Goal: Information Seeking & Learning: Compare options

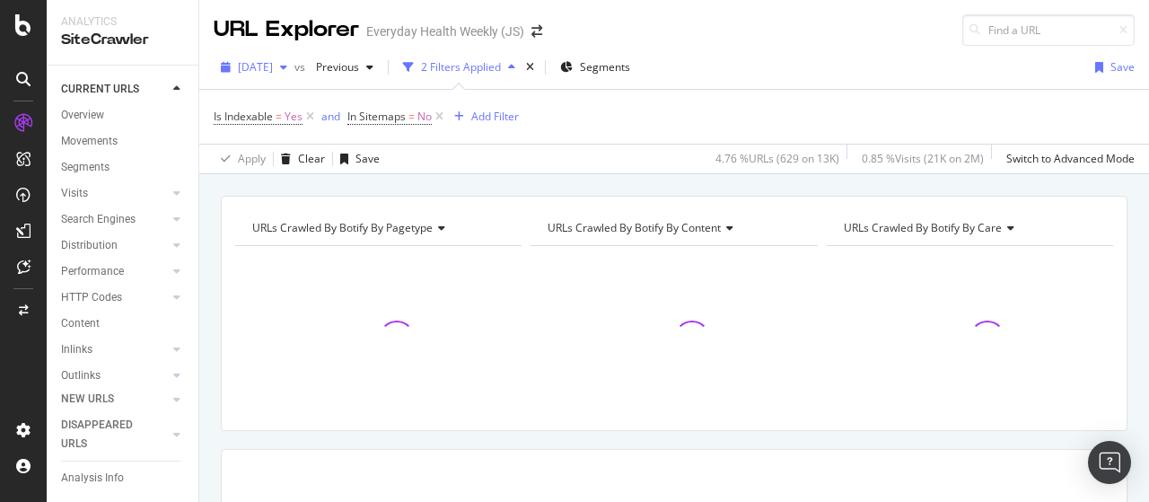
click at [294, 72] on div "[DATE]" at bounding box center [254, 67] width 81 height 27
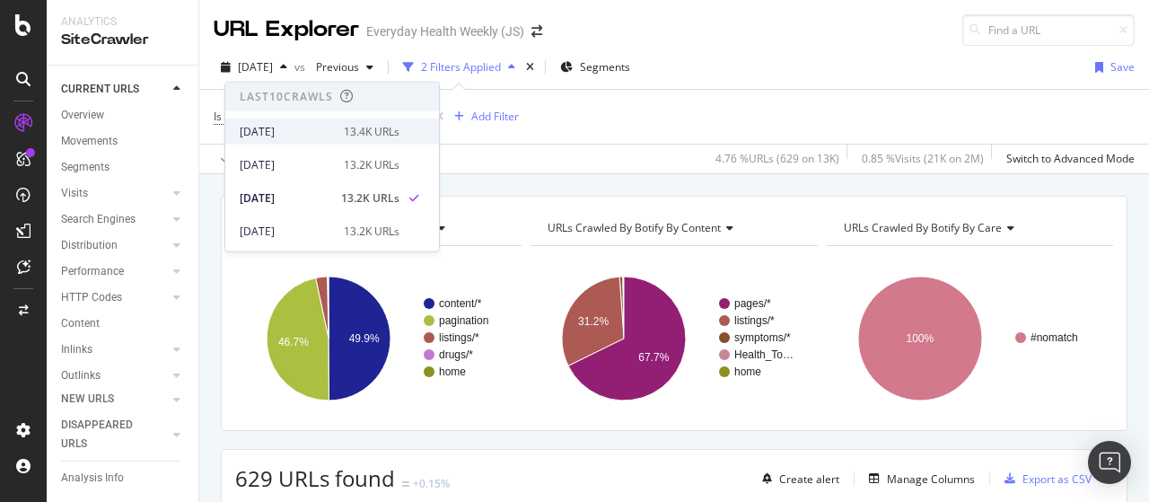
click at [318, 129] on div "[DATE]" at bounding box center [286, 131] width 93 height 16
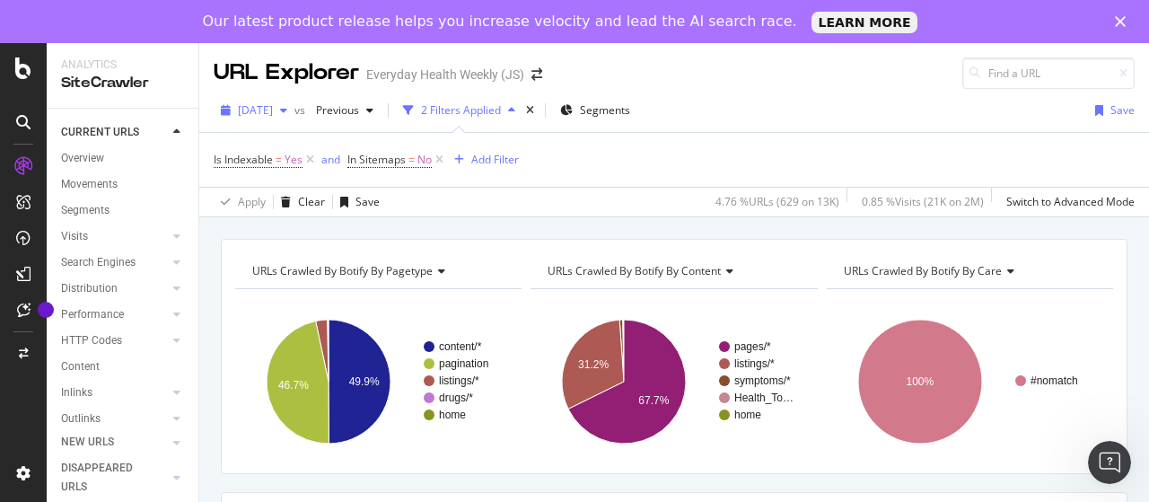
click at [273, 110] on span "2025 Aug. 10th" at bounding box center [255, 109] width 35 height 15
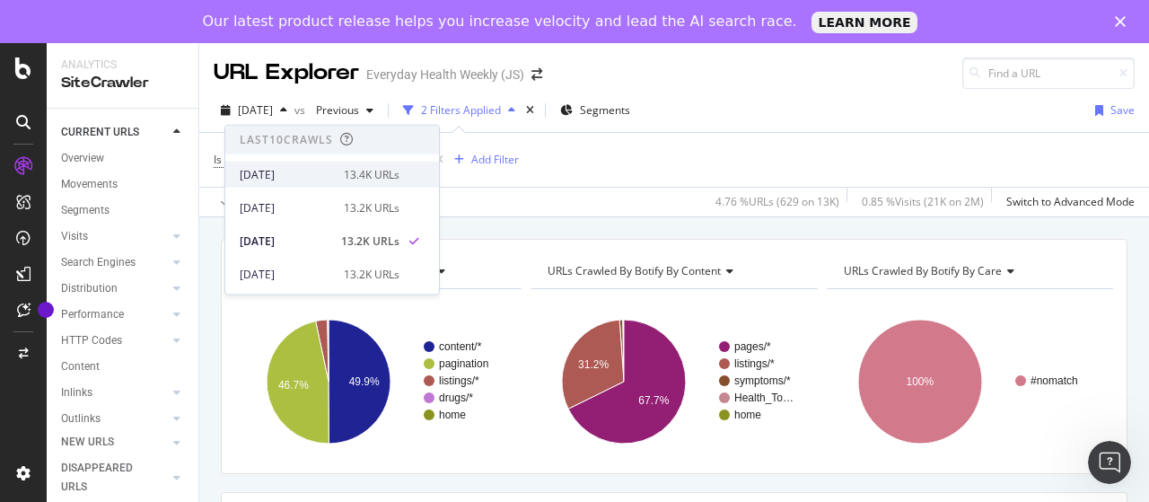
click at [308, 171] on div "[DATE]" at bounding box center [286, 174] width 93 height 16
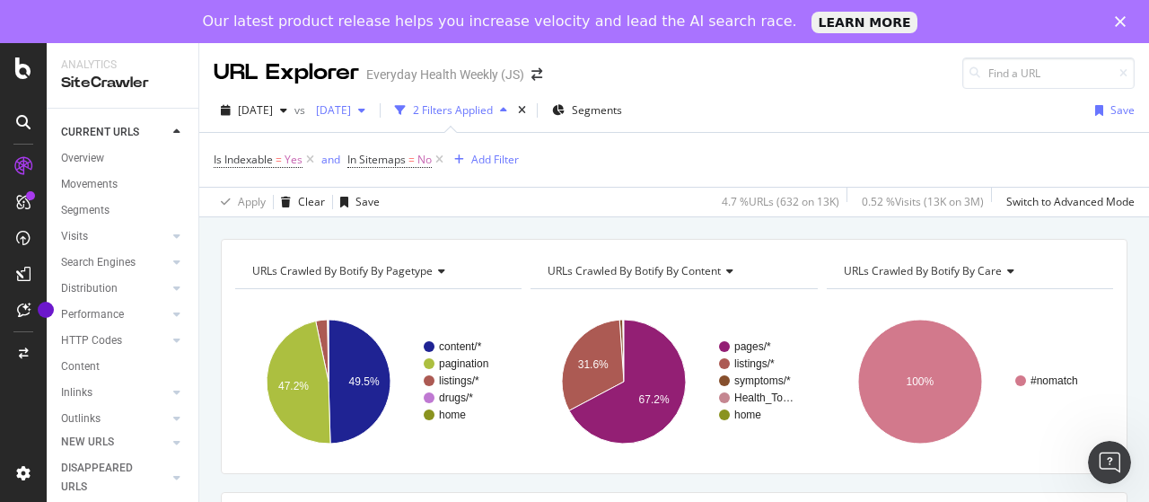
click at [351, 112] on span "[DATE]" at bounding box center [330, 109] width 42 height 15
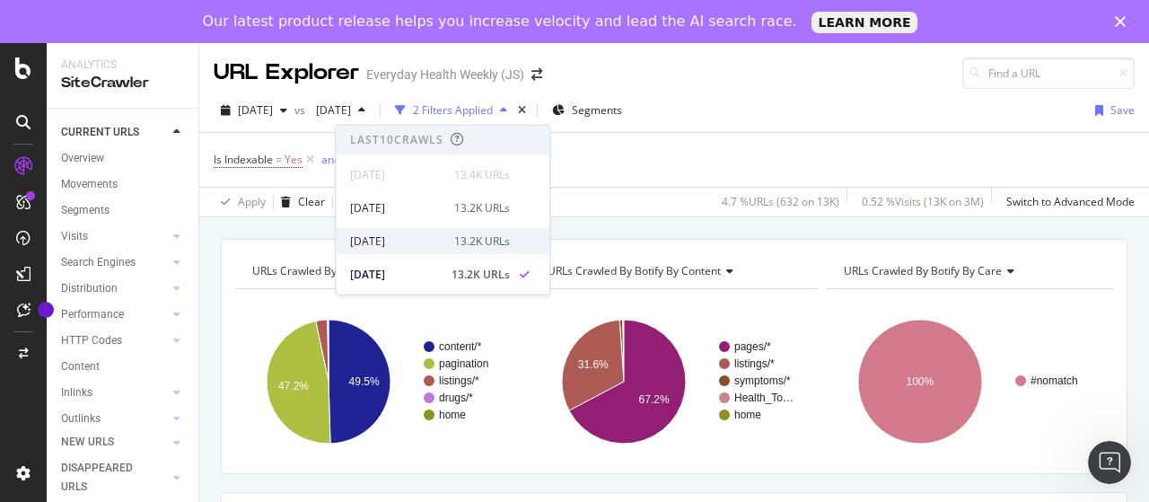
click at [417, 233] on div "[DATE]" at bounding box center [396, 240] width 93 height 16
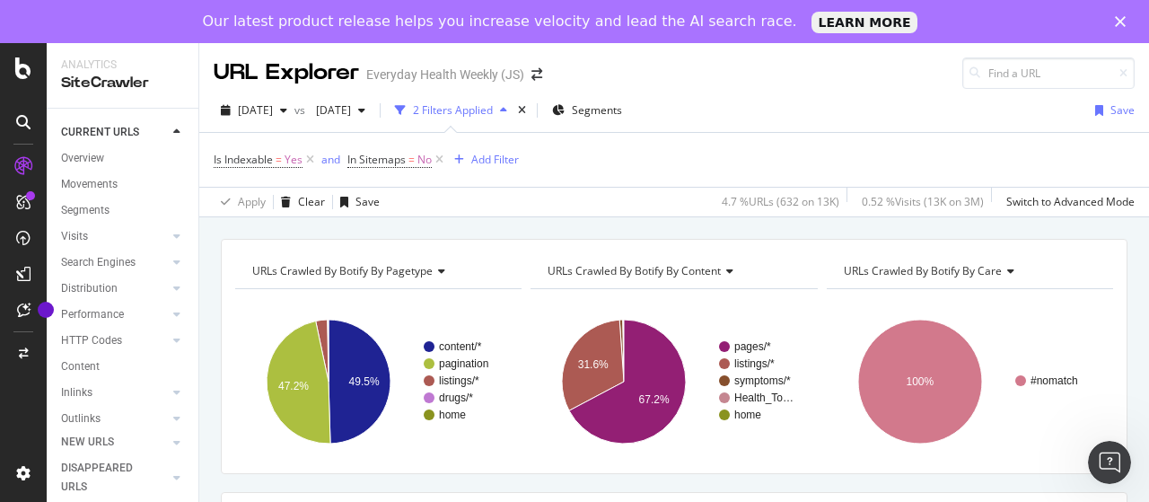
scroll to position [90, 0]
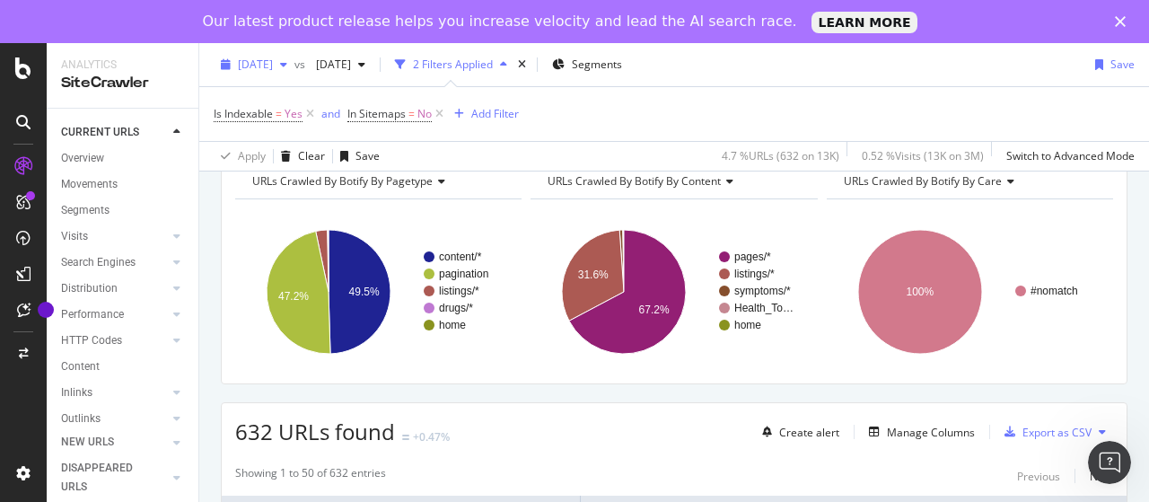
click at [273, 69] on span "[DATE]" at bounding box center [255, 64] width 35 height 15
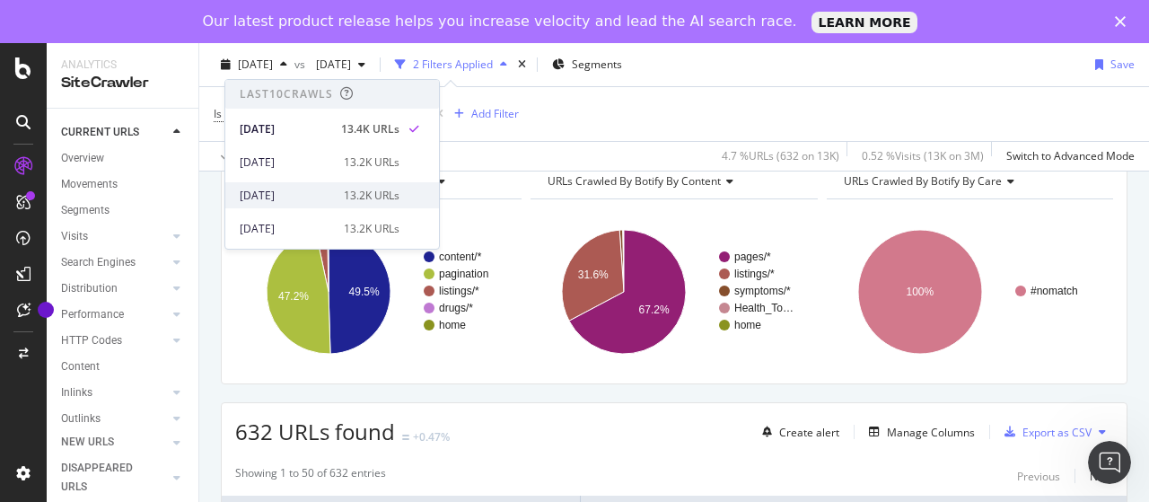
click at [302, 193] on div "[DATE]" at bounding box center [286, 196] width 93 height 16
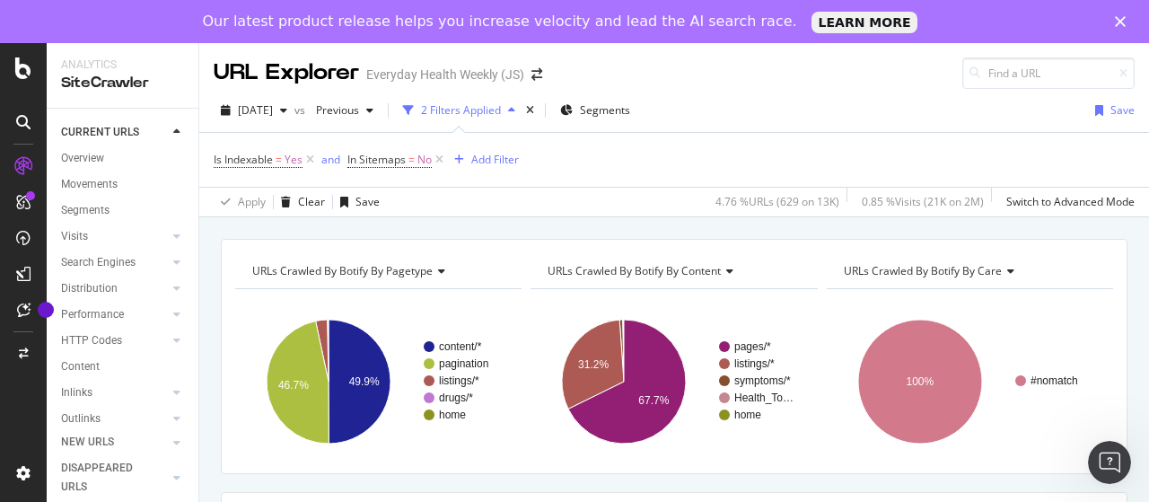
scroll to position [90, 0]
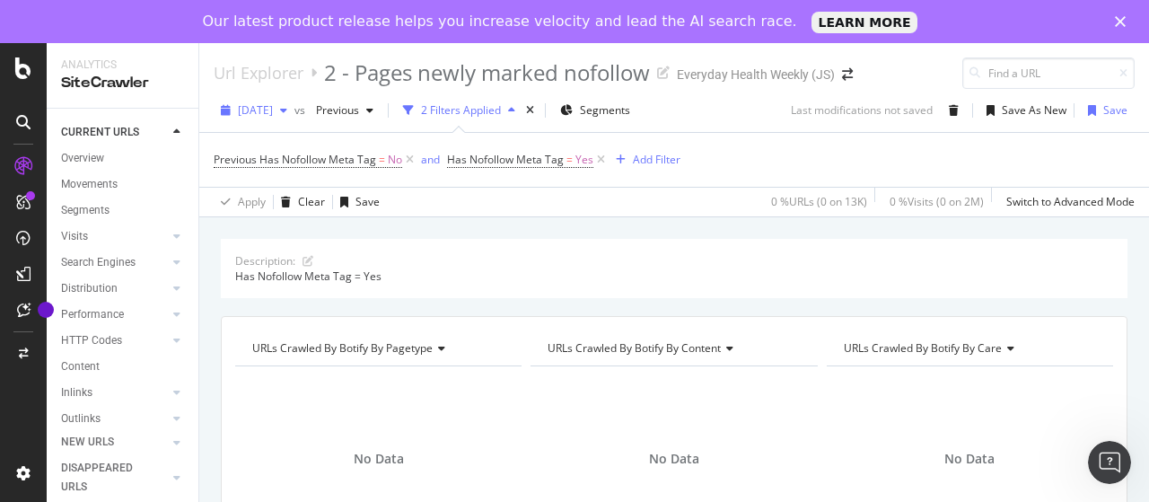
click at [273, 111] on span "[DATE]" at bounding box center [255, 109] width 35 height 15
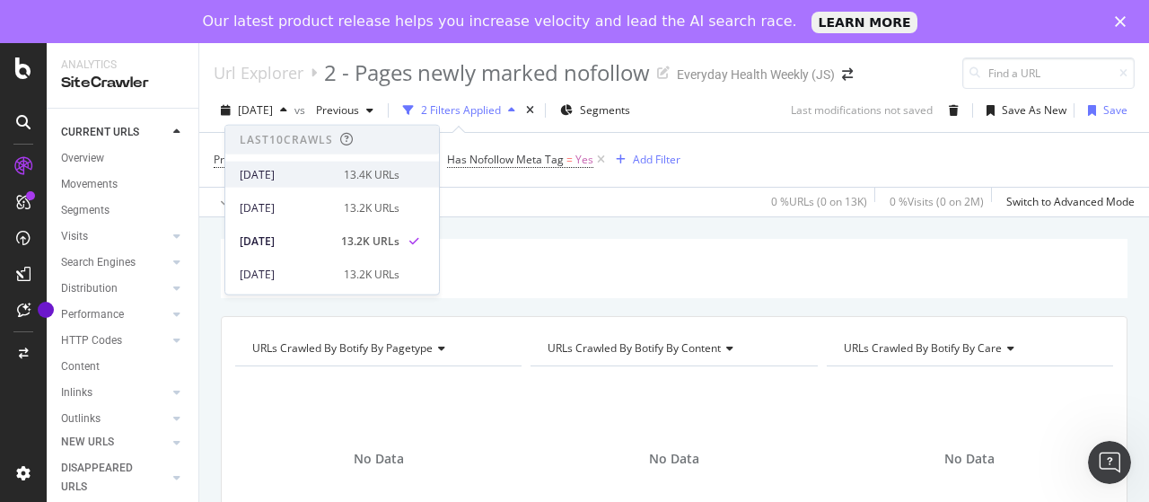
click at [297, 170] on div "[DATE]" at bounding box center [286, 174] width 93 height 16
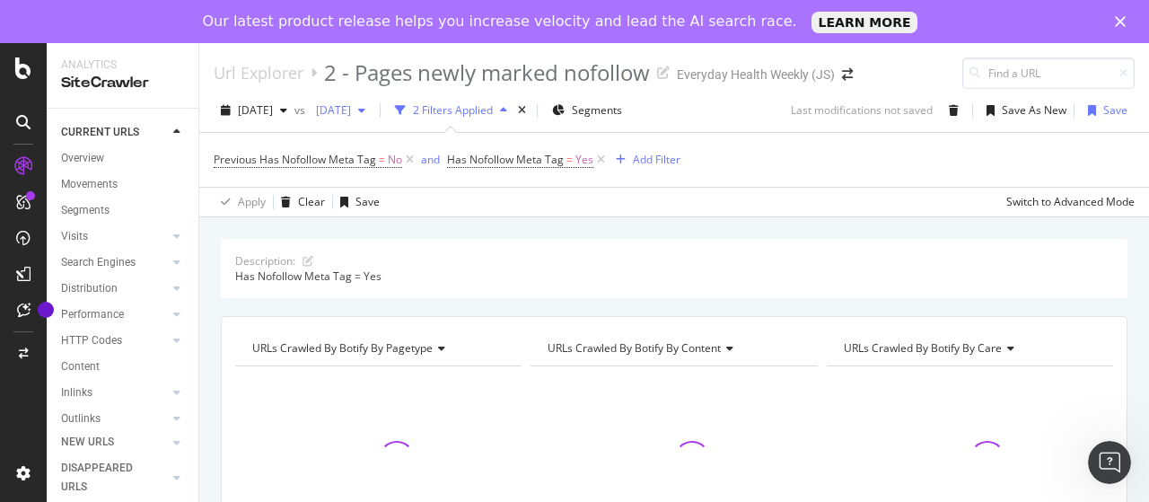
click at [351, 107] on span "2025 Aug. 3rd" at bounding box center [330, 109] width 42 height 15
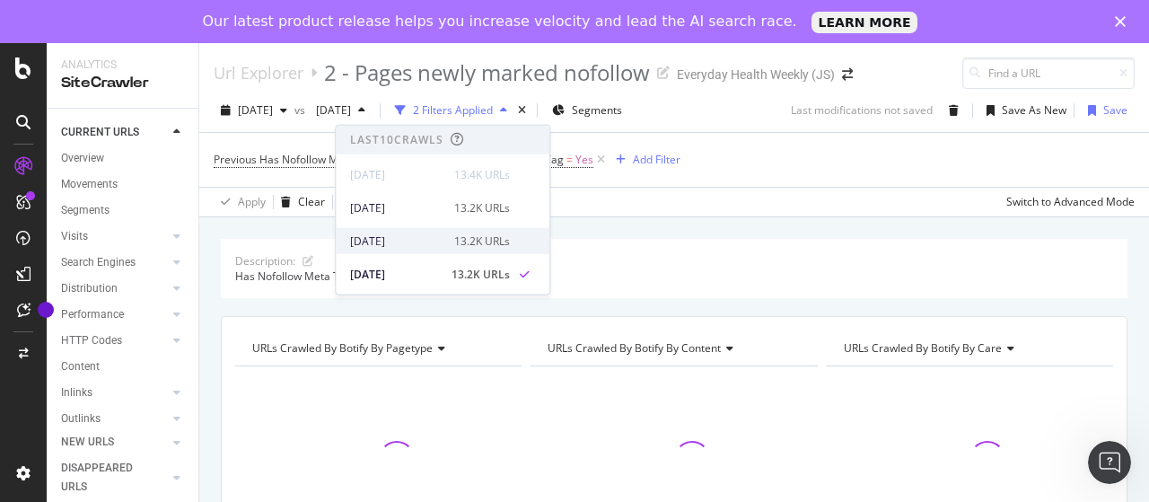
click at [399, 233] on div "2025 Aug. 10th" at bounding box center [396, 240] width 93 height 16
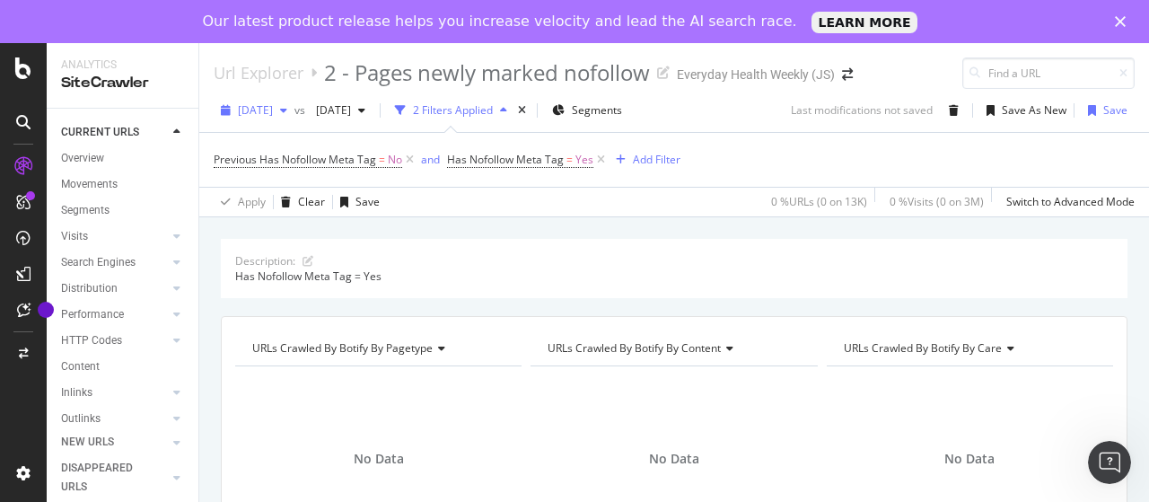
click at [273, 110] on span "[DATE]" at bounding box center [255, 109] width 35 height 15
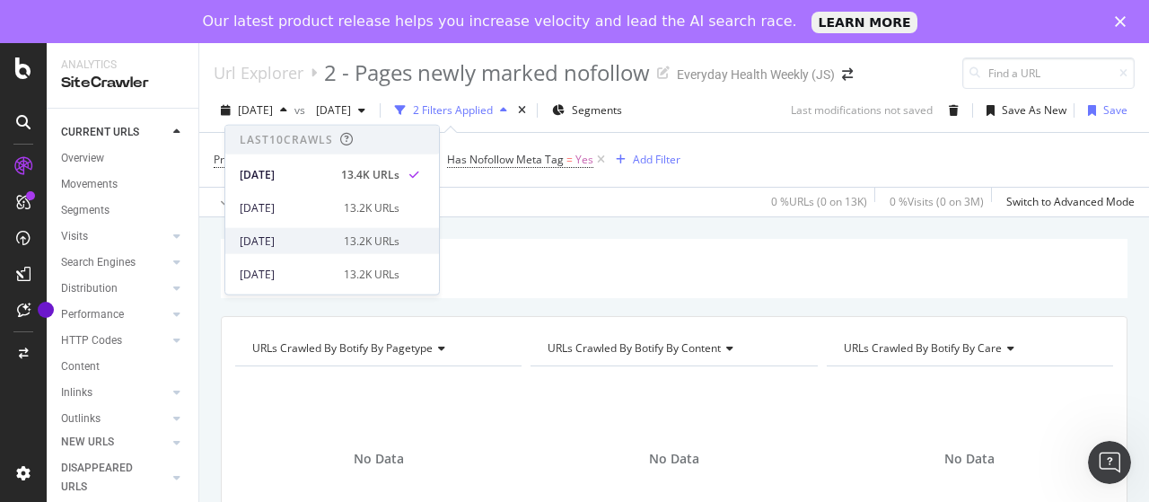
click at [323, 239] on div "[DATE]" at bounding box center [286, 240] width 93 height 16
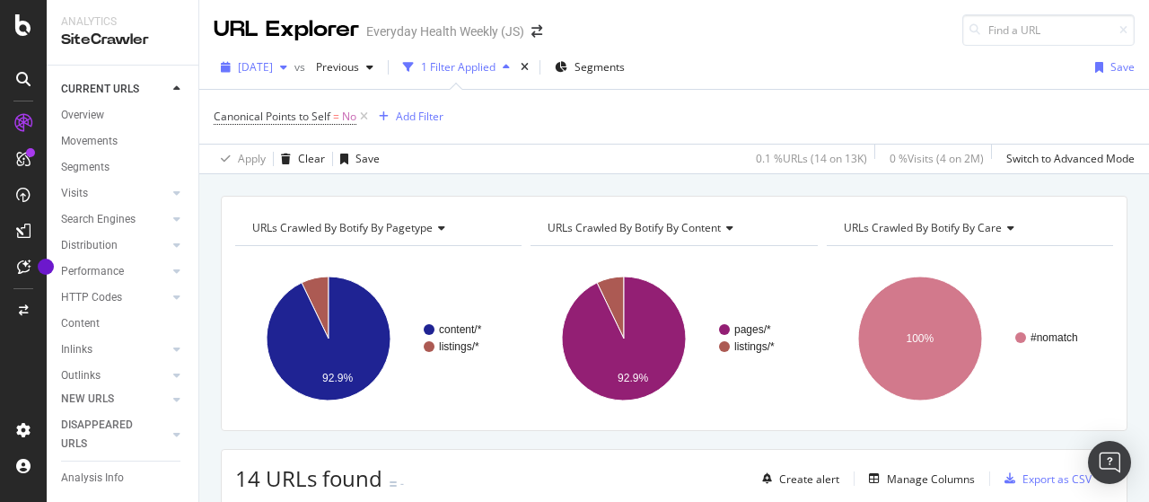
click at [273, 69] on span "[DATE]" at bounding box center [255, 66] width 35 height 15
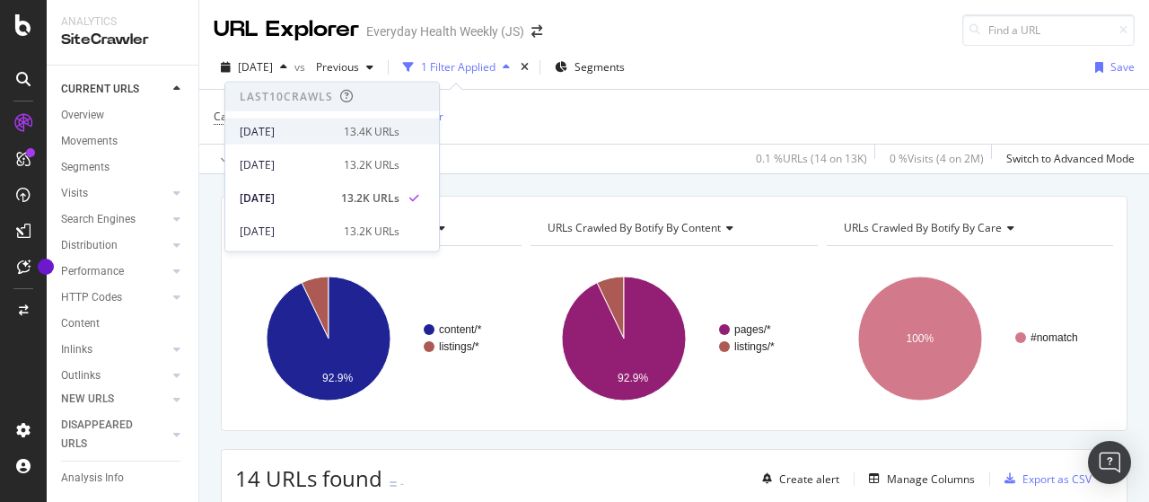
click at [301, 129] on div "[DATE]" at bounding box center [286, 131] width 93 height 16
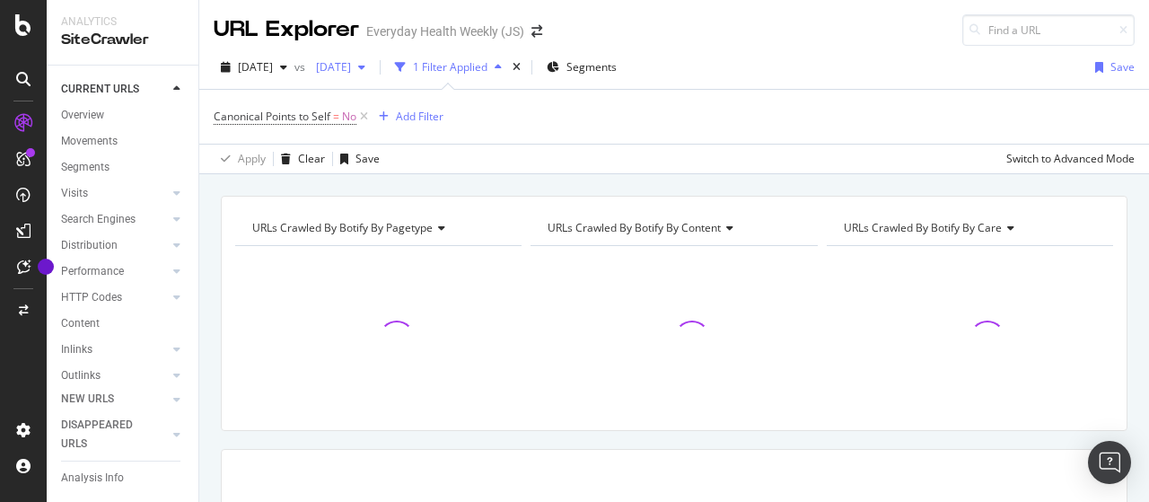
click at [351, 67] on span "[DATE]" at bounding box center [330, 66] width 42 height 15
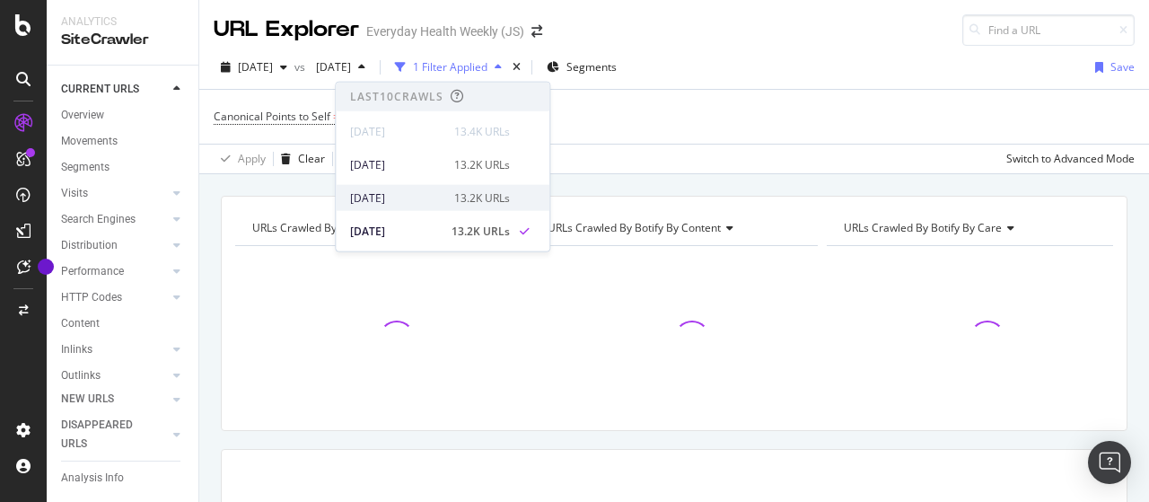
click at [426, 191] on div "[DATE]" at bounding box center [396, 197] width 93 height 16
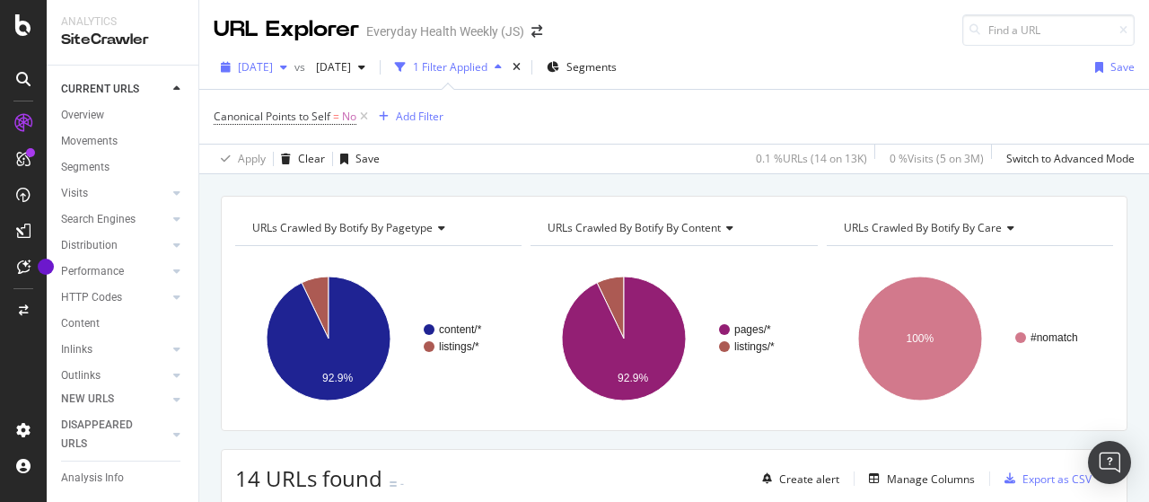
click at [273, 65] on span "[DATE]" at bounding box center [255, 66] width 35 height 15
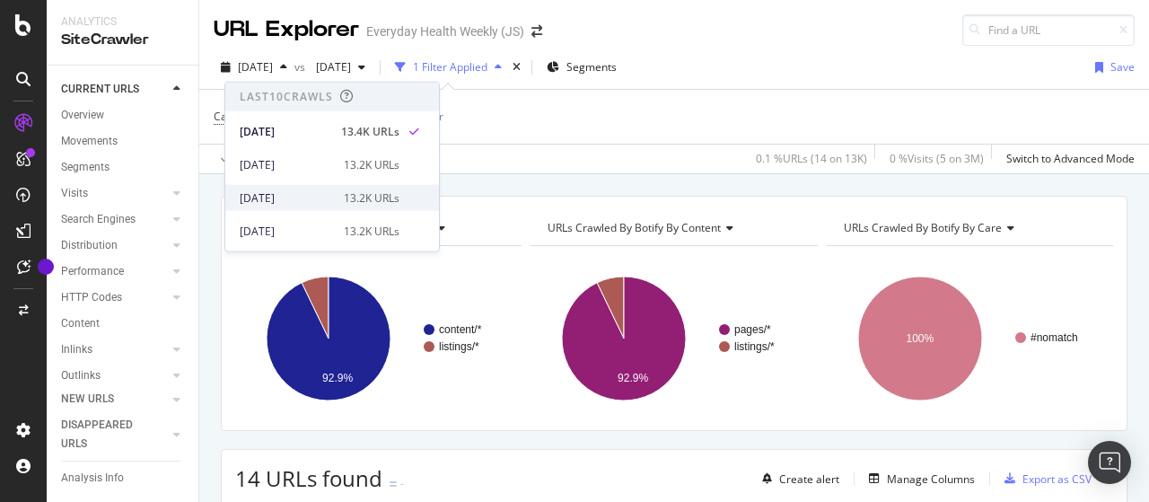
click at [290, 192] on div "[DATE]" at bounding box center [286, 197] width 93 height 16
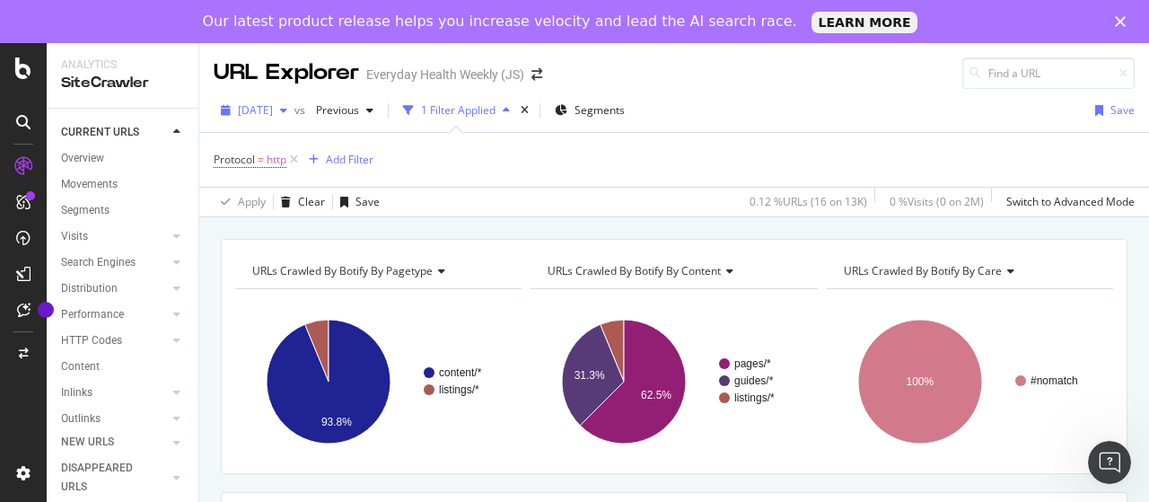
click at [273, 114] on span "[DATE]" at bounding box center [255, 109] width 35 height 15
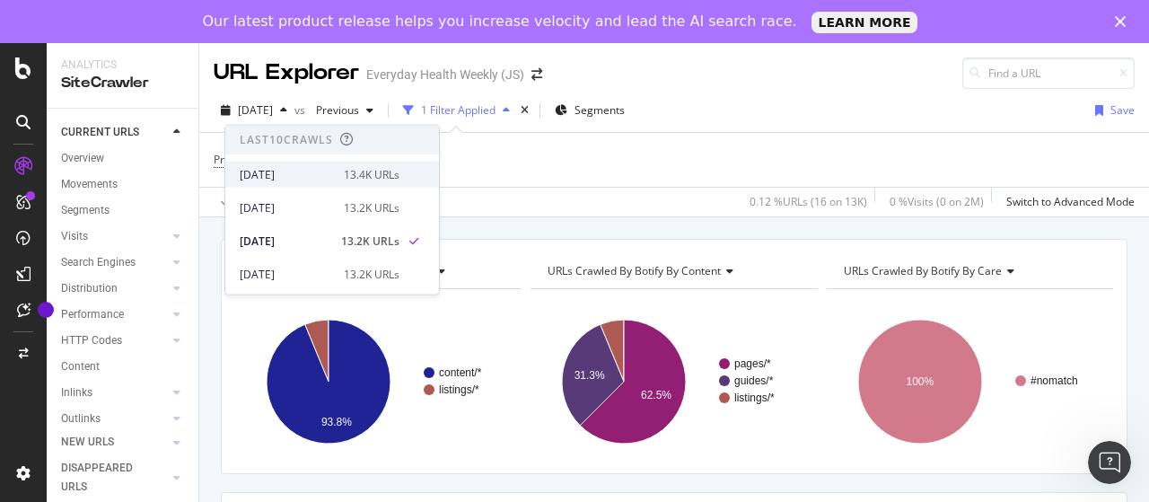
click at [296, 171] on div "[DATE]" at bounding box center [286, 174] width 93 height 16
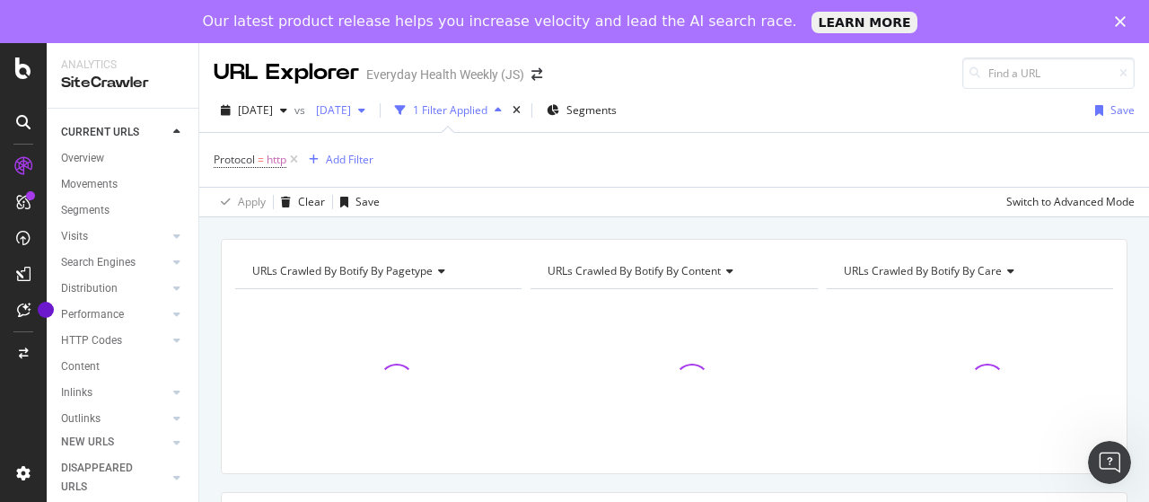
click at [351, 114] on span "[DATE]" at bounding box center [330, 109] width 42 height 15
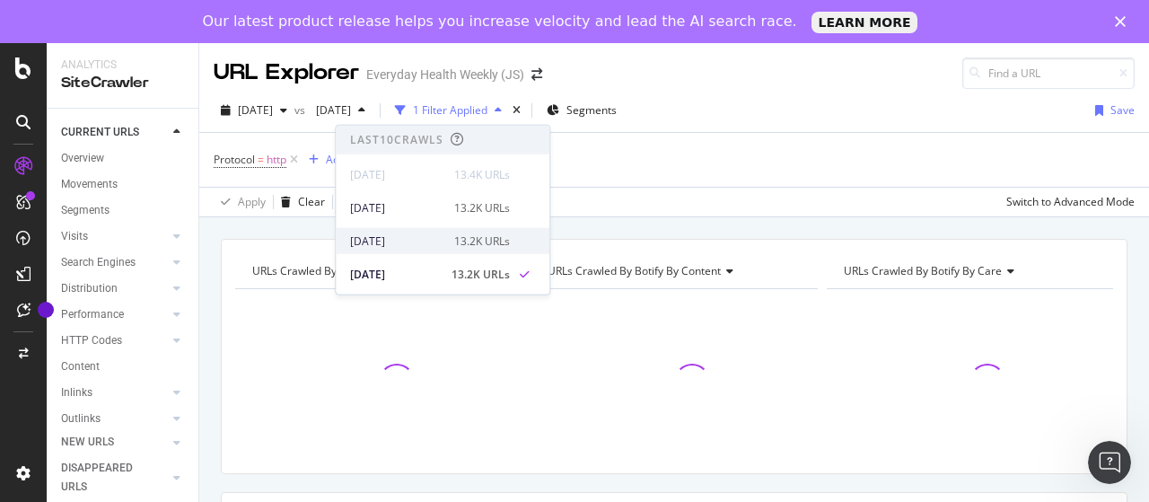
click at [387, 236] on div "[DATE]" at bounding box center [396, 240] width 93 height 16
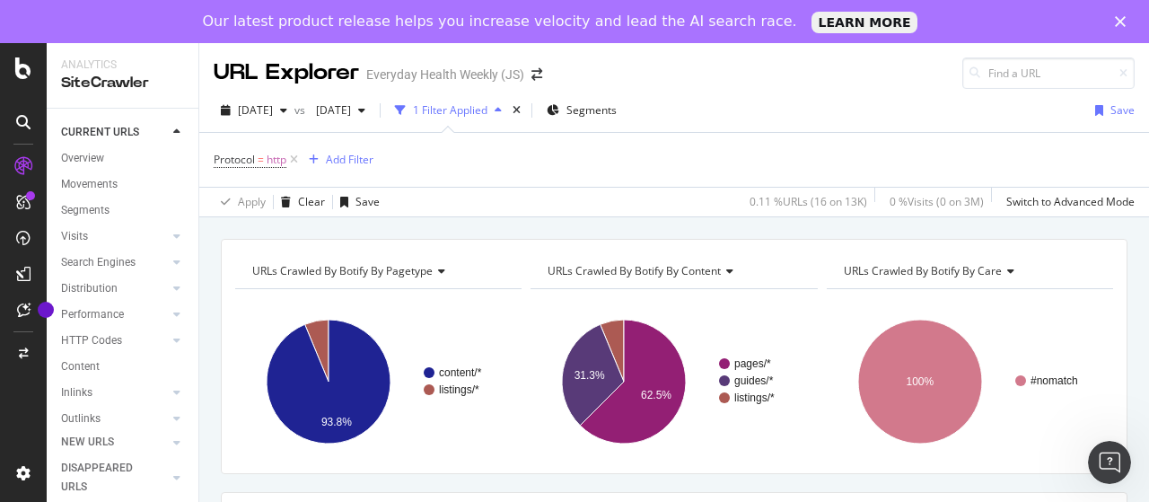
scroll to position [90, 0]
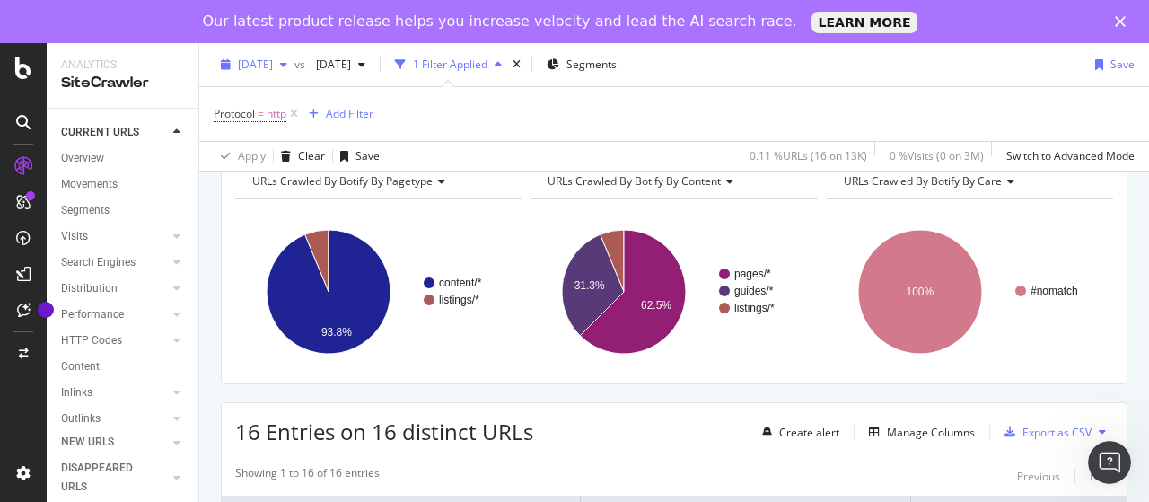
click at [273, 62] on span "[DATE]" at bounding box center [255, 64] width 35 height 15
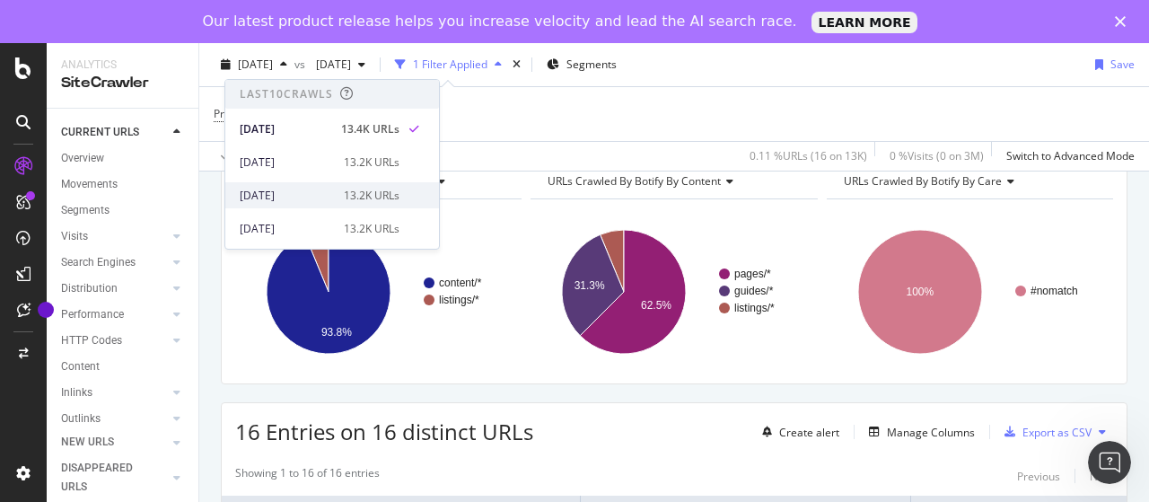
click at [307, 189] on div "[DATE]" at bounding box center [286, 196] width 93 height 16
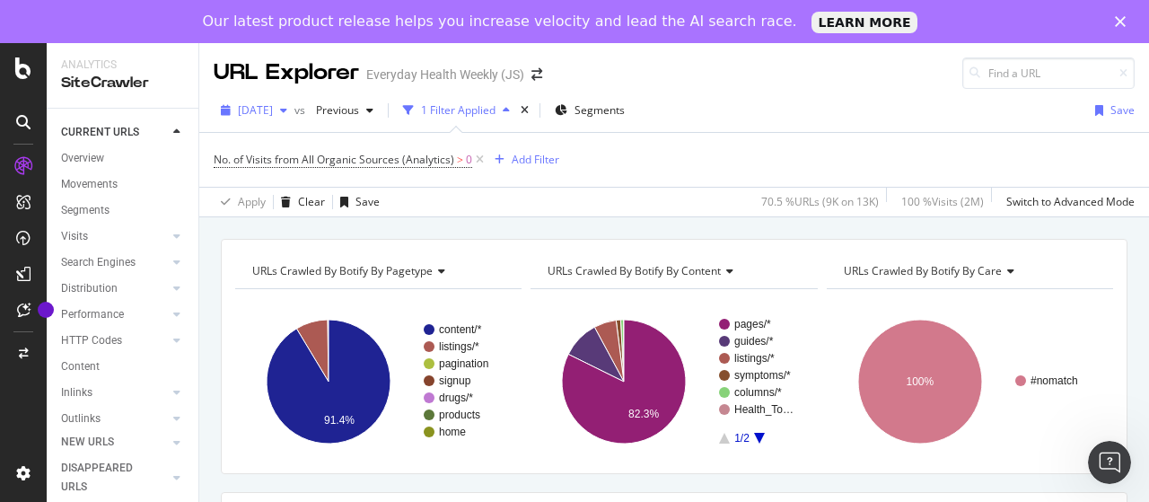
click at [273, 116] on span "[DATE]" at bounding box center [255, 109] width 35 height 15
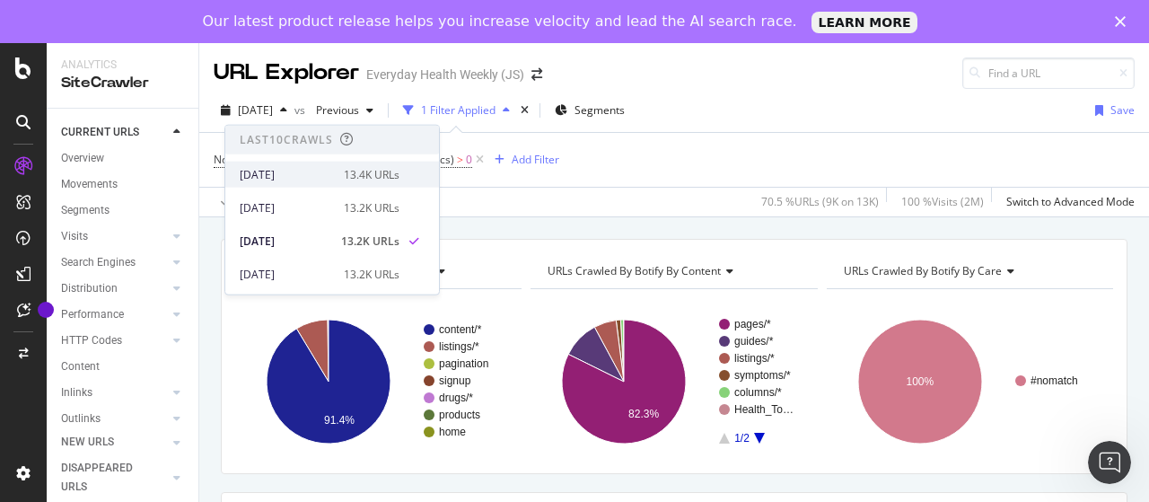
click at [329, 172] on div "[DATE] 13.4K URLs" at bounding box center [320, 174] width 160 height 16
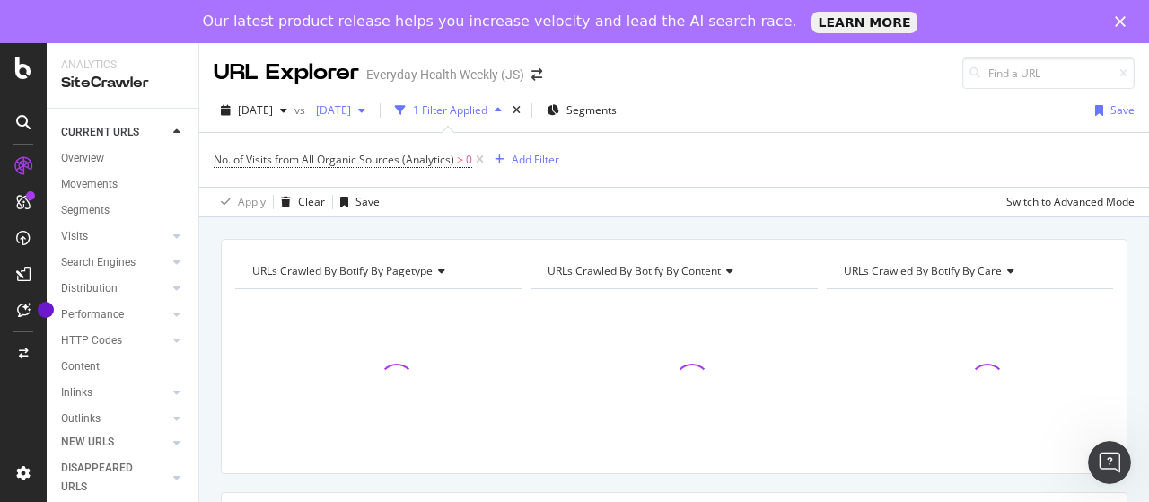
click at [351, 109] on span "[DATE]" at bounding box center [330, 109] width 42 height 15
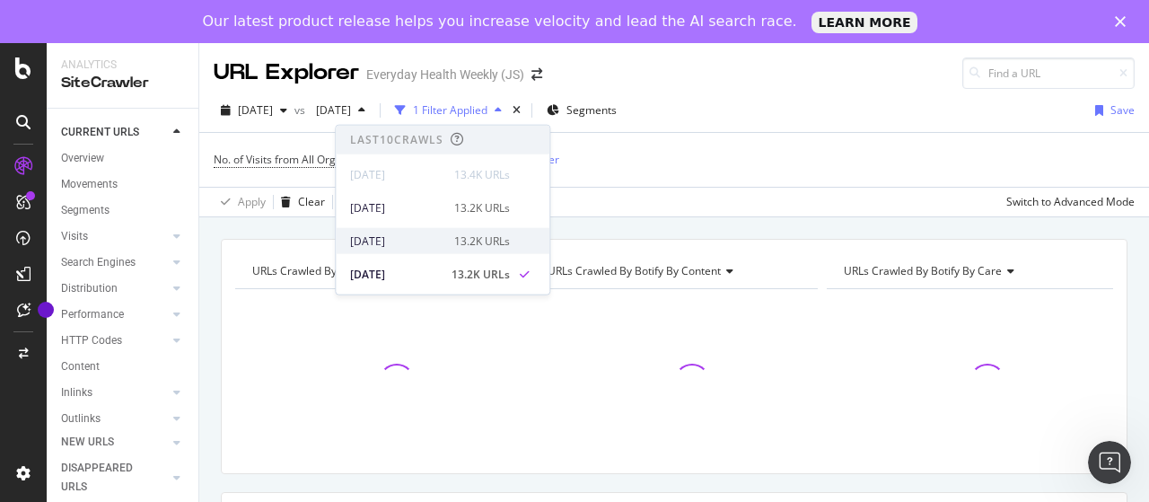
click at [418, 233] on div "[DATE]" at bounding box center [396, 240] width 93 height 16
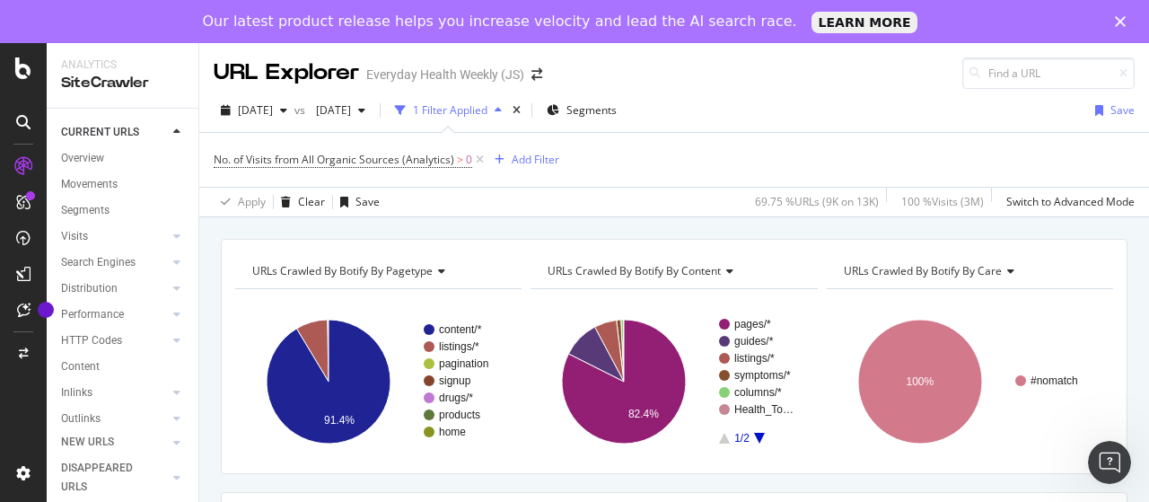
scroll to position [90, 0]
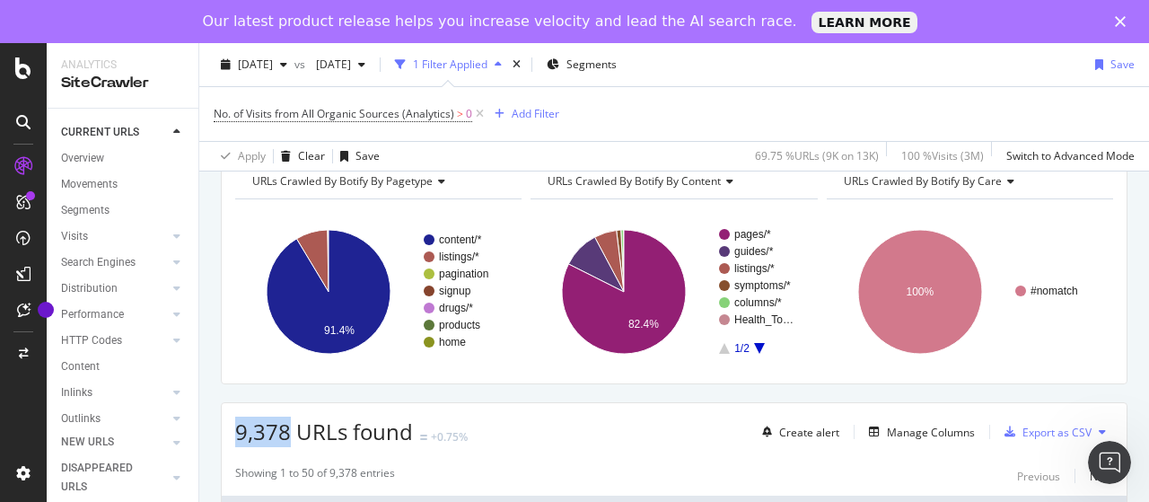
drag, startPoint x: 236, startPoint y: 426, endPoint x: 285, endPoint y: 429, distance: 49.4
click at [285, 429] on div "9,378 URLs found +0.75% Create alert Manage Columns Export as CSV" at bounding box center [674, 425] width 905 height 44
copy span "9,378"
click at [273, 67] on span "2025 Aug. 17th" at bounding box center [255, 64] width 35 height 15
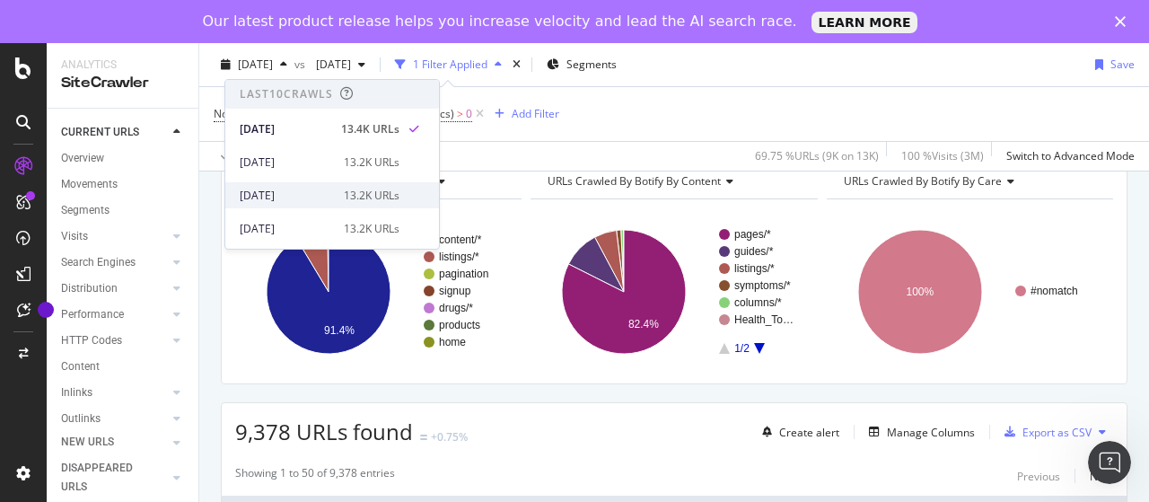
click at [311, 188] on div "[DATE]" at bounding box center [286, 196] width 93 height 16
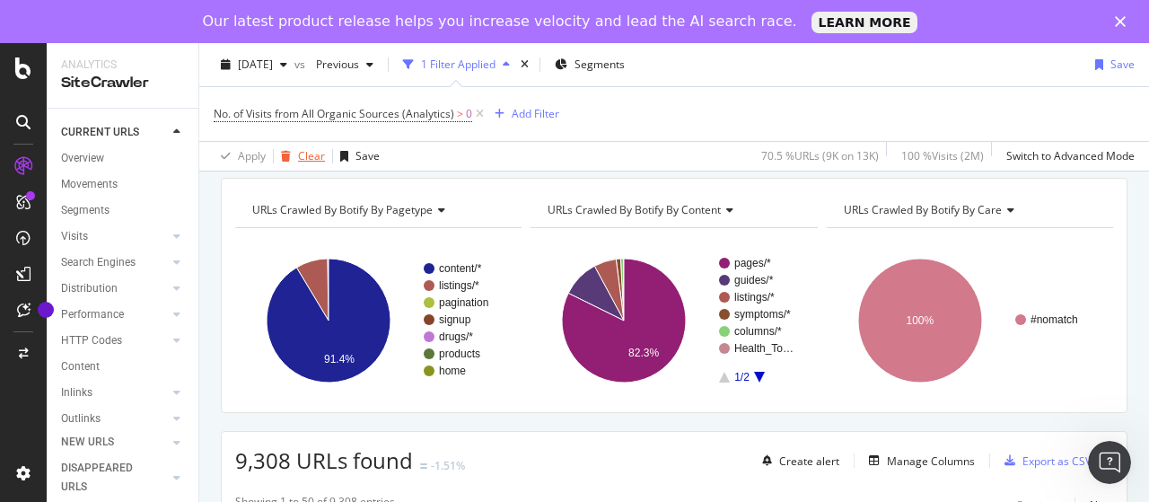
scroll to position [90, 0]
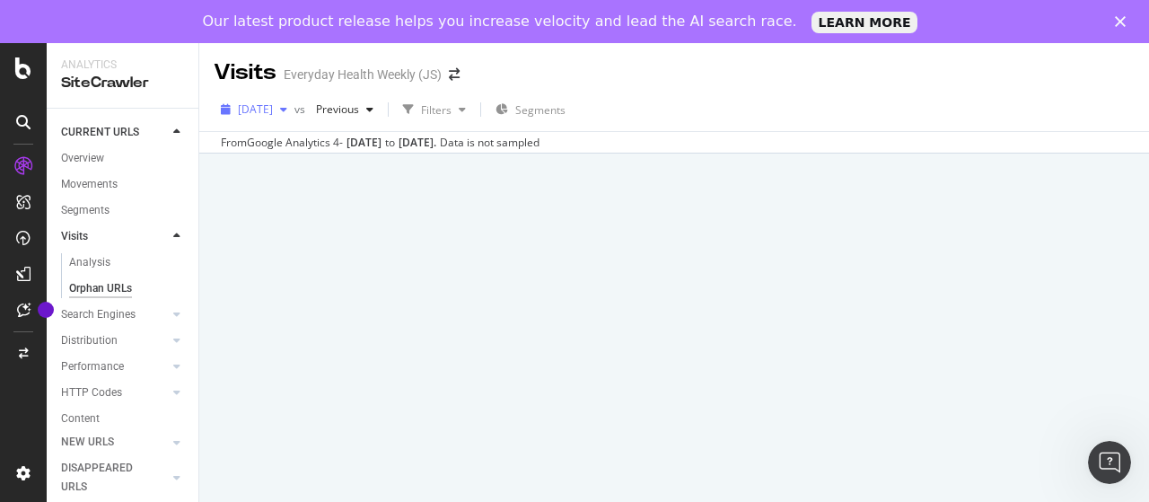
click at [273, 109] on span "[DATE]" at bounding box center [255, 108] width 35 height 15
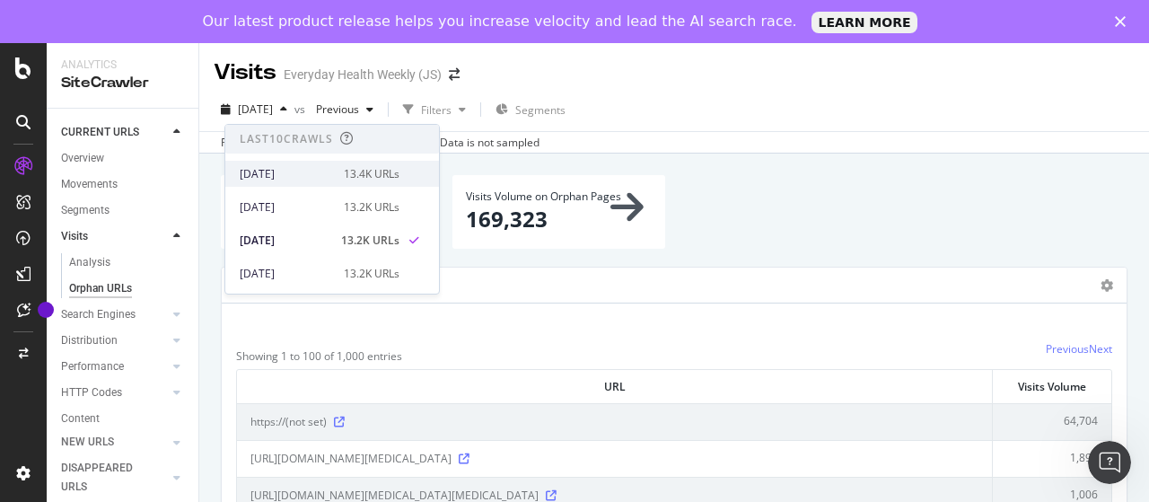
click at [323, 171] on div "[DATE]" at bounding box center [286, 174] width 93 height 16
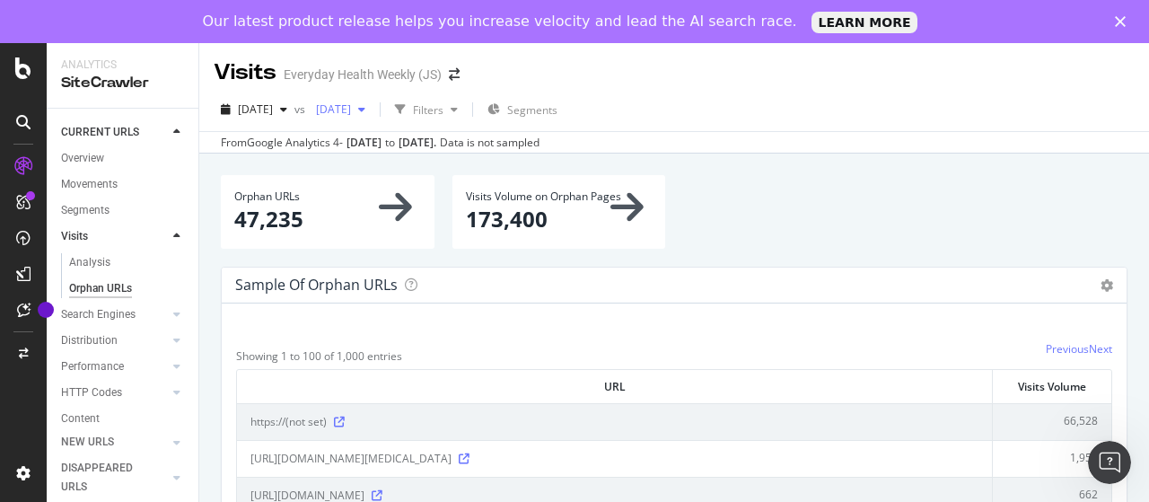
click at [351, 106] on span "[DATE]" at bounding box center [330, 108] width 42 height 15
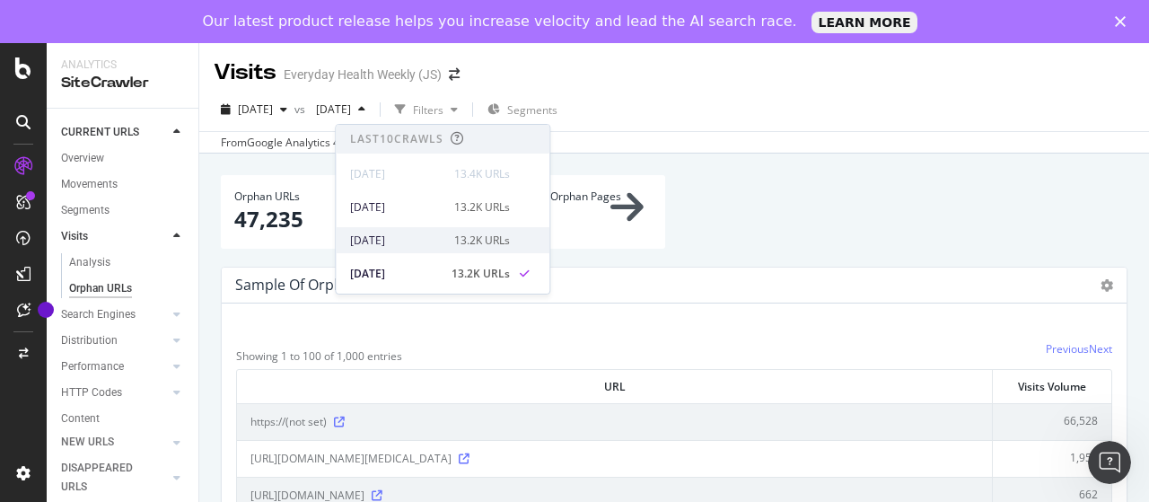
click at [423, 238] on div "[DATE]" at bounding box center [396, 240] width 93 height 16
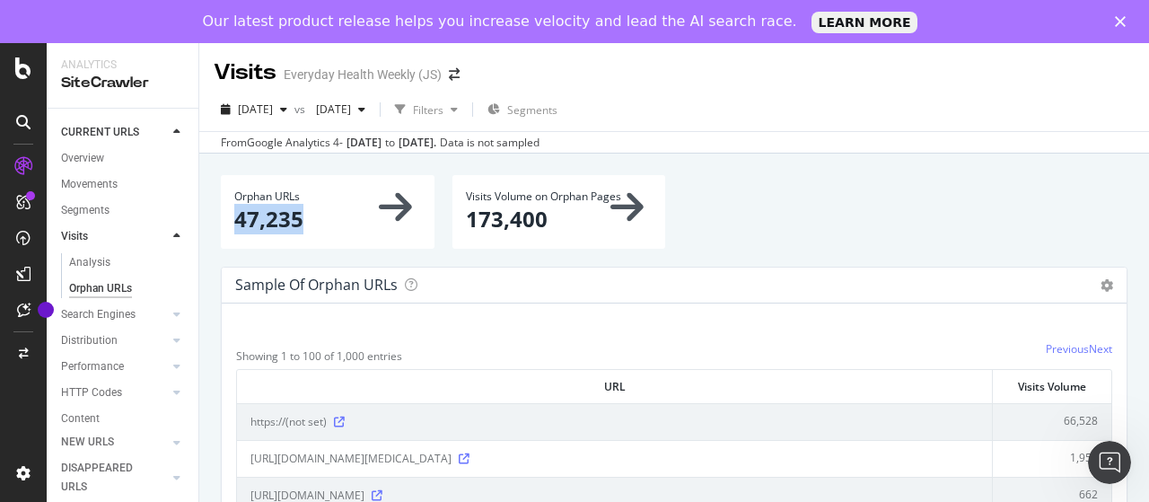
drag, startPoint x: 238, startPoint y: 218, endPoint x: 309, endPoint y: 223, distance: 71.0
click at [309, 223] on p "47,235" at bounding box center [327, 219] width 187 height 31
copy p "47,235"
click at [273, 109] on span "[DATE]" at bounding box center [255, 108] width 35 height 15
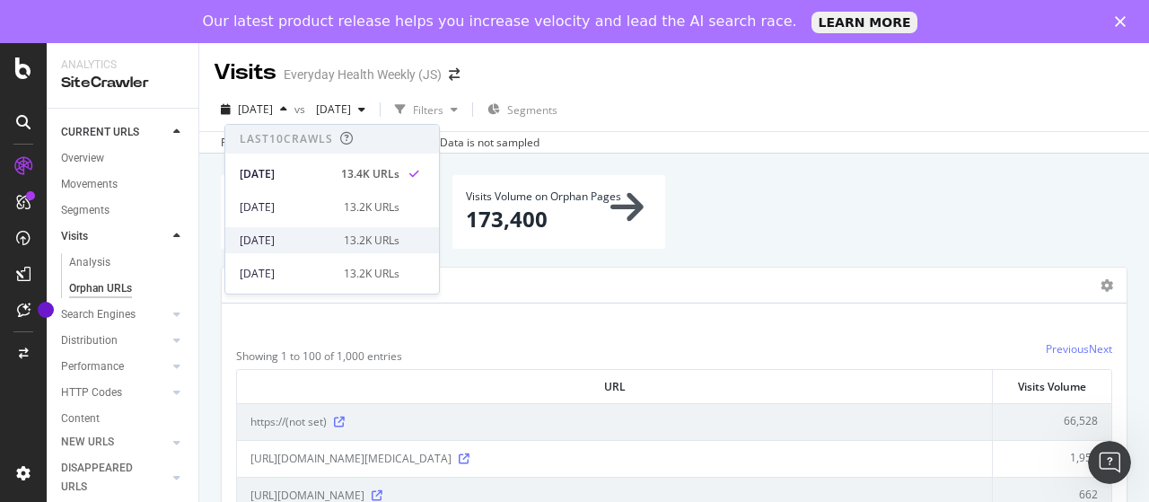
click at [322, 236] on div "[DATE]" at bounding box center [286, 240] width 93 height 16
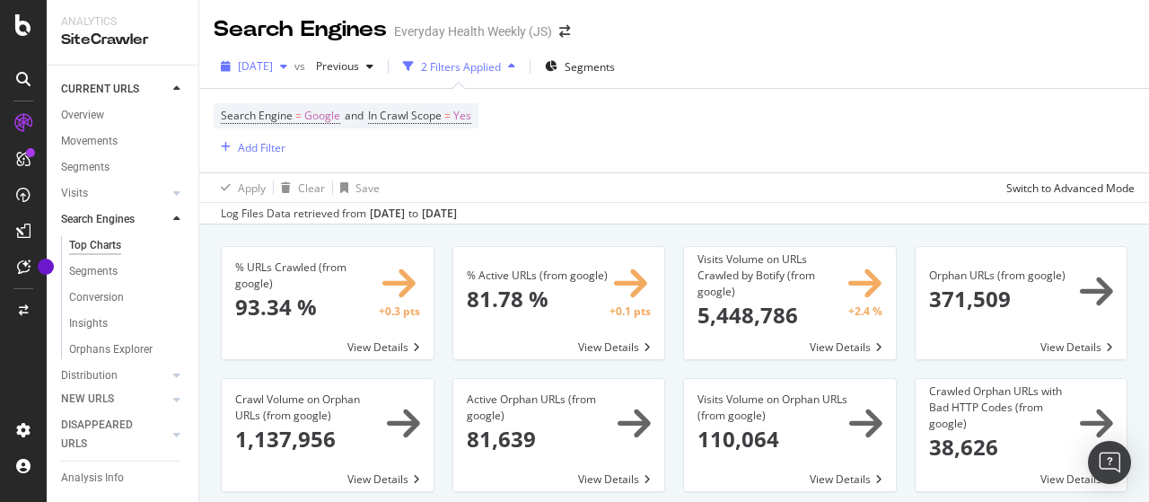
click at [273, 69] on span "[DATE]" at bounding box center [255, 65] width 35 height 15
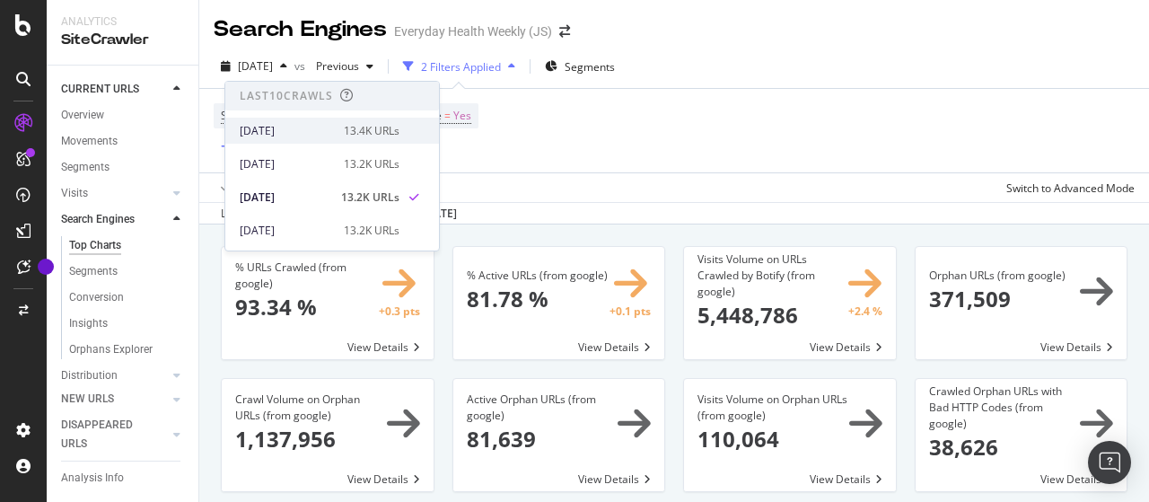
click at [310, 126] on div "2025 Aug. 17th" at bounding box center [286, 131] width 93 height 16
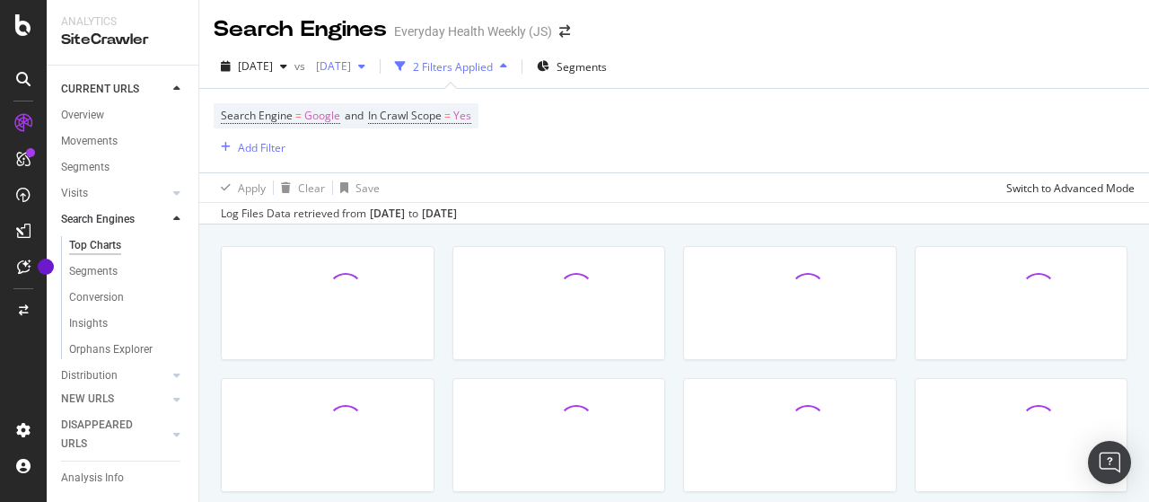
click at [351, 67] on span "[DATE]" at bounding box center [330, 65] width 42 height 15
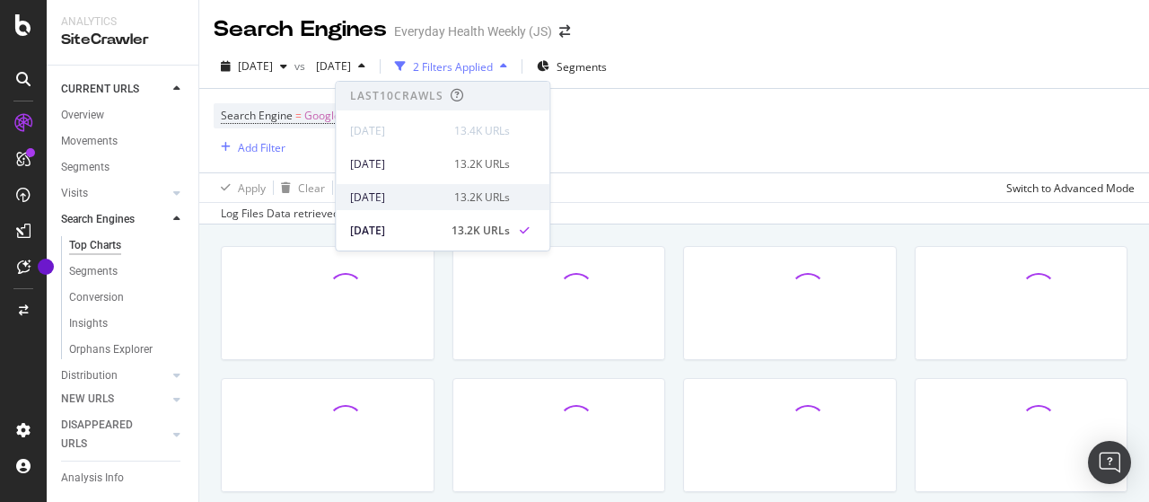
click at [403, 194] on div "[DATE]" at bounding box center [396, 197] width 93 height 16
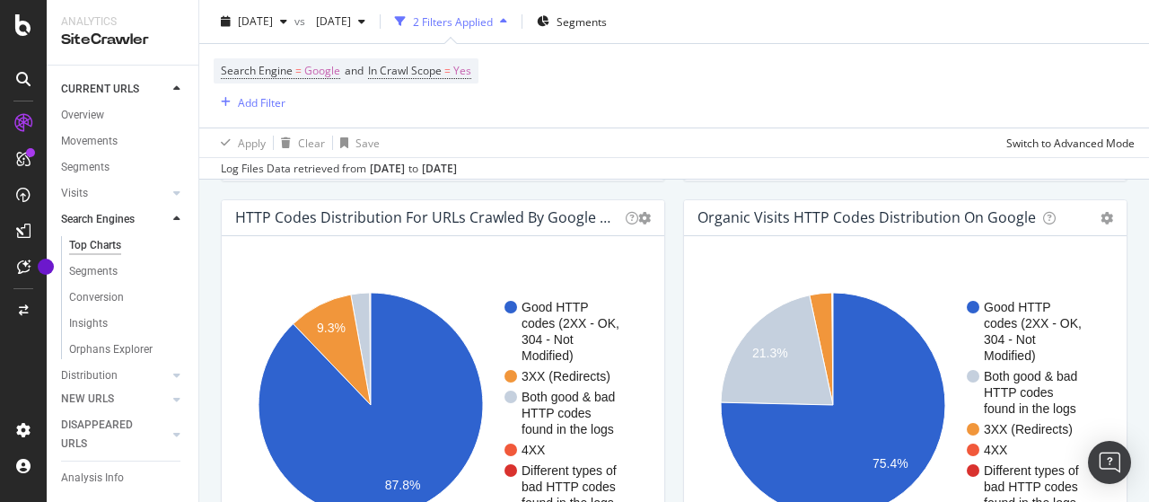
scroll to position [1526, 0]
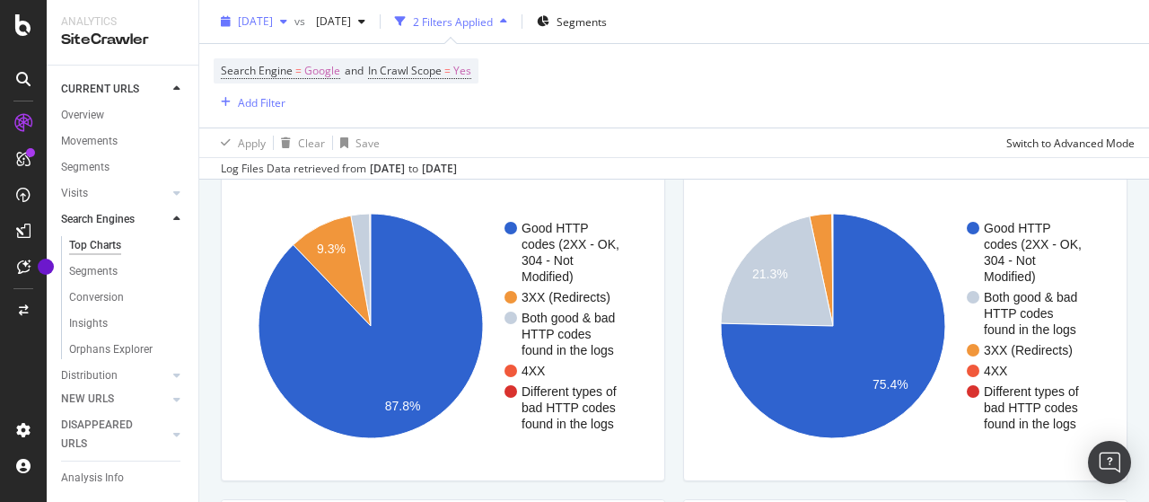
click at [262, 22] on span "[DATE]" at bounding box center [255, 20] width 35 height 15
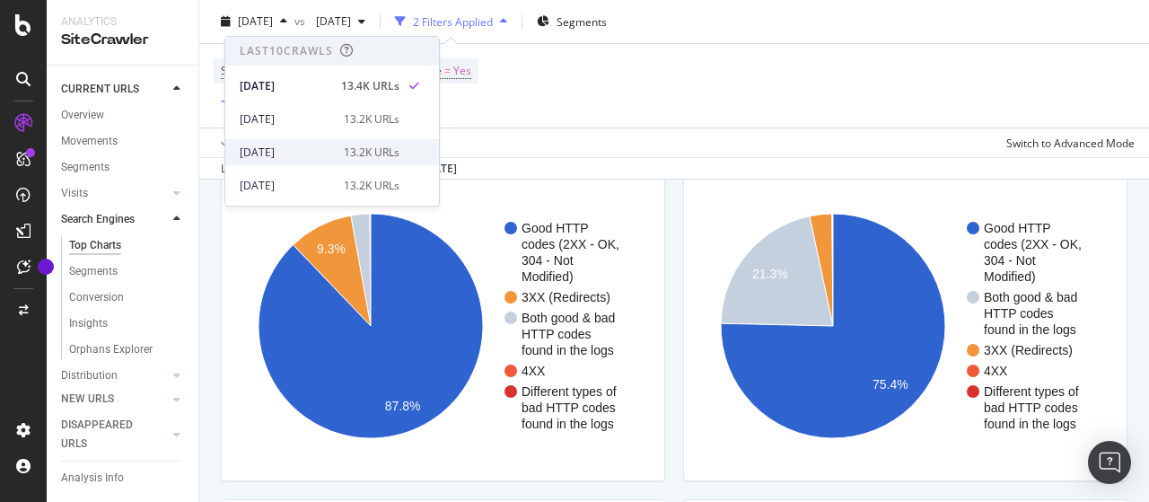
click at [317, 145] on div "[DATE]" at bounding box center [286, 152] width 93 height 16
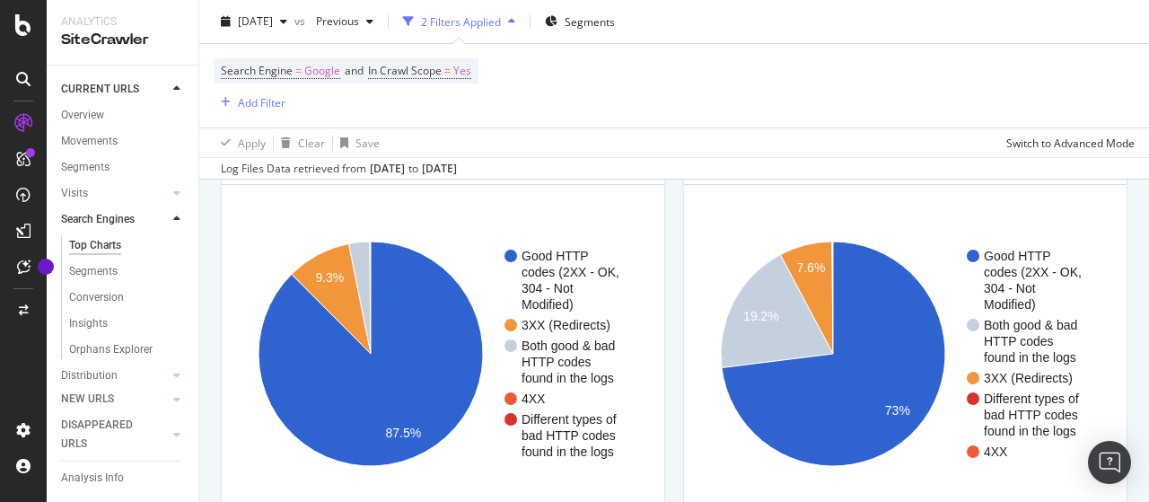
scroll to position [1526, 0]
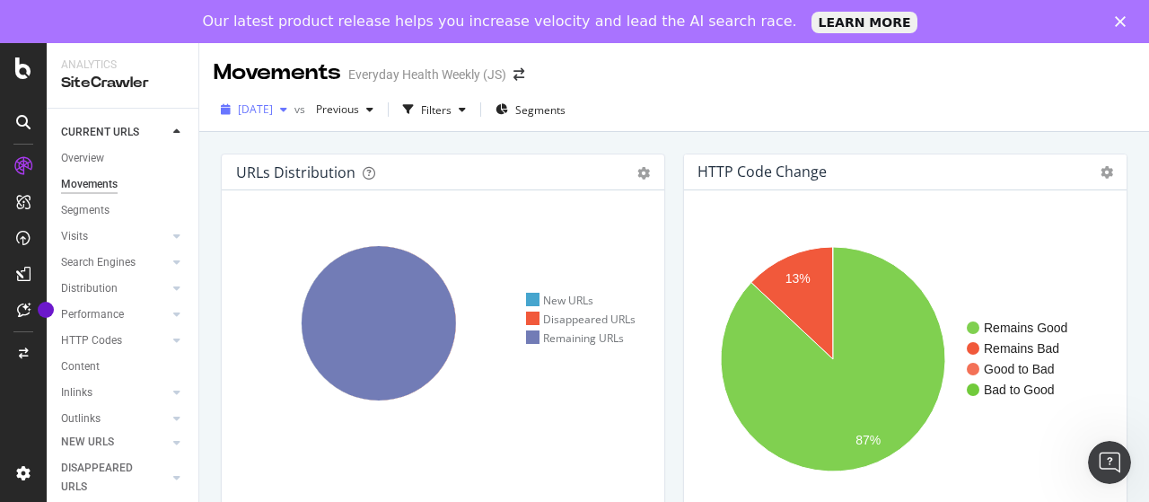
click at [273, 111] on span "[DATE]" at bounding box center [255, 108] width 35 height 15
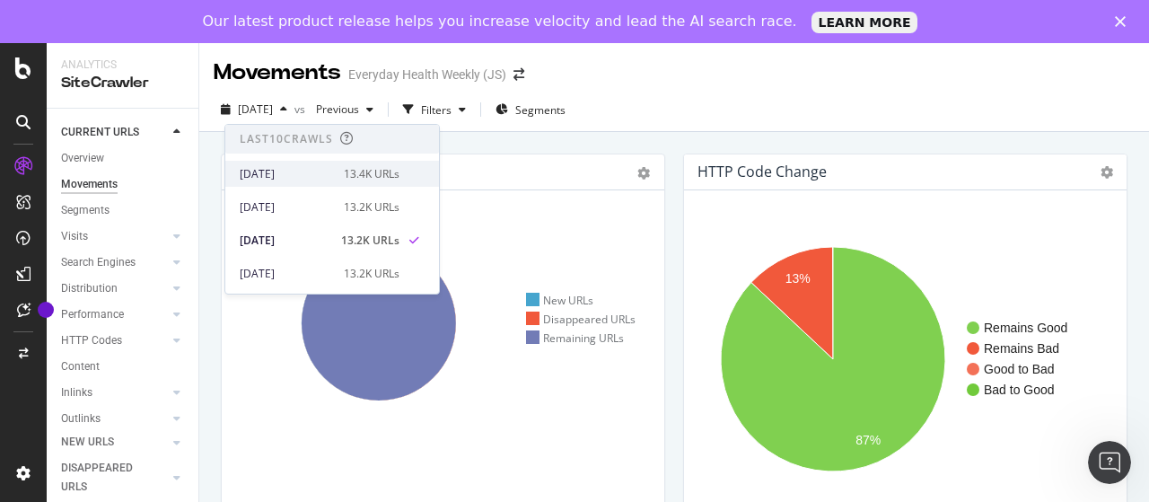
click at [306, 170] on div "[DATE]" at bounding box center [286, 174] width 93 height 16
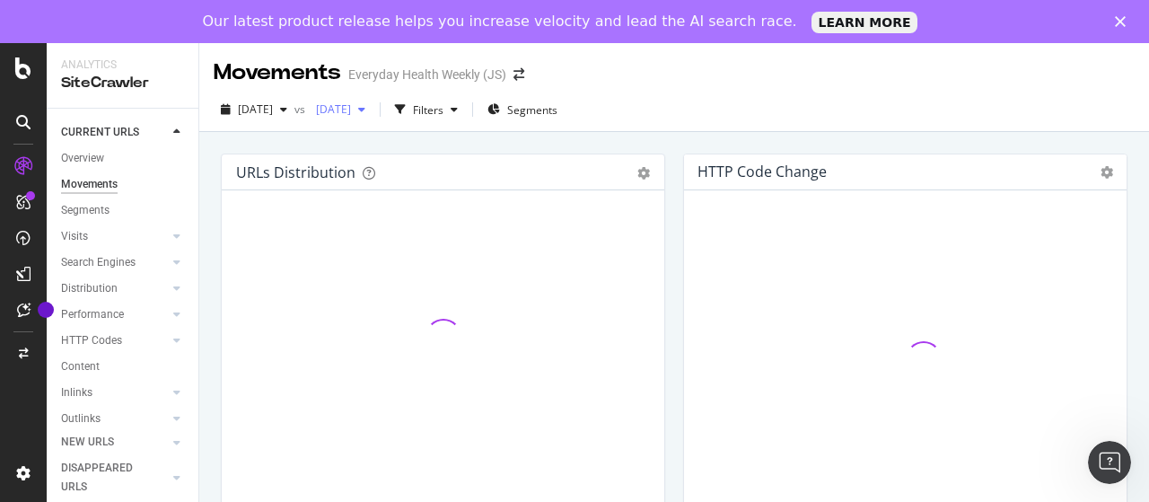
click at [351, 113] on span "[DATE]" at bounding box center [330, 108] width 42 height 15
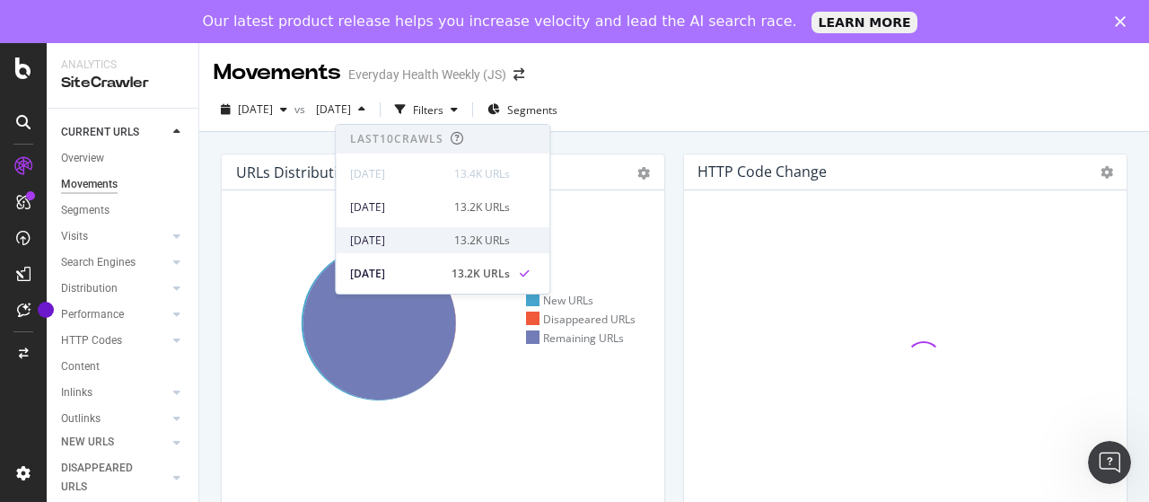
click at [424, 234] on div "[DATE]" at bounding box center [396, 240] width 93 height 16
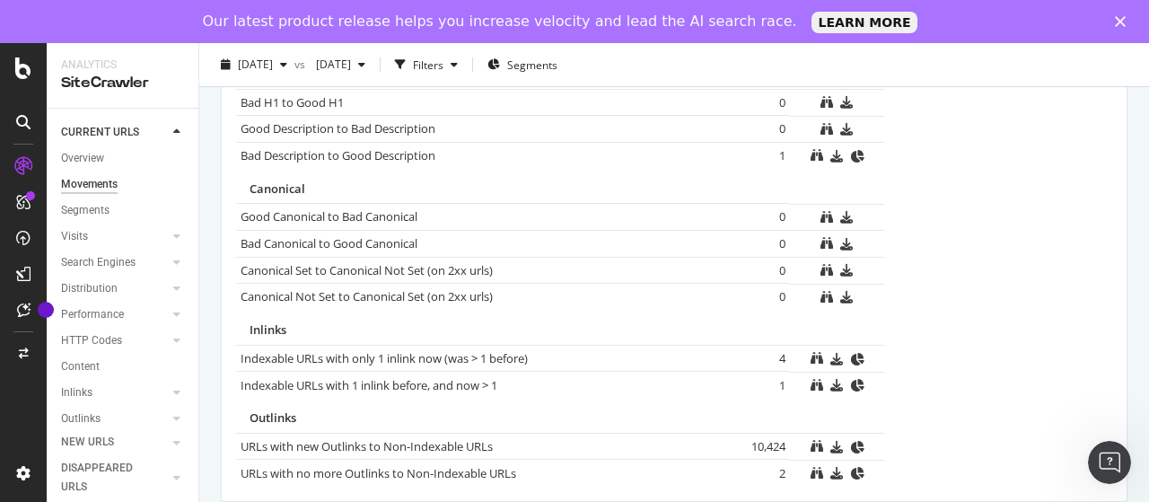
scroll to position [1322, 0]
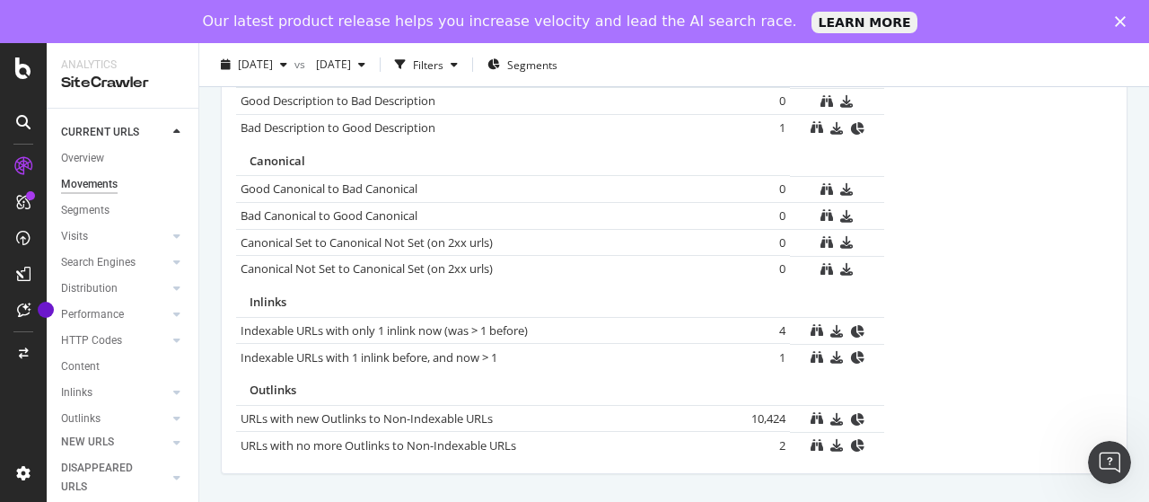
drag, startPoint x: 743, startPoint y: 410, endPoint x: 777, endPoint y: 410, distance: 34.1
click at [777, 410] on td "10,424" at bounding box center [754, 418] width 72 height 27
copy td "10,424"
drag, startPoint x: 468, startPoint y: 408, endPoint x: 626, endPoint y: 197, distance: 264.7
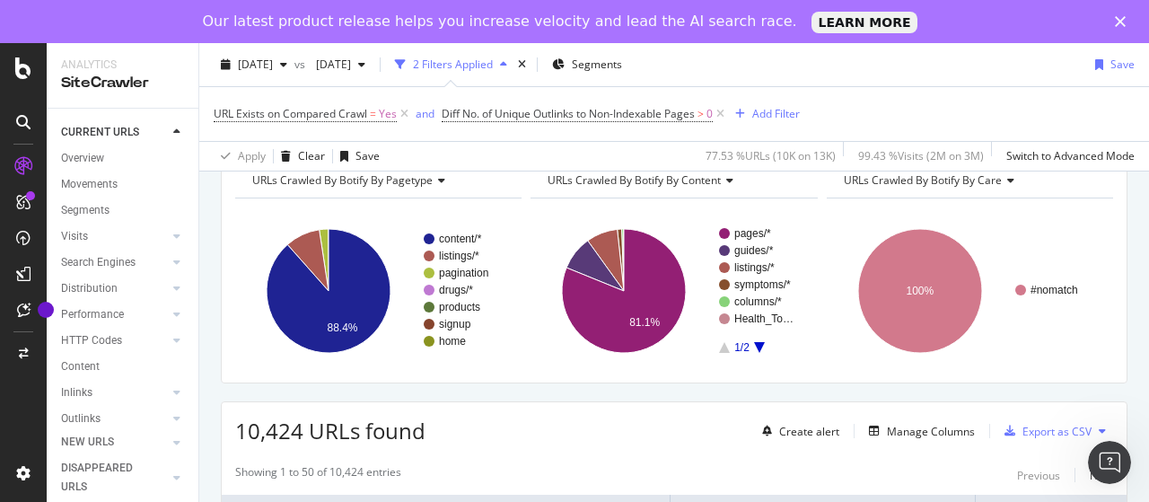
scroll to position [179, 0]
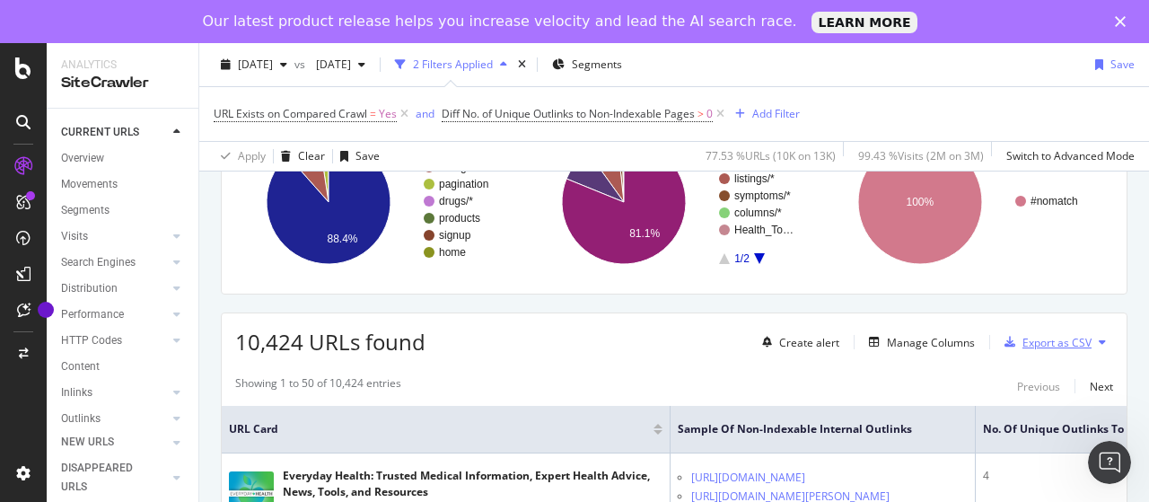
click at [1054, 337] on div "Export as CSV" at bounding box center [1056, 342] width 69 height 15
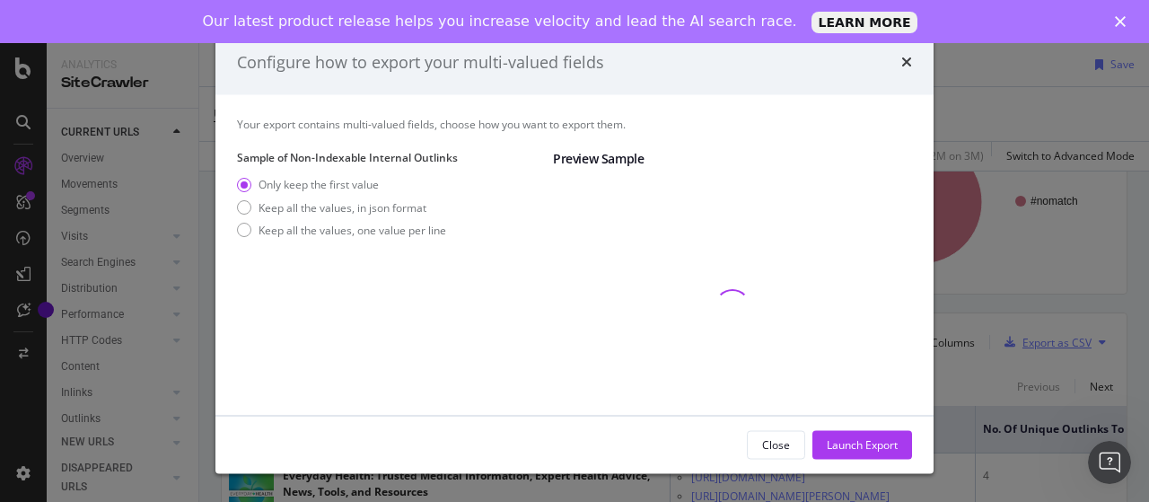
scroll to position [122, 0]
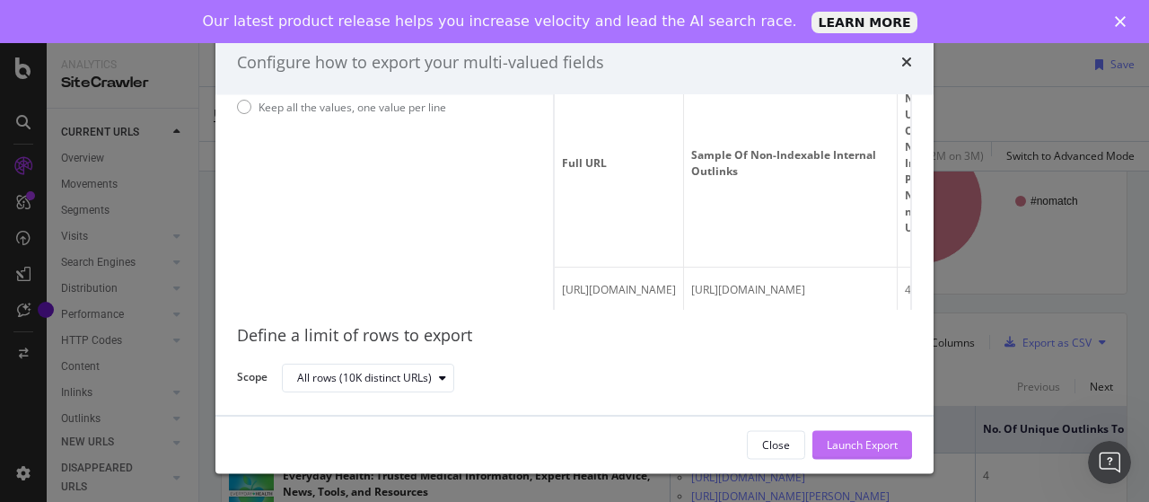
click at [861, 445] on div "Launch Export" at bounding box center [861, 443] width 71 height 15
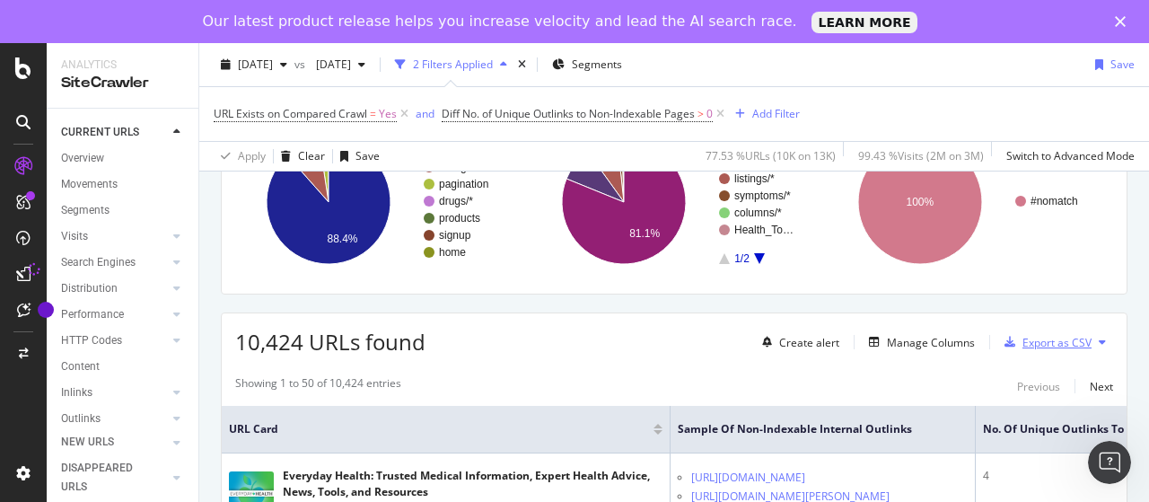
click at [1050, 338] on div "Export as CSV" at bounding box center [1056, 342] width 69 height 15
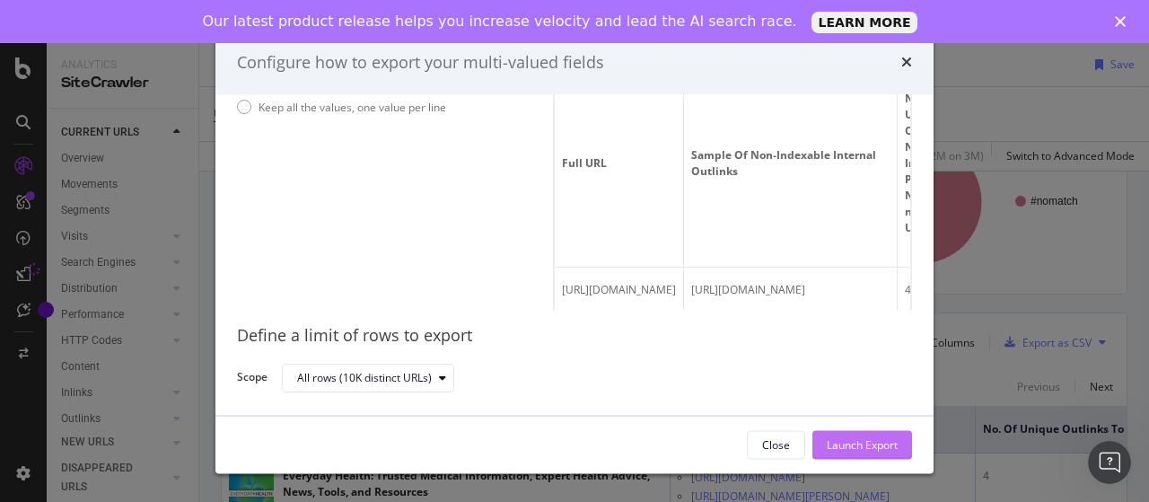
click at [838, 442] on div "Launch Export" at bounding box center [861, 443] width 71 height 15
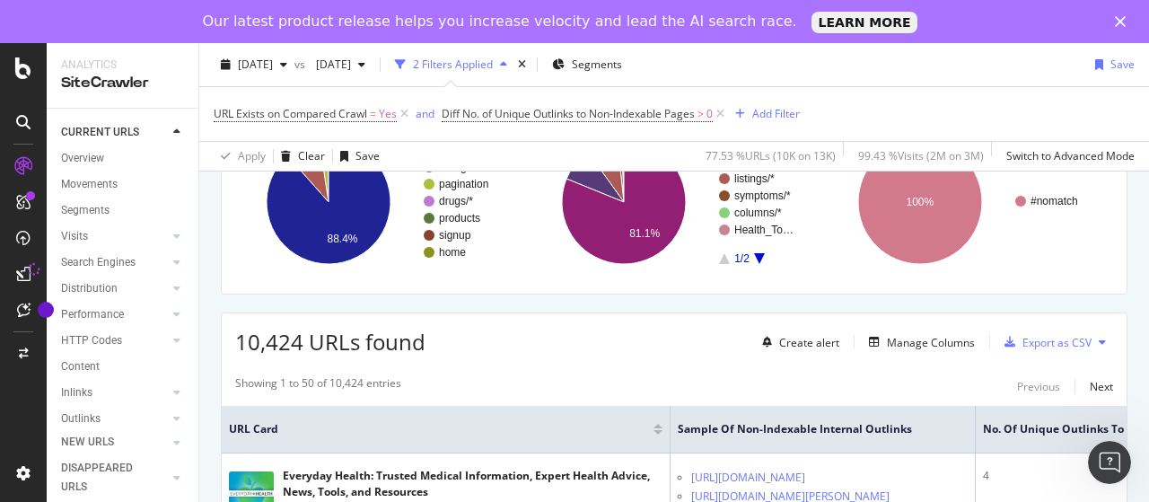
click at [1098, 338] on icon at bounding box center [1101, 342] width 7 height 11
click at [1036, 341] on div "Export as CSV" at bounding box center [1056, 342] width 69 height 15
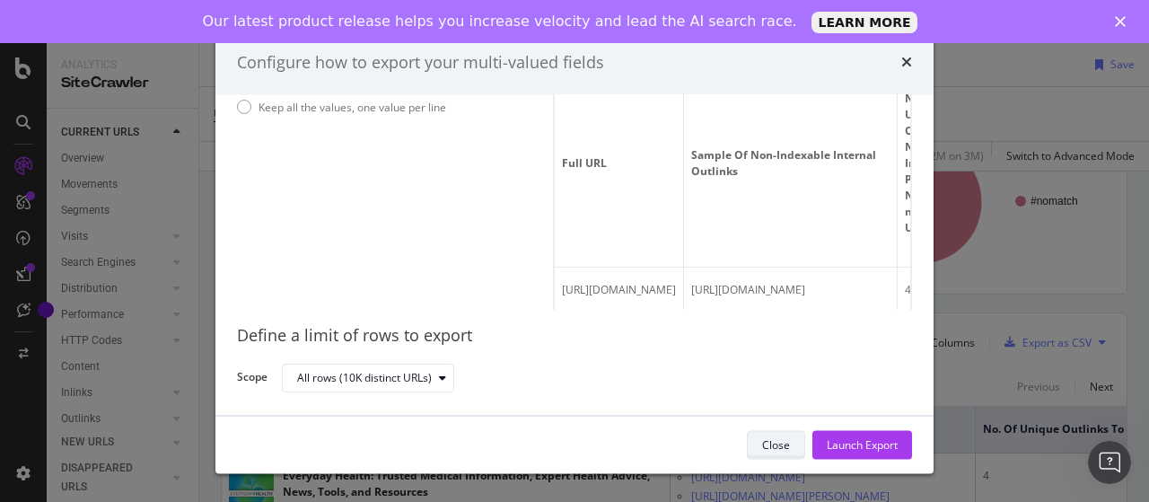
click at [765, 442] on div "Close" at bounding box center [776, 443] width 28 height 15
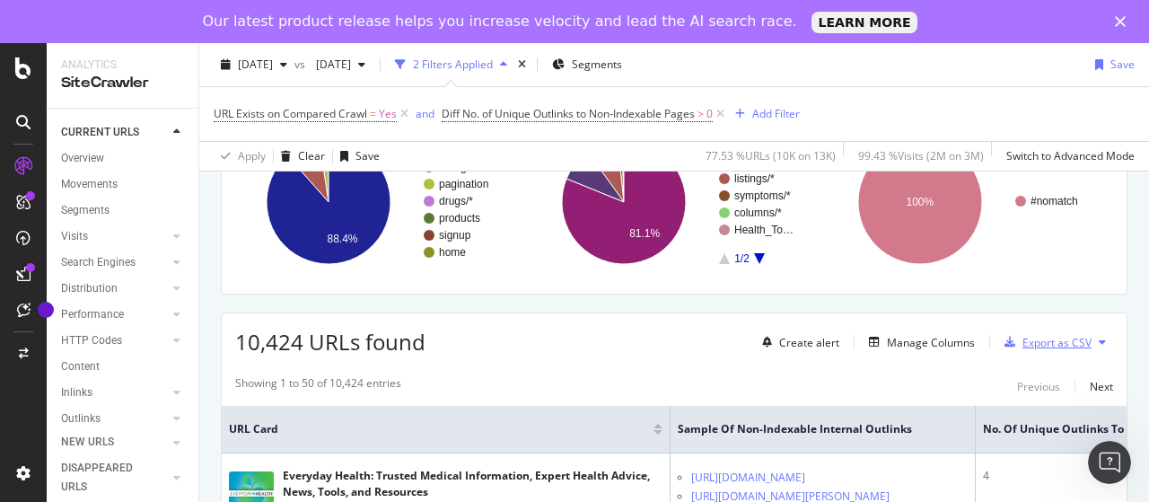
click at [1028, 335] on div "Export as CSV" at bounding box center [1056, 342] width 69 height 15
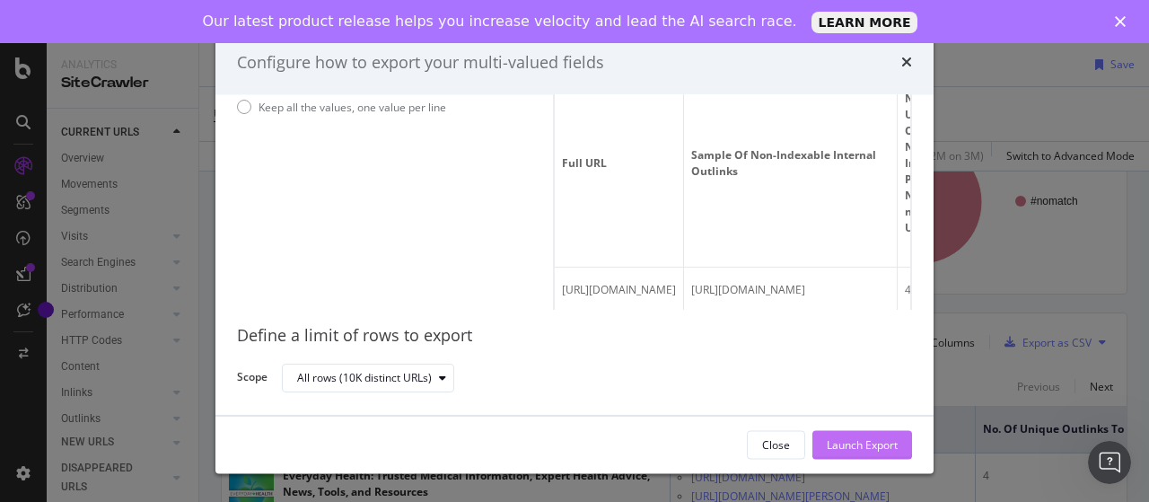
click at [847, 442] on div "Launch Export" at bounding box center [861, 443] width 71 height 15
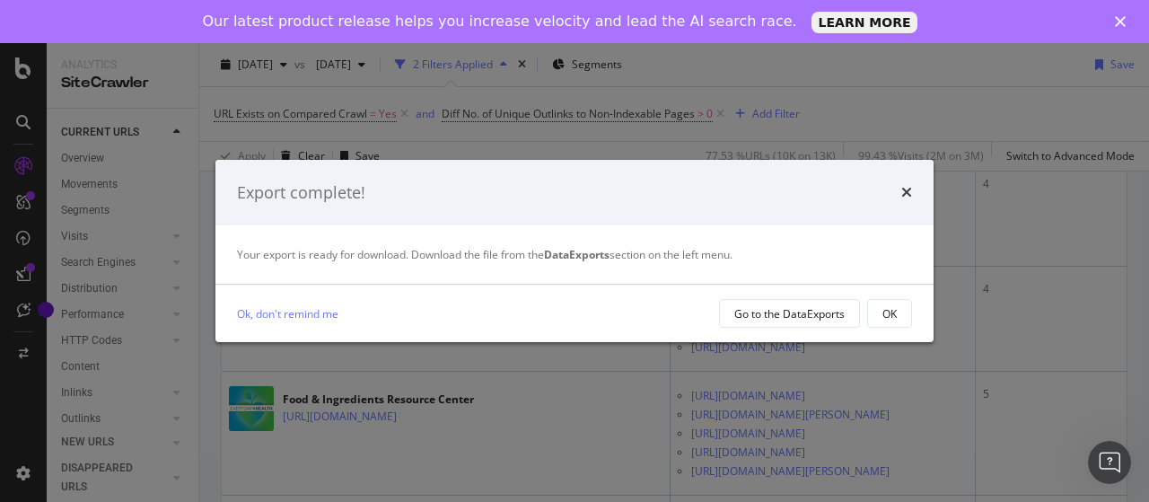
scroll to position [3954, 0]
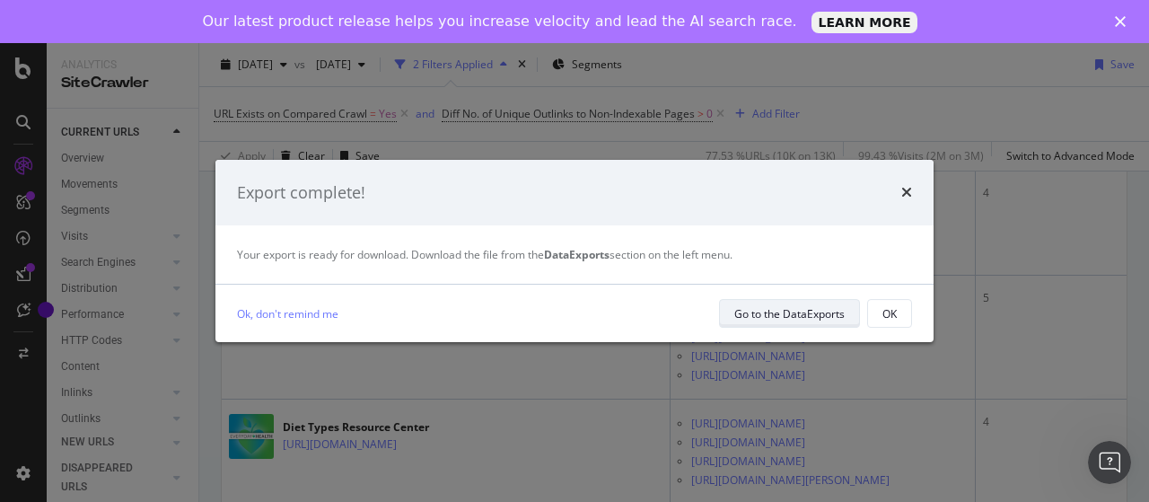
click at [783, 311] on div "Go to the DataExports" at bounding box center [789, 313] width 110 height 15
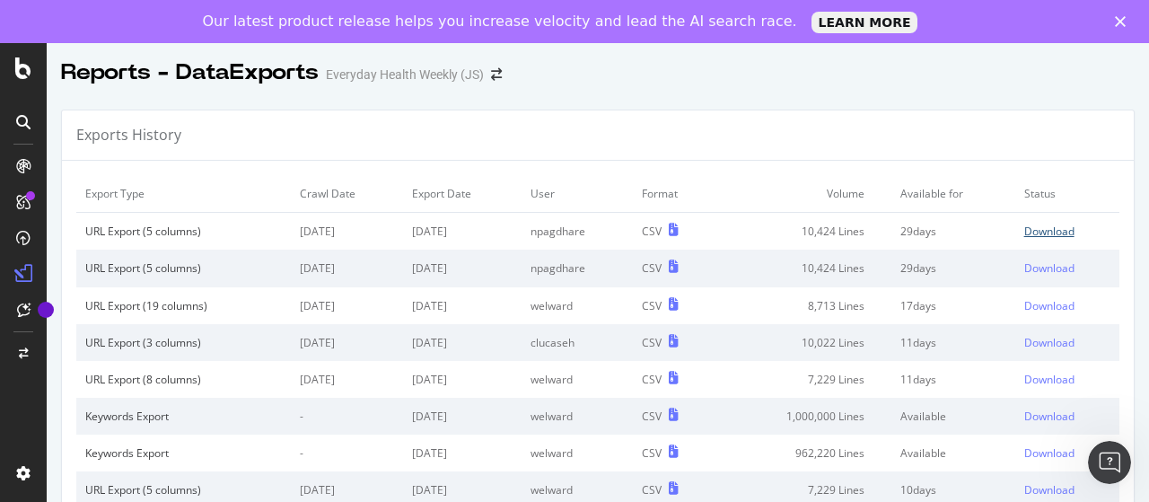
click at [1032, 229] on div "Download" at bounding box center [1049, 230] width 50 height 15
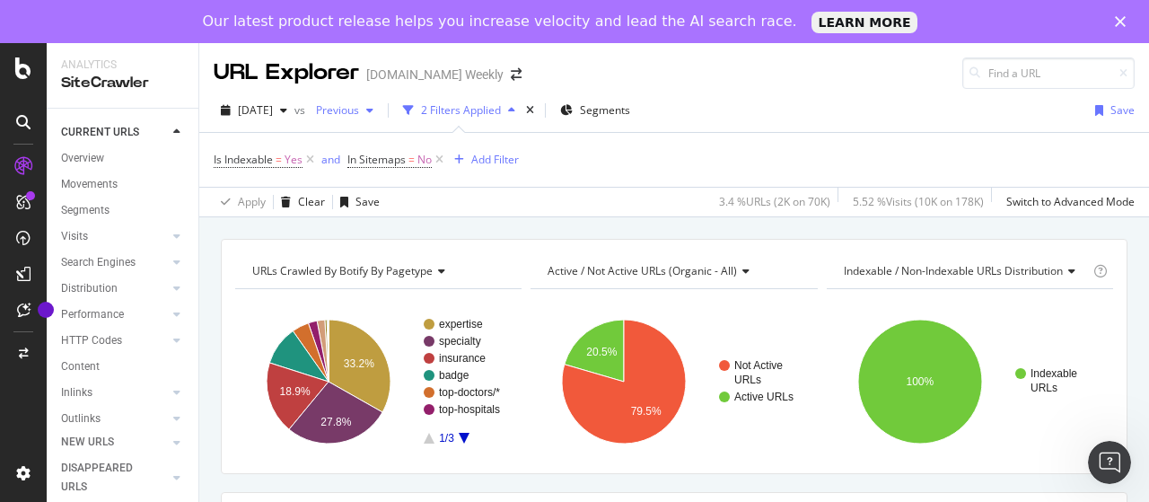
click at [359, 111] on span "Previous" at bounding box center [334, 109] width 50 height 15
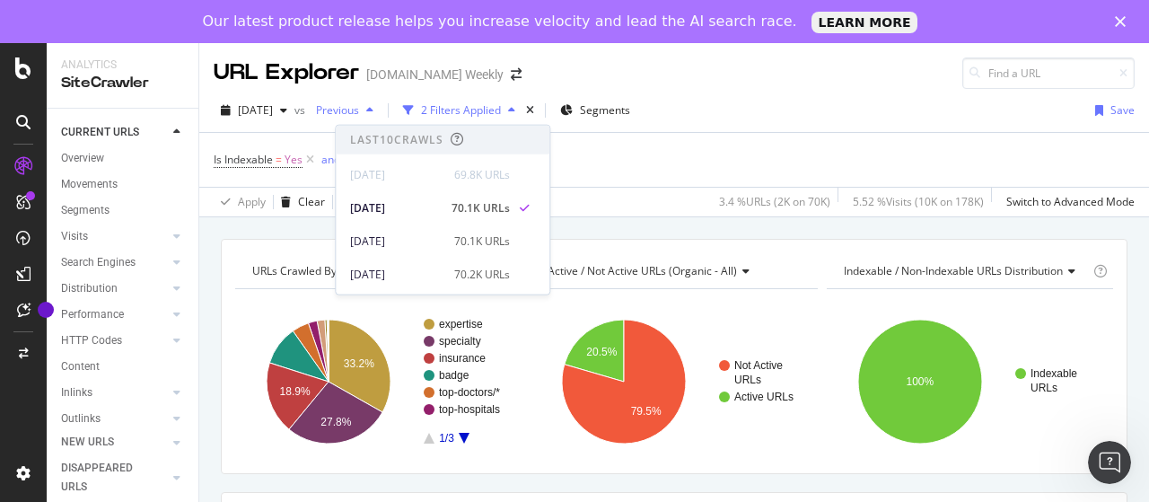
click at [359, 111] on span "Previous" at bounding box center [334, 109] width 50 height 15
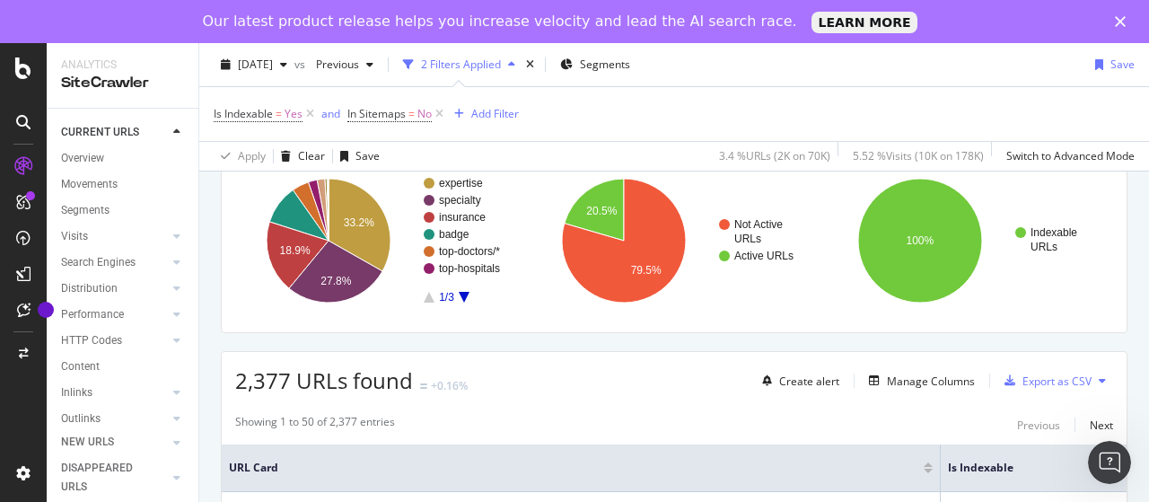
scroll to position [269, 0]
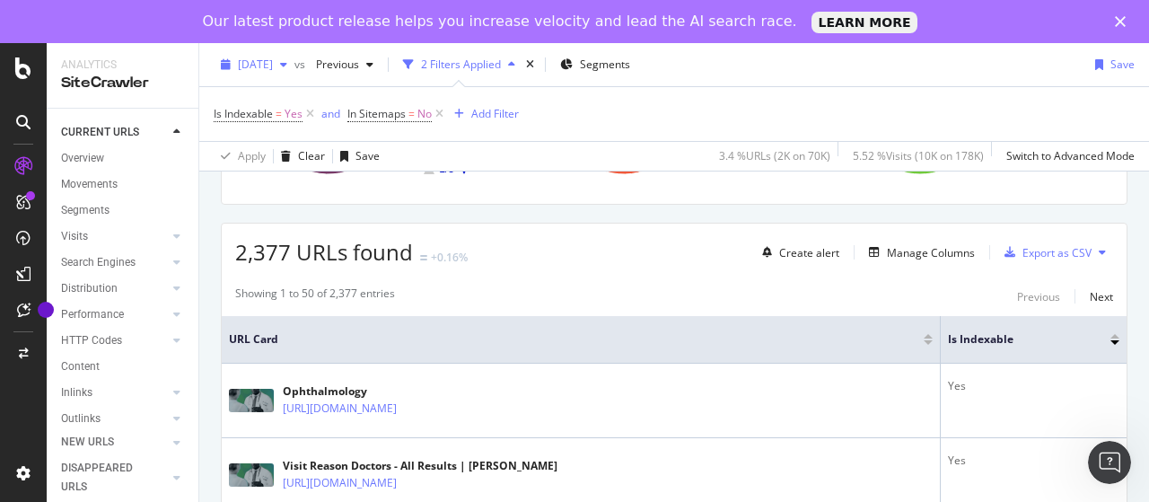
click at [239, 59] on span "[DATE]" at bounding box center [255, 64] width 35 height 15
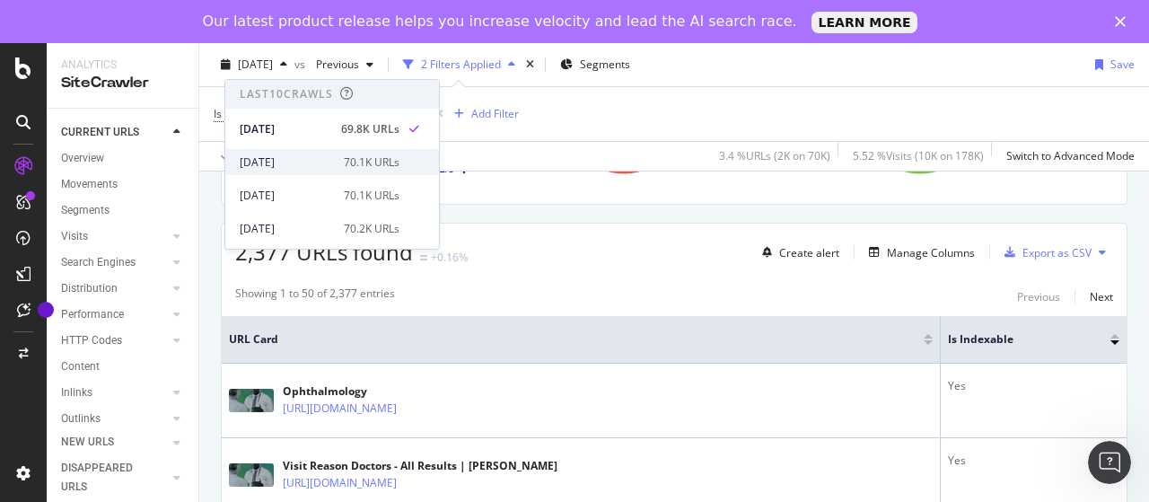
click at [307, 162] on div "2025 Aug. 10th" at bounding box center [286, 162] width 93 height 16
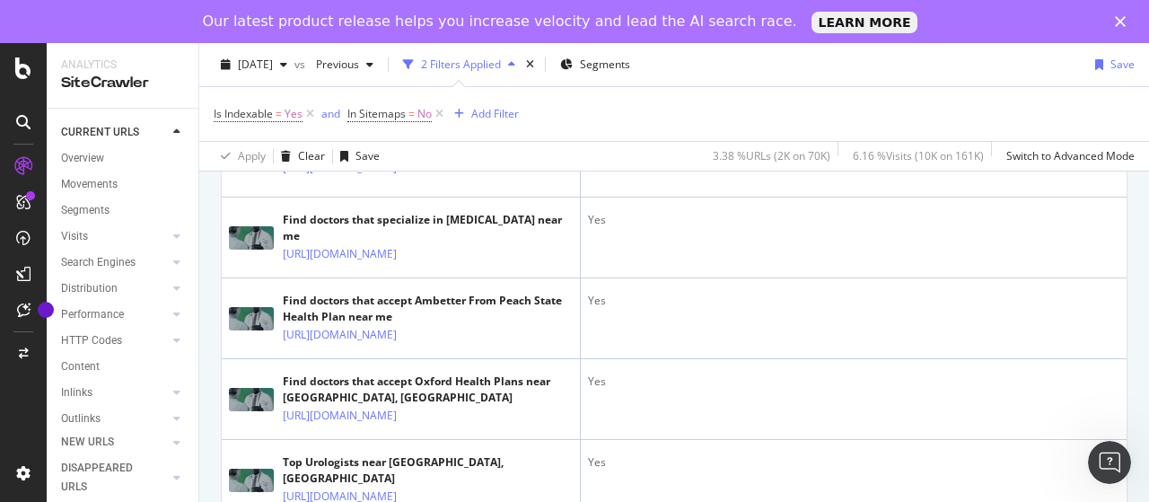
scroll to position [628, 0]
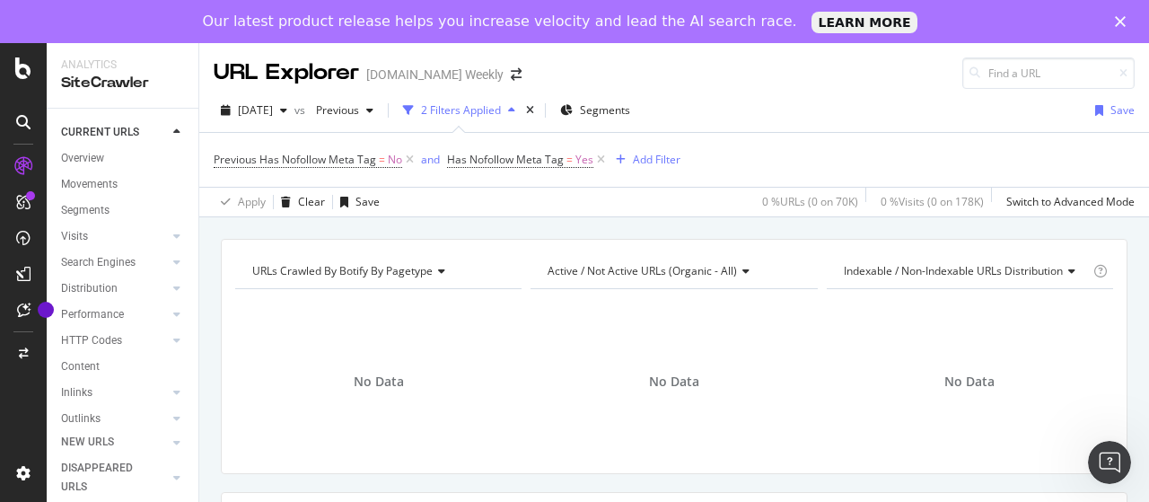
click at [394, 125] on div "2025 Aug. 17th vs Previous 2 Filters Applied Segments Save" at bounding box center [673, 114] width 949 height 36
click at [380, 117] on div "Previous" at bounding box center [345, 110] width 72 height 27
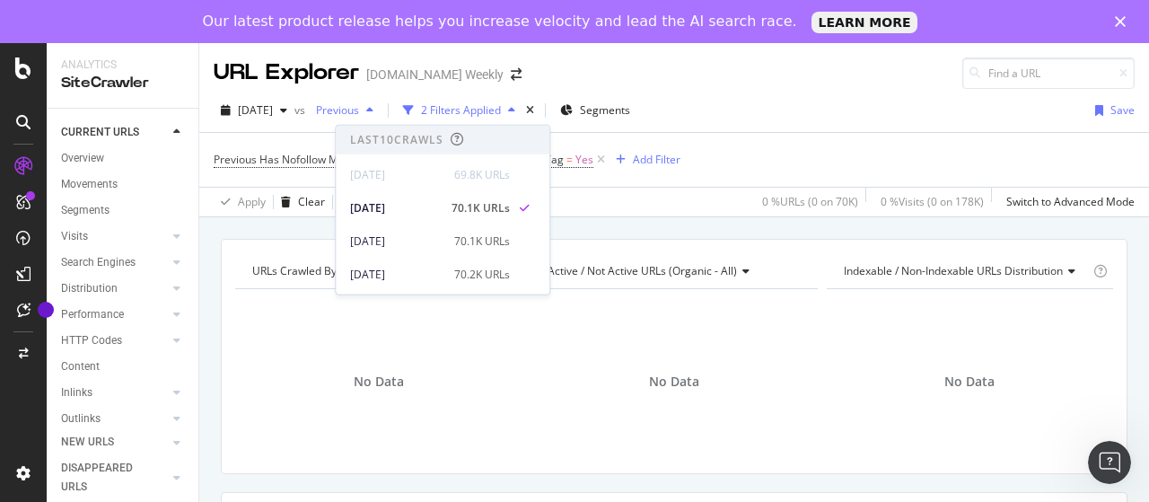
click at [380, 117] on div "Previous" at bounding box center [345, 110] width 72 height 27
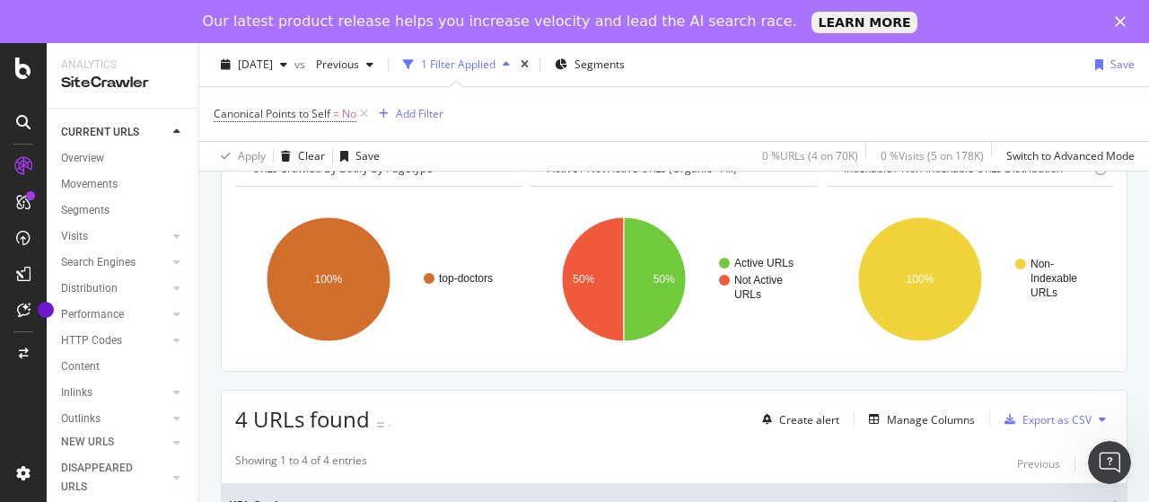
scroll to position [179, 0]
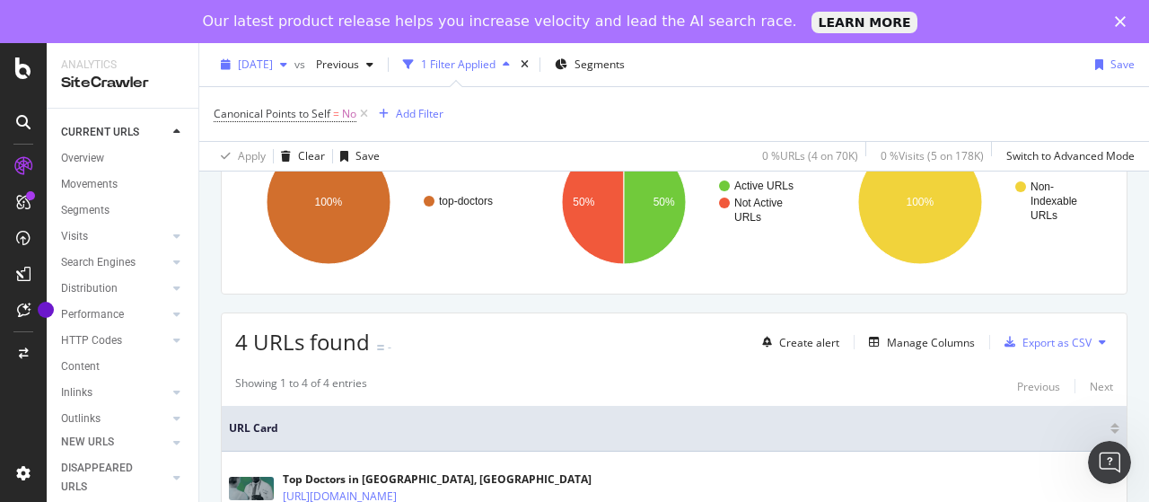
click at [280, 56] on div "[DATE]" at bounding box center [254, 64] width 81 height 27
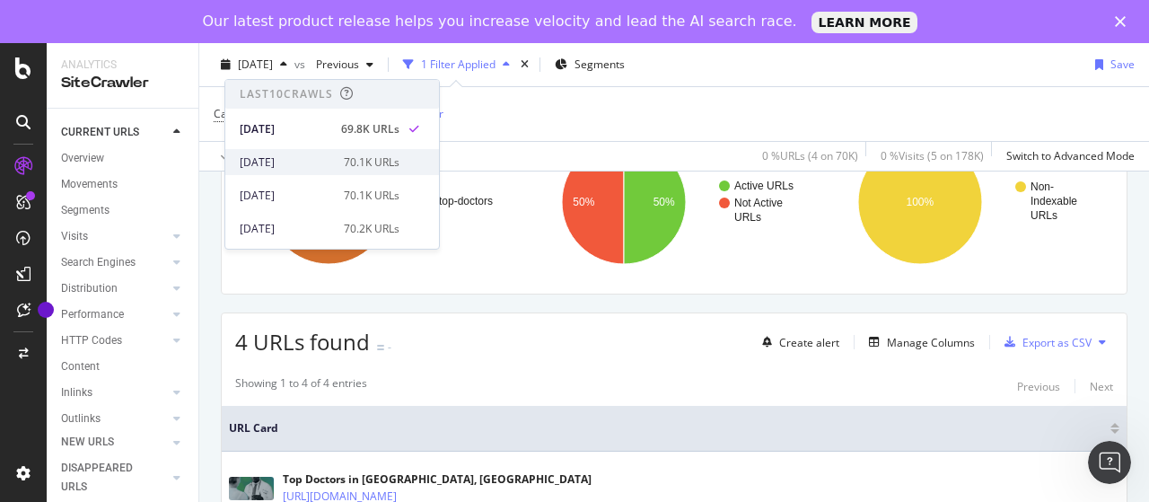
click at [330, 154] on div "[DATE] 70.1K URLs" at bounding box center [320, 162] width 160 height 16
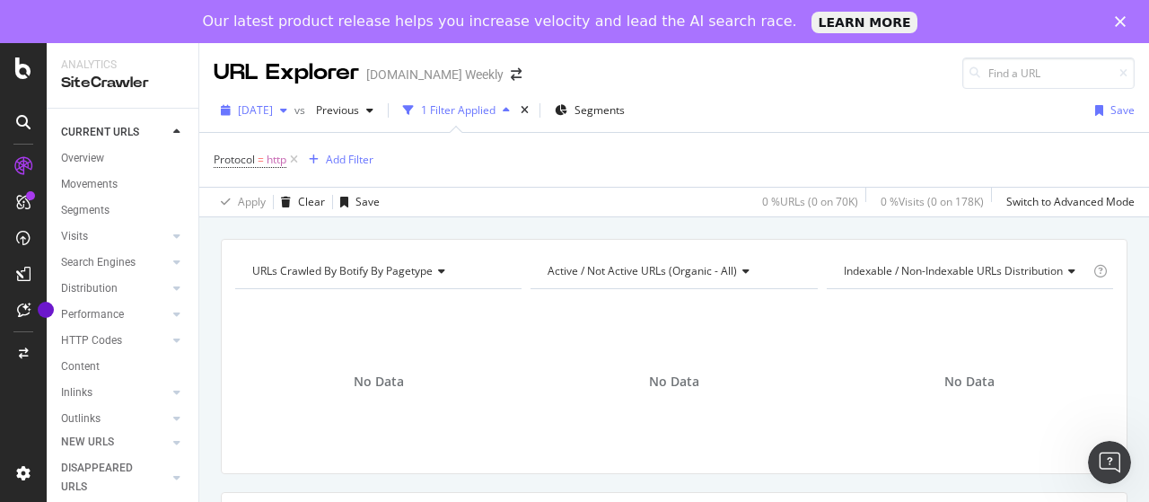
click at [294, 112] on div "button" at bounding box center [284, 110] width 22 height 11
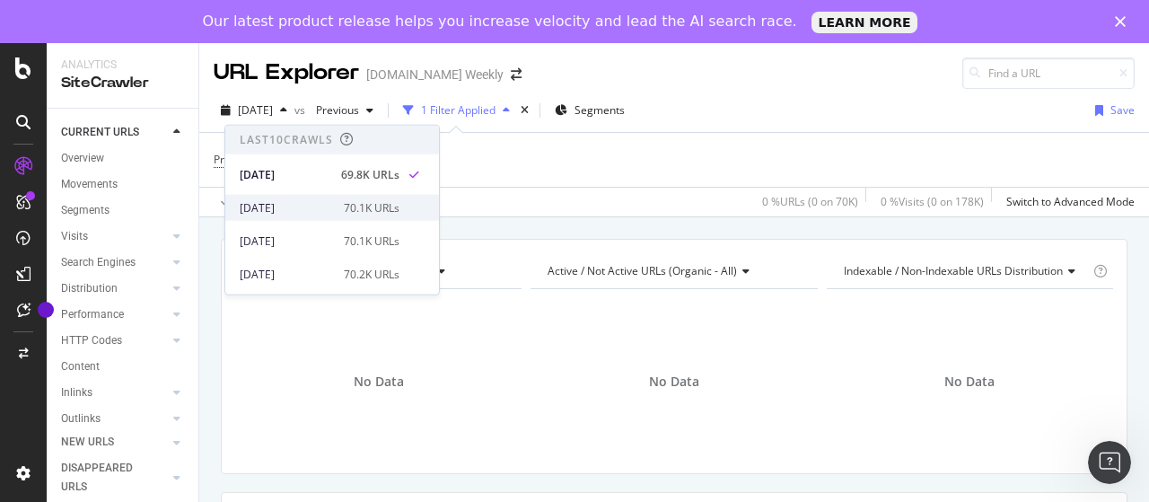
click at [334, 204] on div "[DATE] 70.1K URLs" at bounding box center [320, 207] width 160 height 16
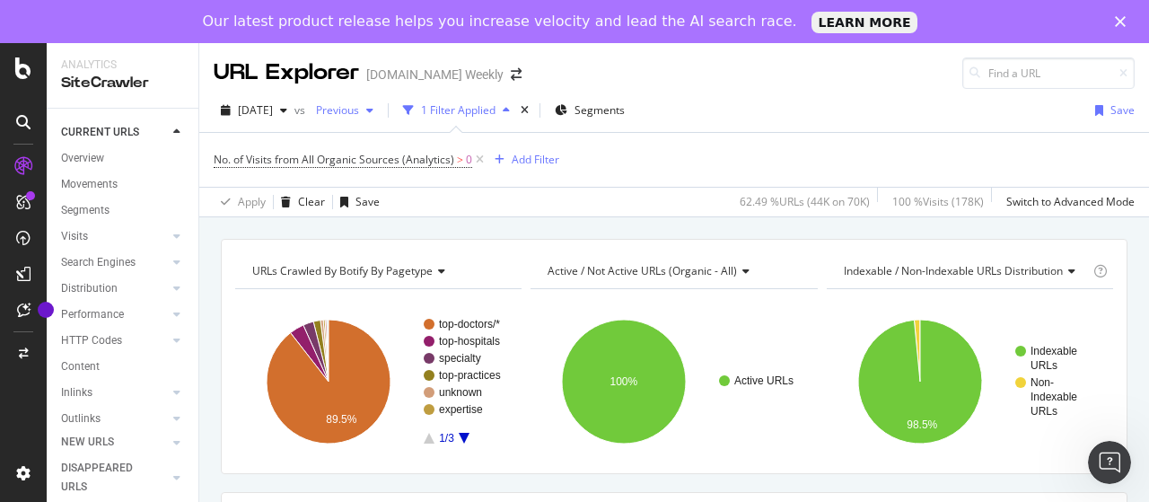
click at [380, 117] on div "Previous" at bounding box center [345, 110] width 72 height 27
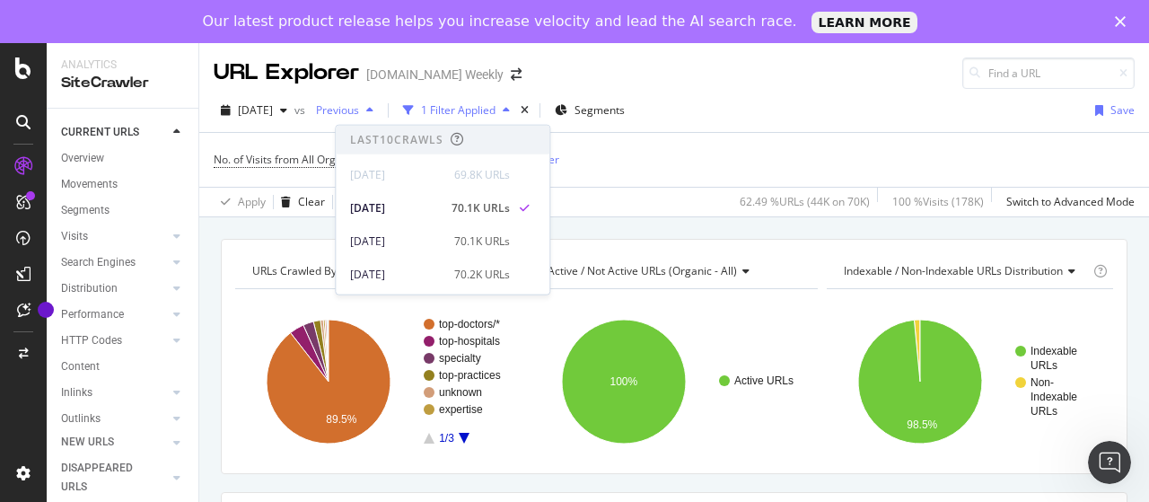
click at [380, 117] on div "Previous" at bounding box center [345, 110] width 72 height 27
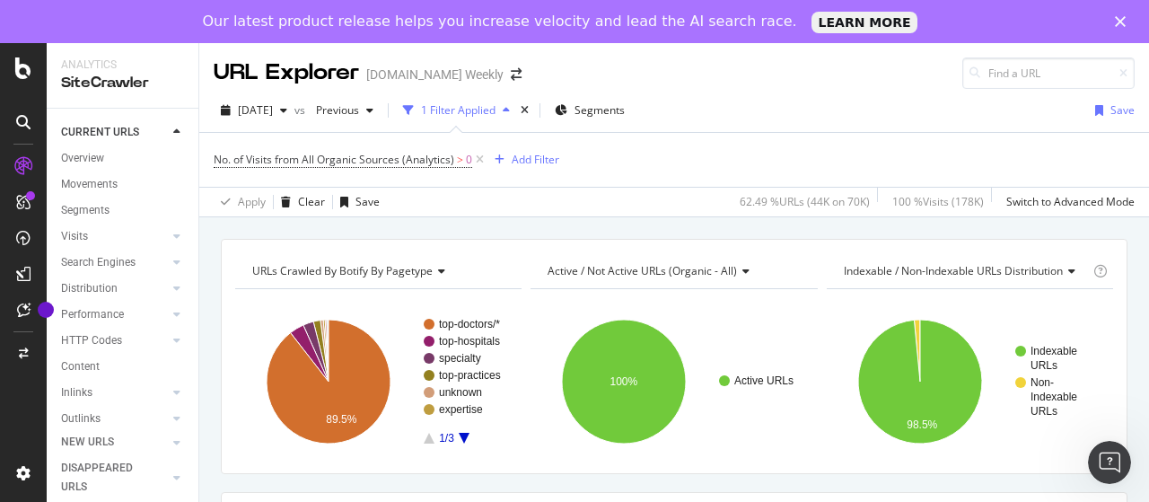
scroll to position [90, 0]
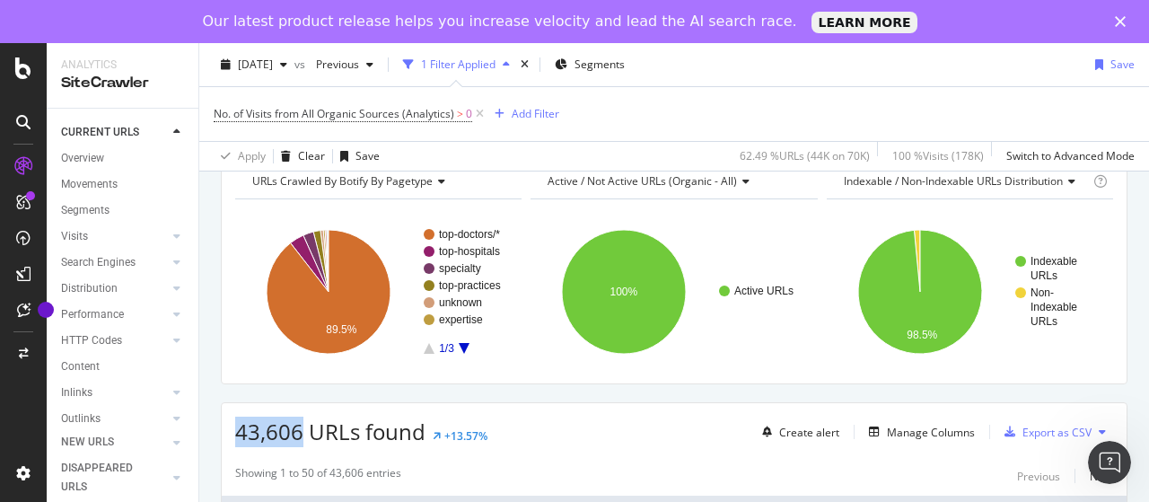
drag, startPoint x: 237, startPoint y: 429, endPoint x: 303, endPoint y: 435, distance: 66.7
click at [303, 435] on span "43,606 URLs found" at bounding box center [330, 431] width 190 height 30
copy span "43,606"
click at [273, 64] on span "[DATE]" at bounding box center [255, 64] width 35 height 15
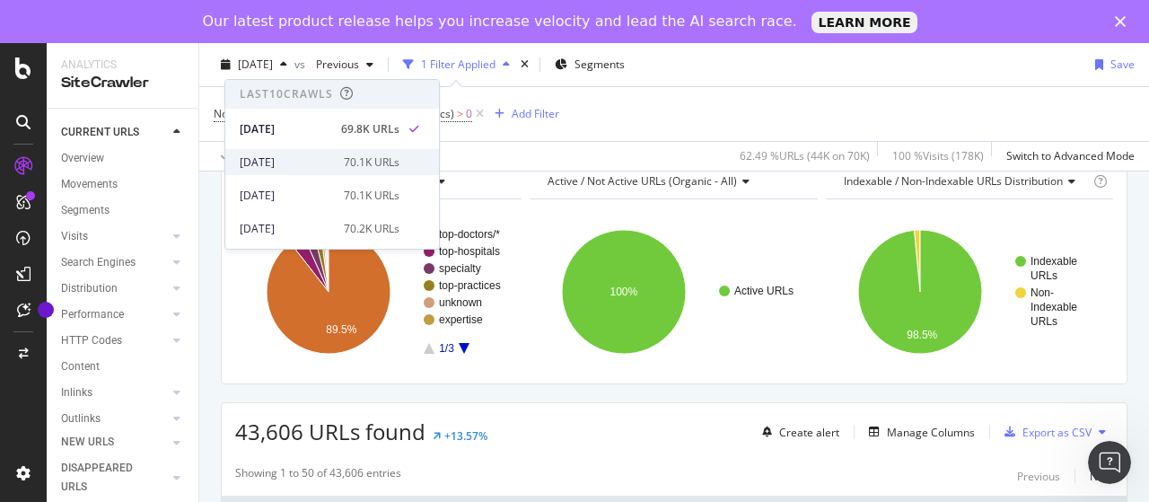
click at [332, 161] on div "2025 Aug. 10th 70.1K URLs" at bounding box center [320, 162] width 160 height 16
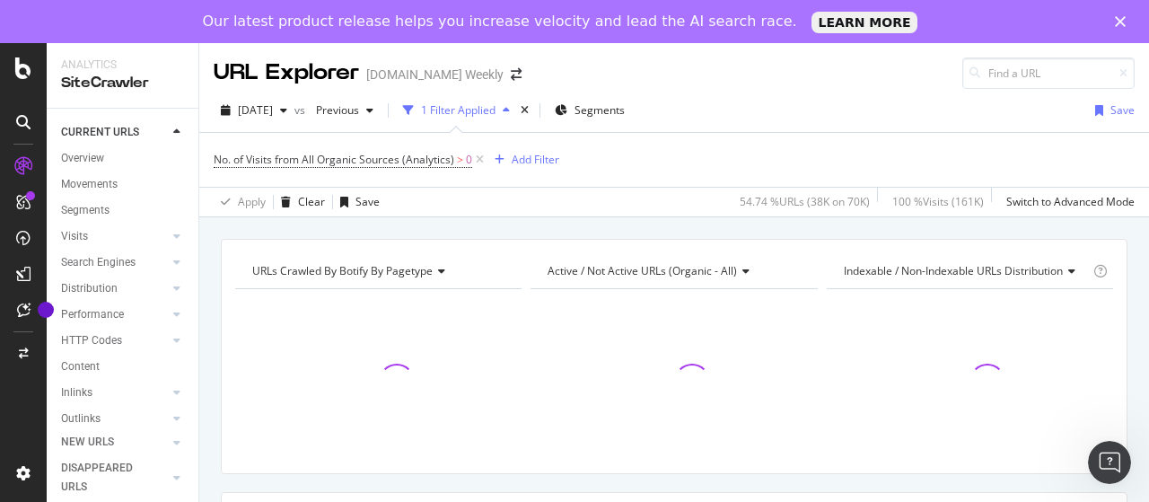
scroll to position [90, 0]
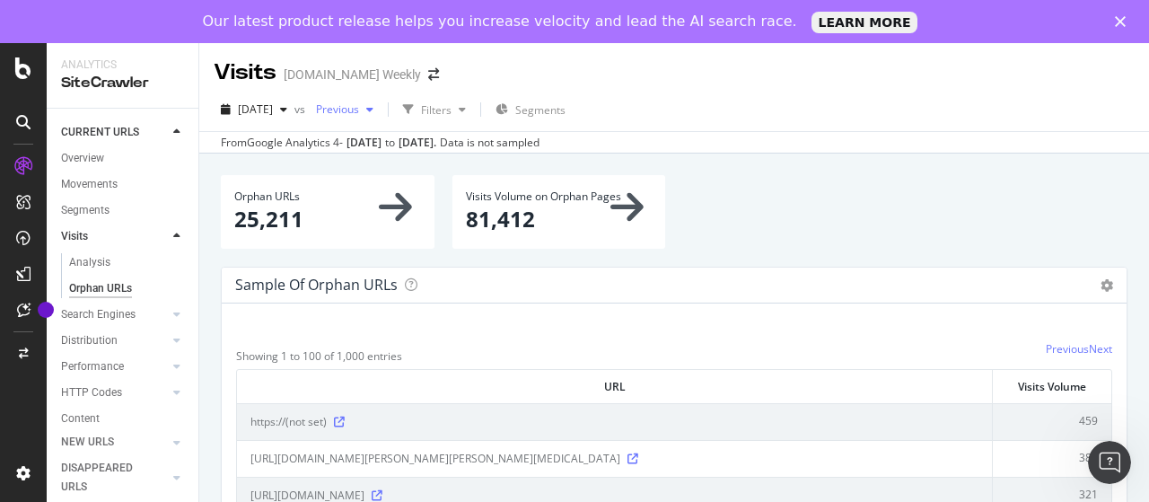
click at [359, 109] on span "Previous" at bounding box center [334, 108] width 50 height 15
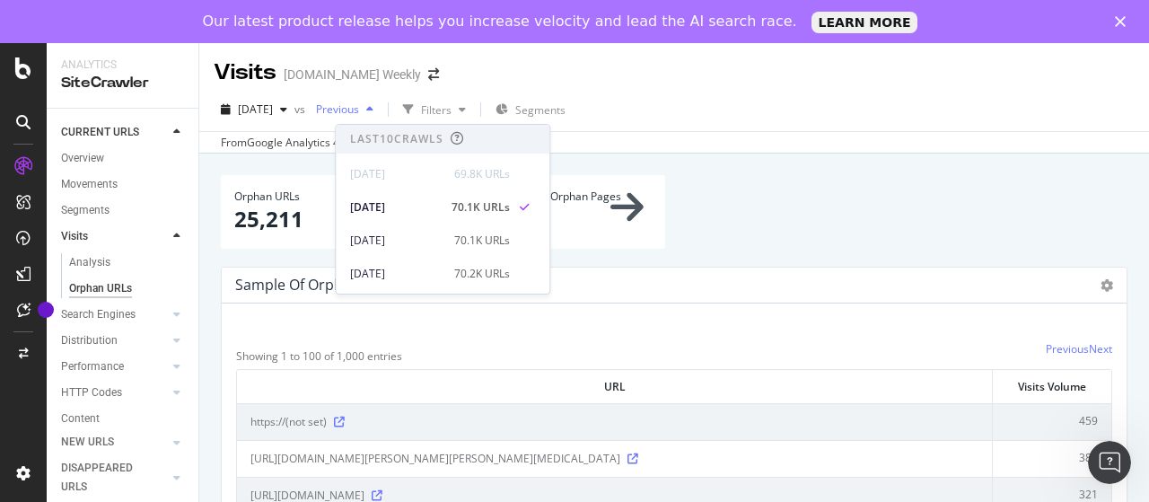
click at [359, 109] on span "Previous" at bounding box center [334, 108] width 50 height 15
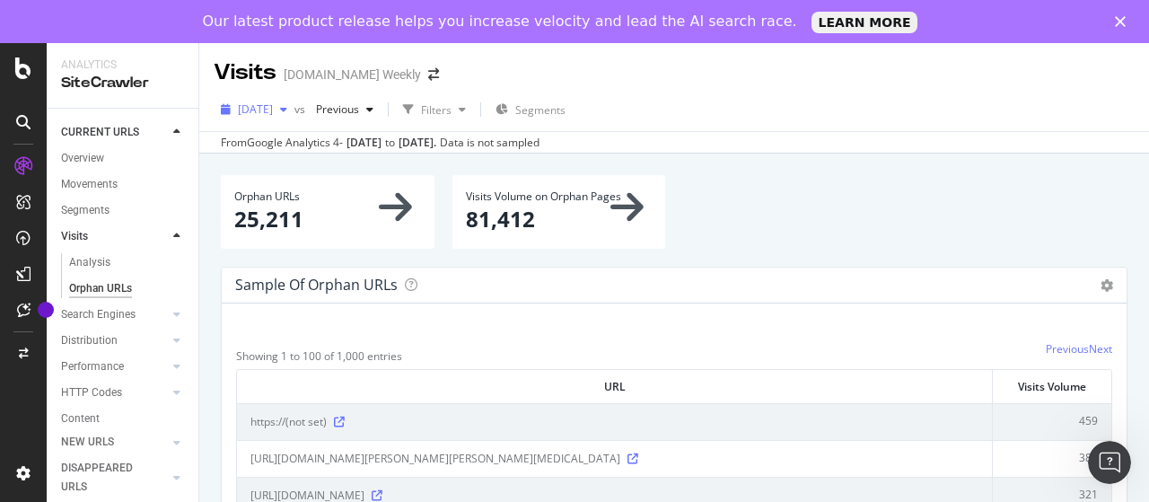
click at [284, 118] on div "[DATE]" at bounding box center [254, 109] width 81 height 27
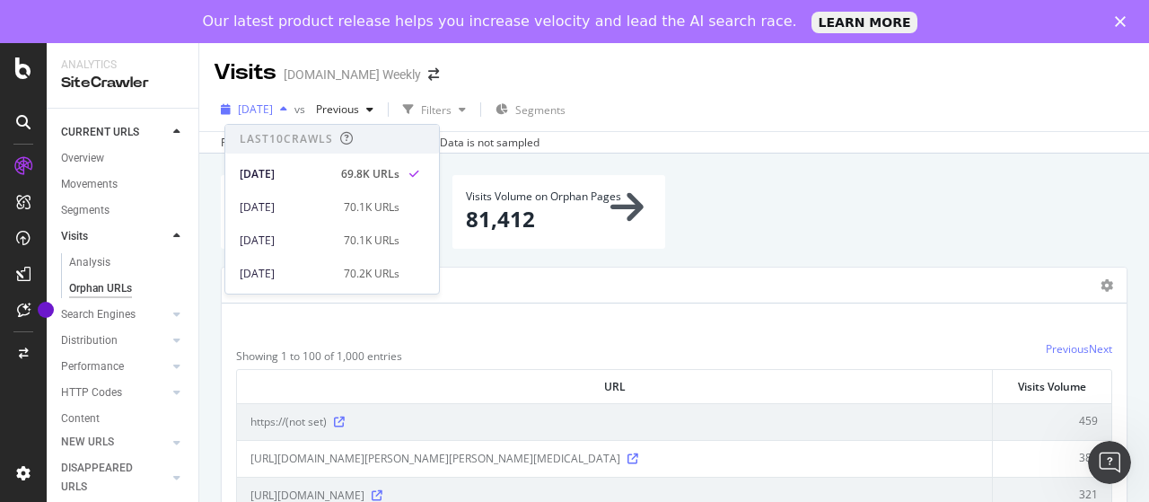
click at [273, 116] on span "[DATE]" at bounding box center [255, 108] width 35 height 15
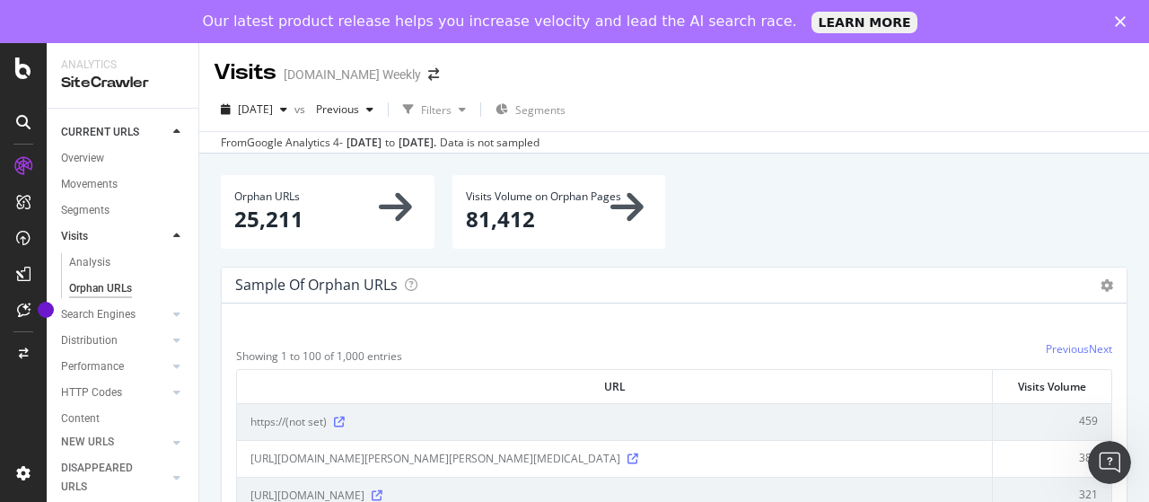
click at [263, 218] on p "25,211" at bounding box center [327, 219] width 187 height 31
copy p "25,211"
click at [294, 117] on div "[DATE]" at bounding box center [254, 109] width 81 height 27
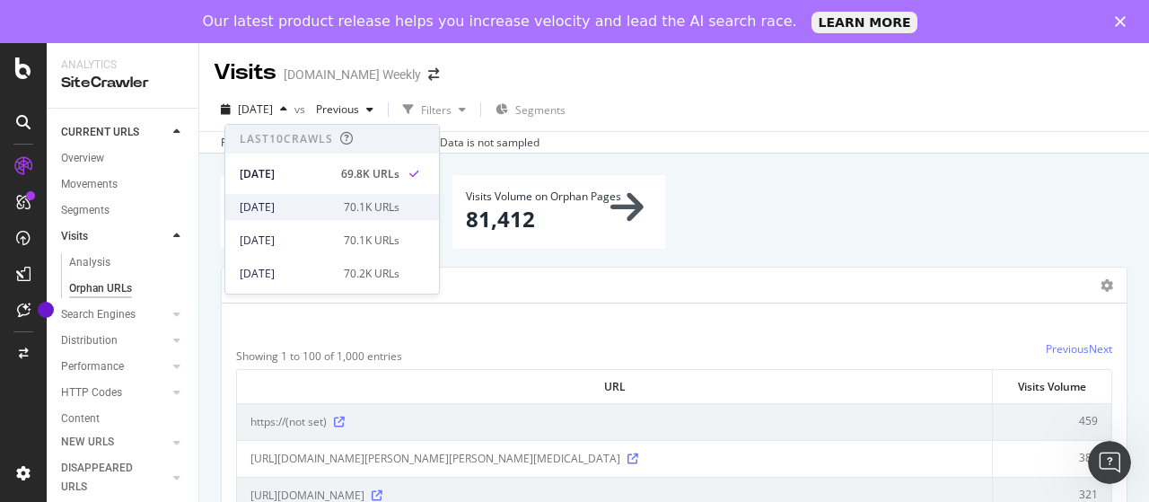
click at [337, 200] on div "[DATE] 70.1K URLs" at bounding box center [320, 207] width 160 height 16
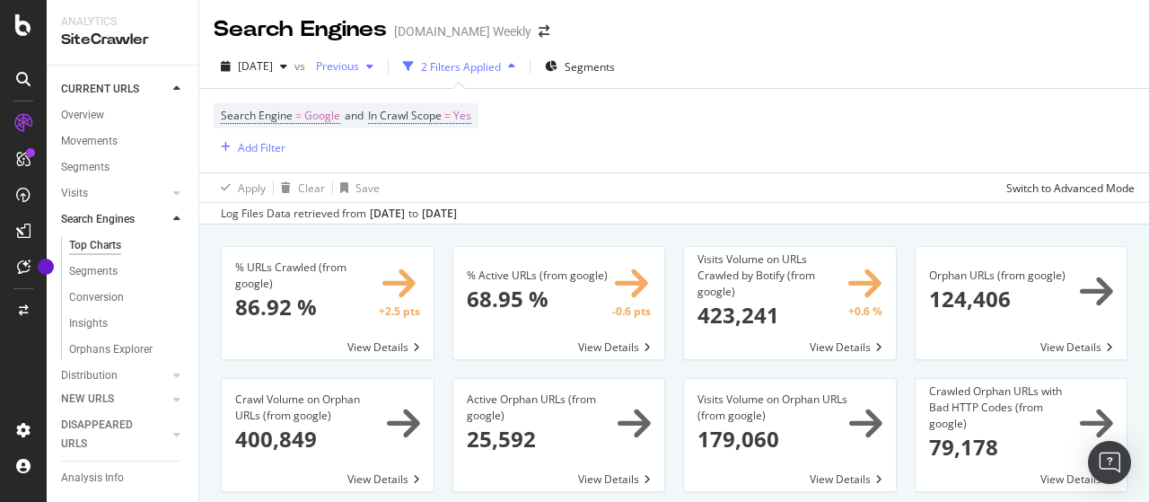
click at [359, 62] on span "Previous" at bounding box center [334, 65] width 50 height 15
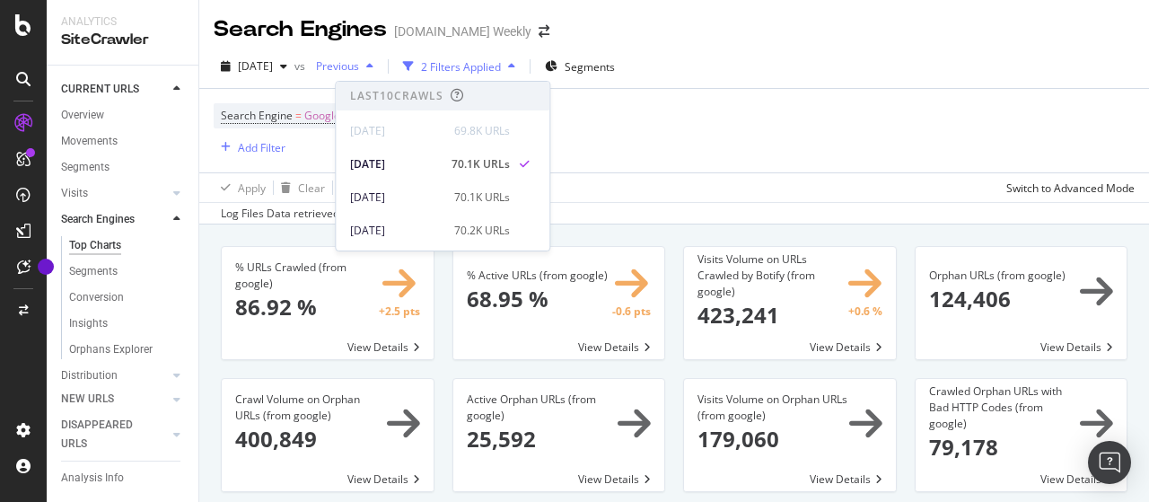
click at [359, 62] on span "Previous" at bounding box center [334, 65] width 50 height 15
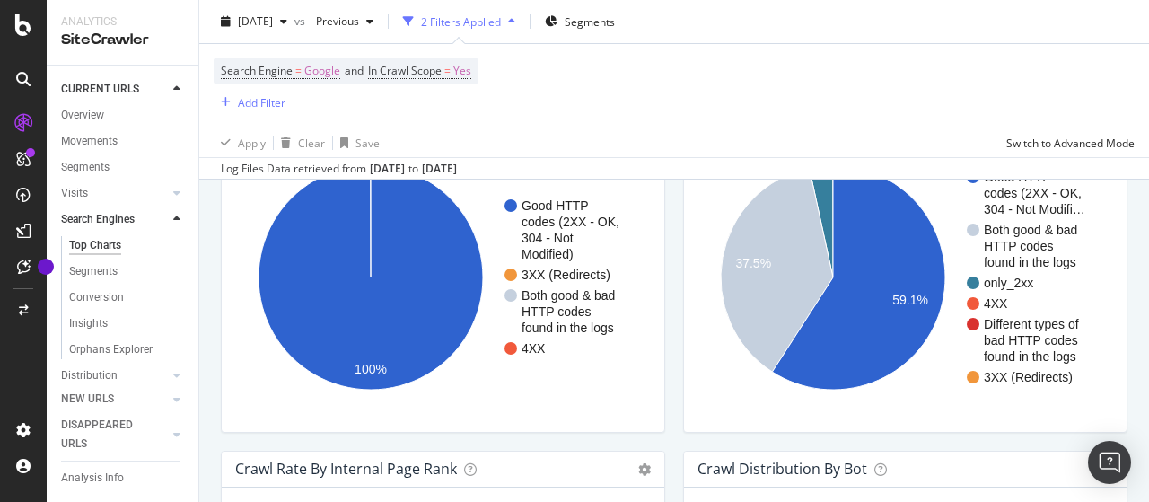
scroll to position [1615, 0]
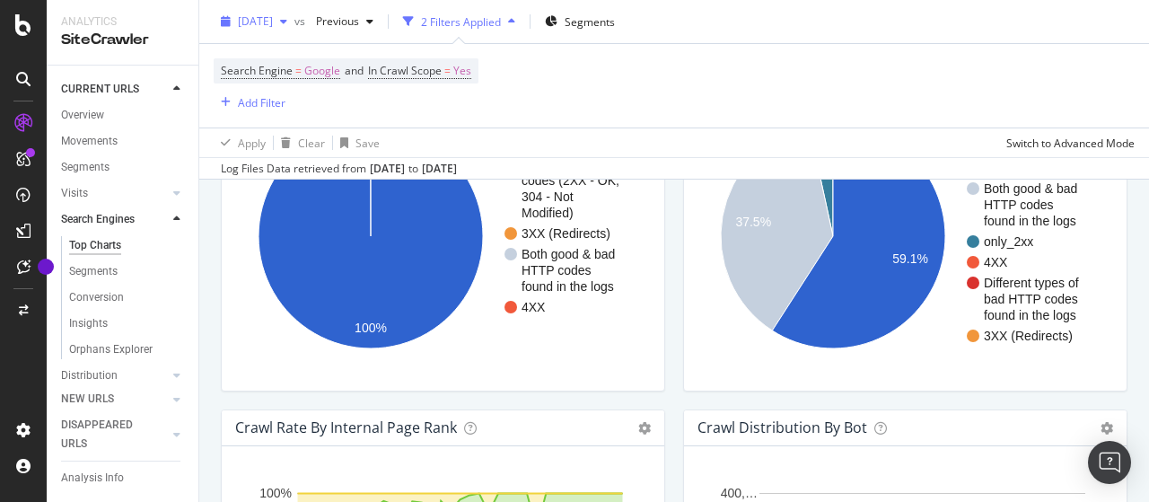
click at [273, 17] on span "[DATE]" at bounding box center [255, 20] width 35 height 15
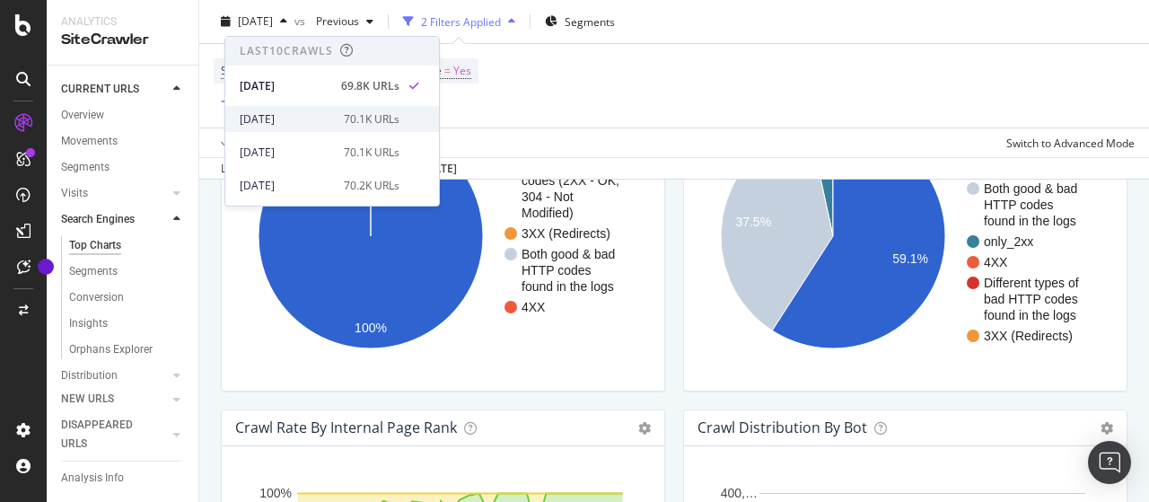
click at [344, 113] on div "70.1K URLs" at bounding box center [372, 119] width 56 height 16
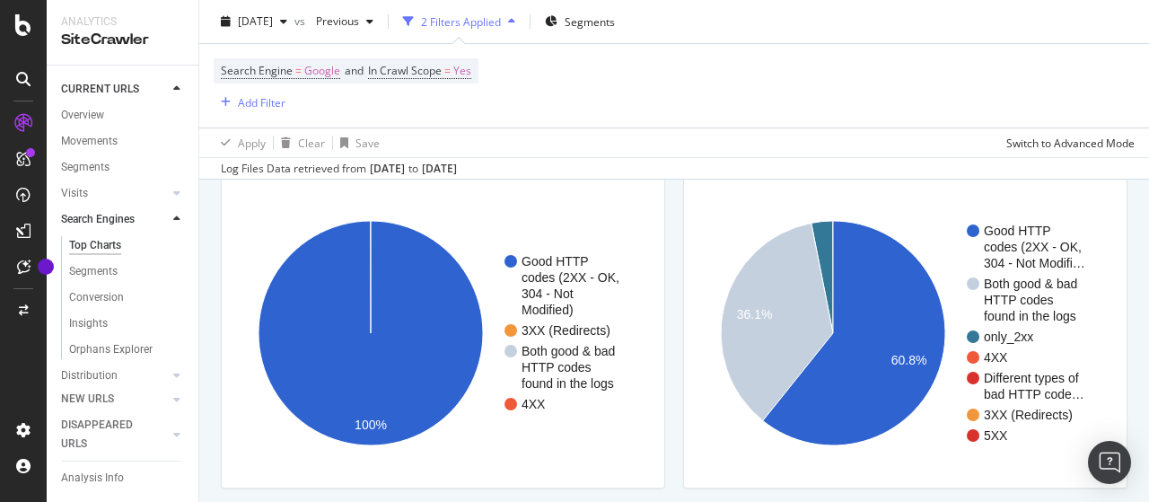
scroll to position [1526, 0]
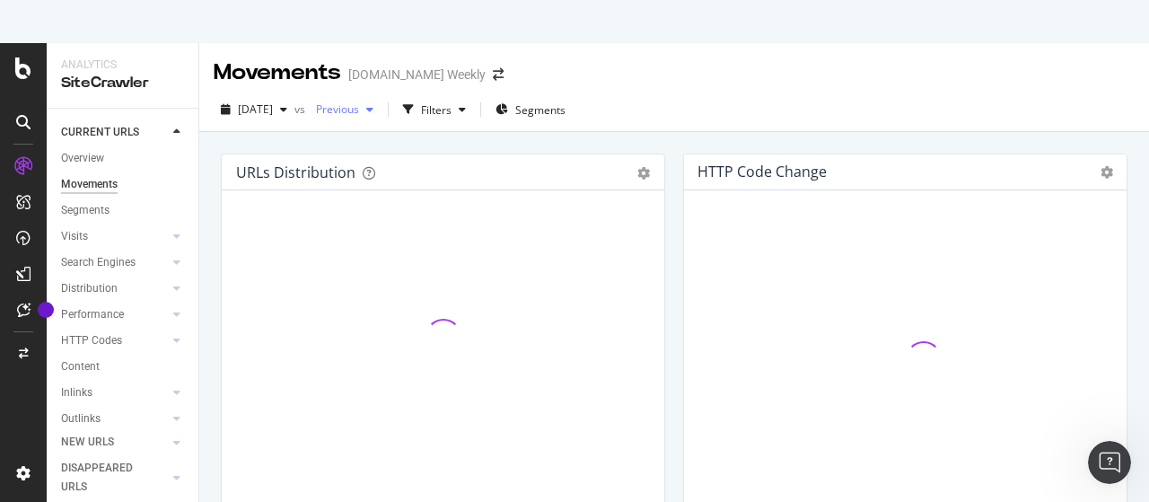
click at [359, 110] on span "Previous" at bounding box center [334, 108] width 50 height 15
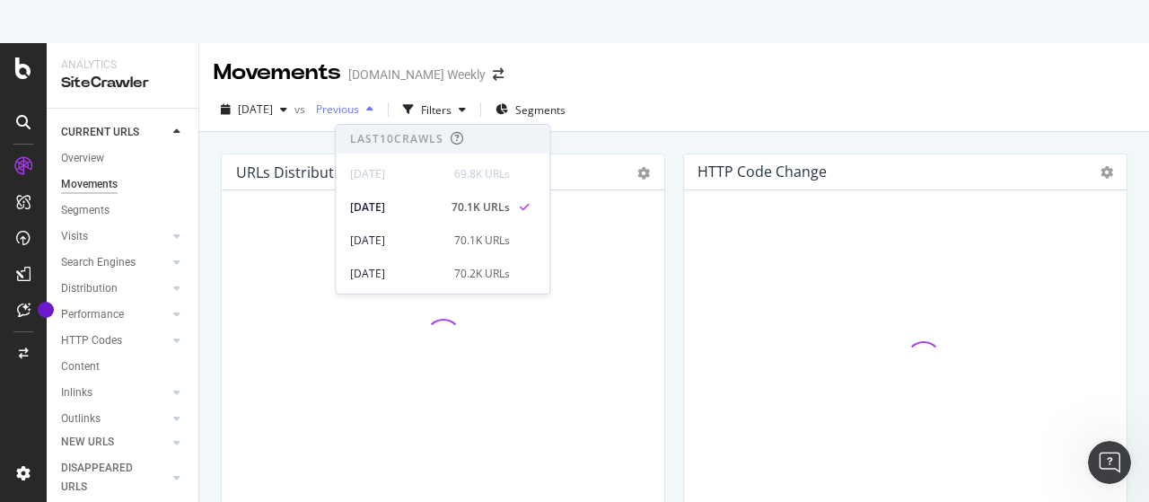
click at [359, 110] on span "Previous" at bounding box center [334, 108] width 50 height 15
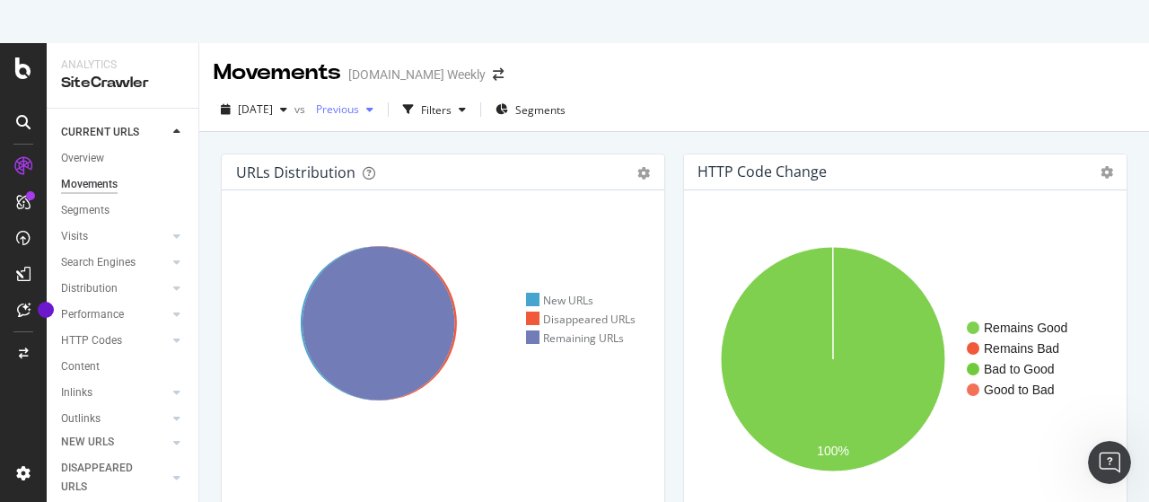
click at [365, 100] on div "Previous" at bounding box center [345, 109] width 72 height 27
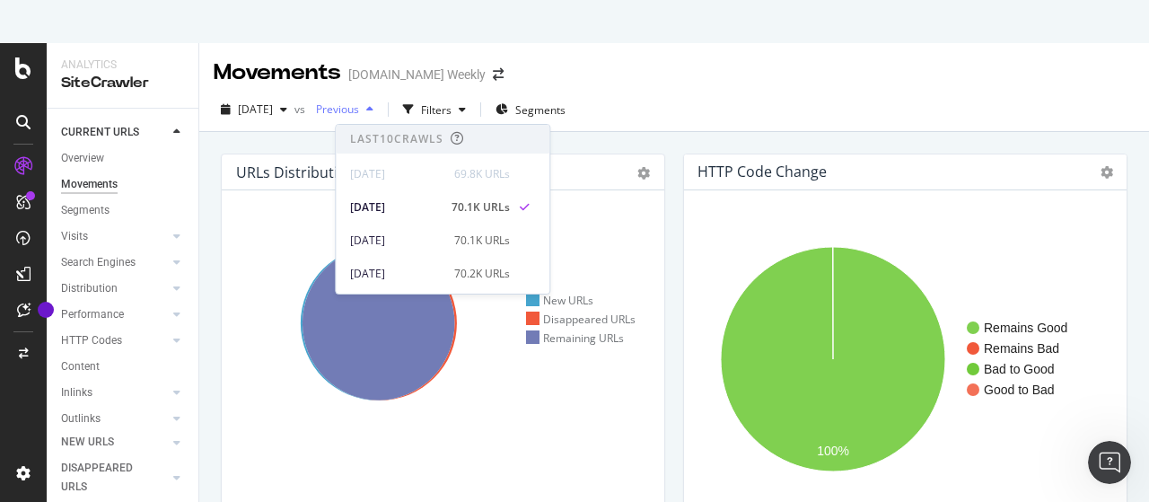
click at [365, 100] on div "Previous" at bounding box center [345, 109] width 72 height 27
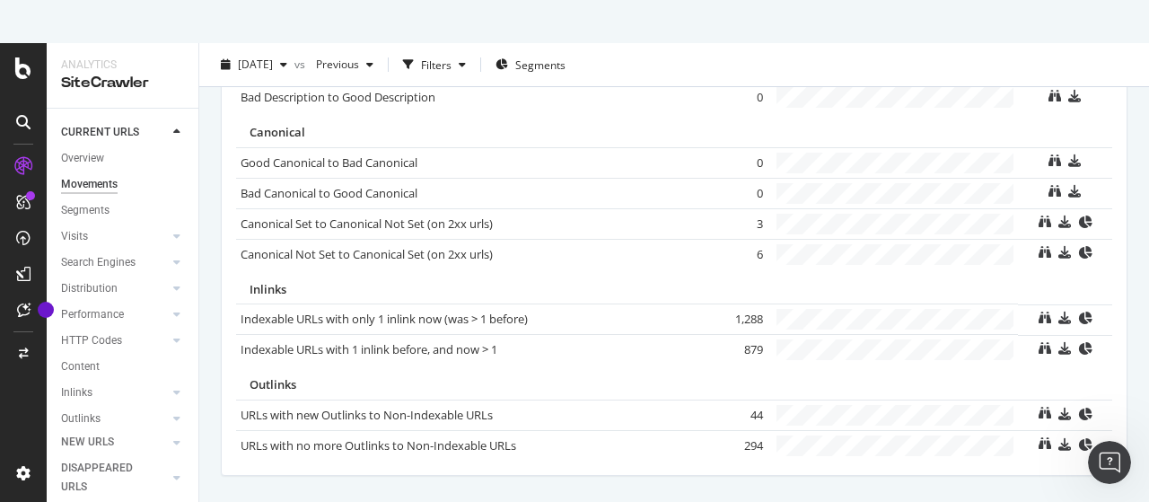
scroll to position [1399, 0]
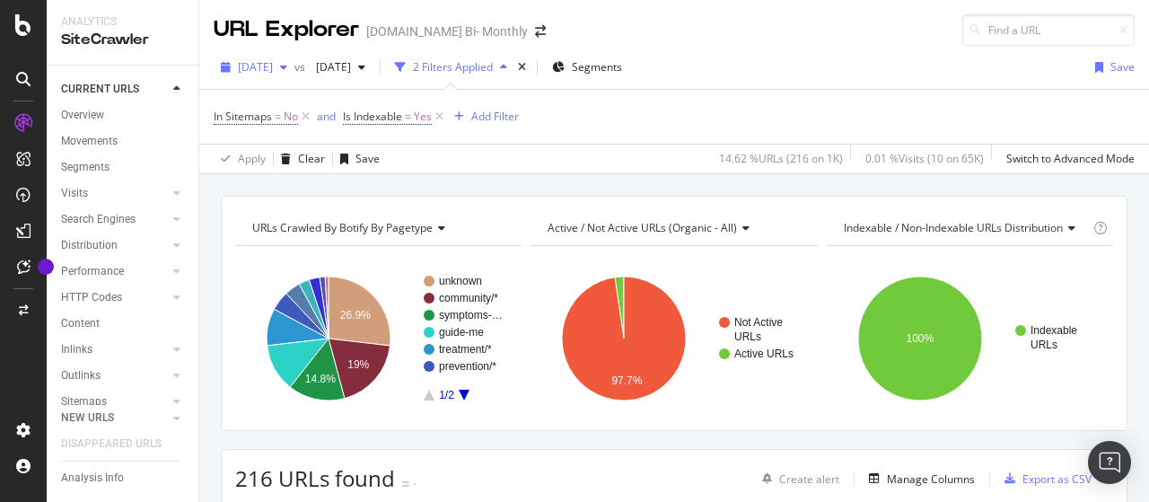
click at [273, 67] on span "[DATE]" at bounding box center [255, 66] width 35 height 15
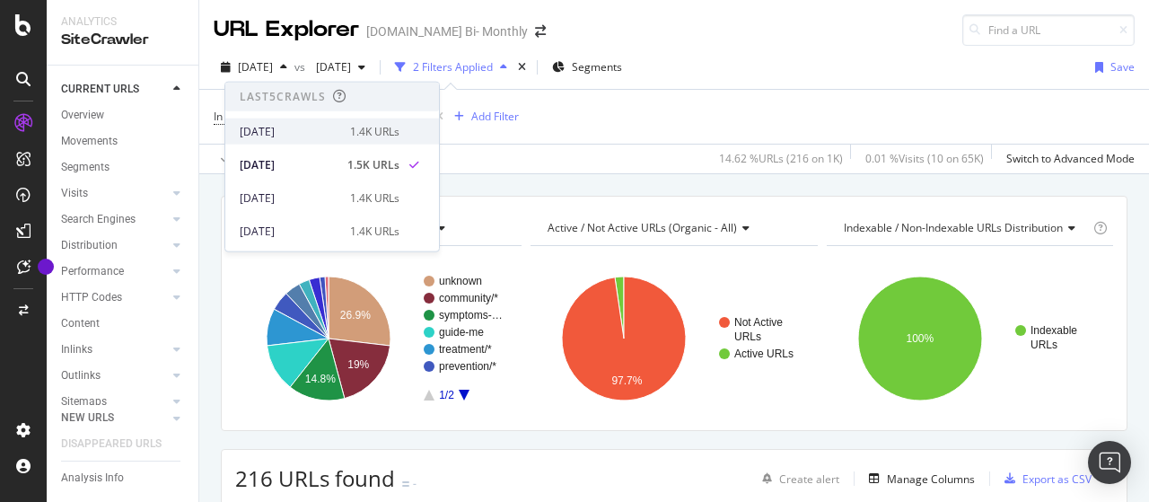
click at [302, 130] on div "[DATE]" at bounding box center [290, 131] width 100 height 16
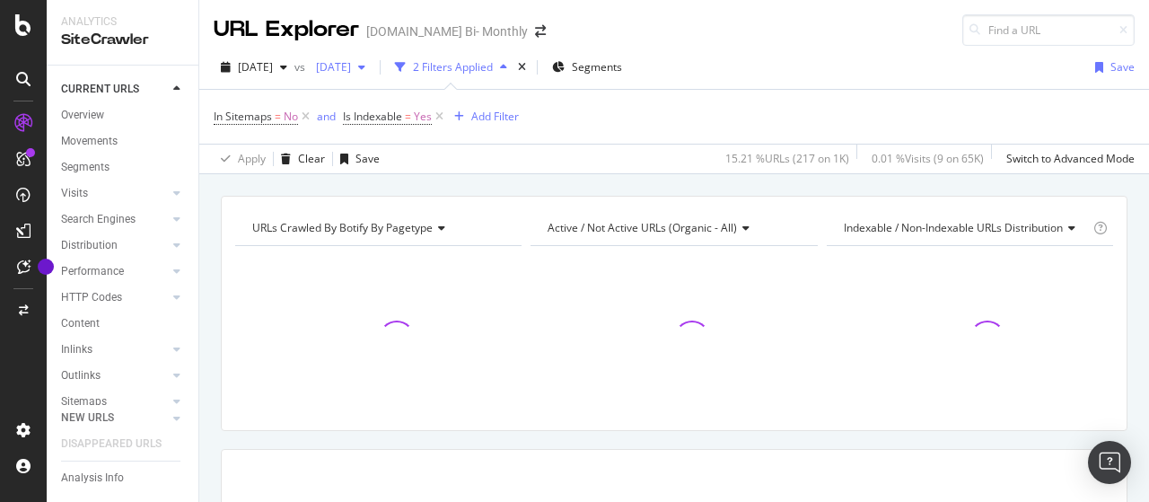
click at [351, 64] on span "[DATE]" at bounding box center [330, 66] width 42 height 15
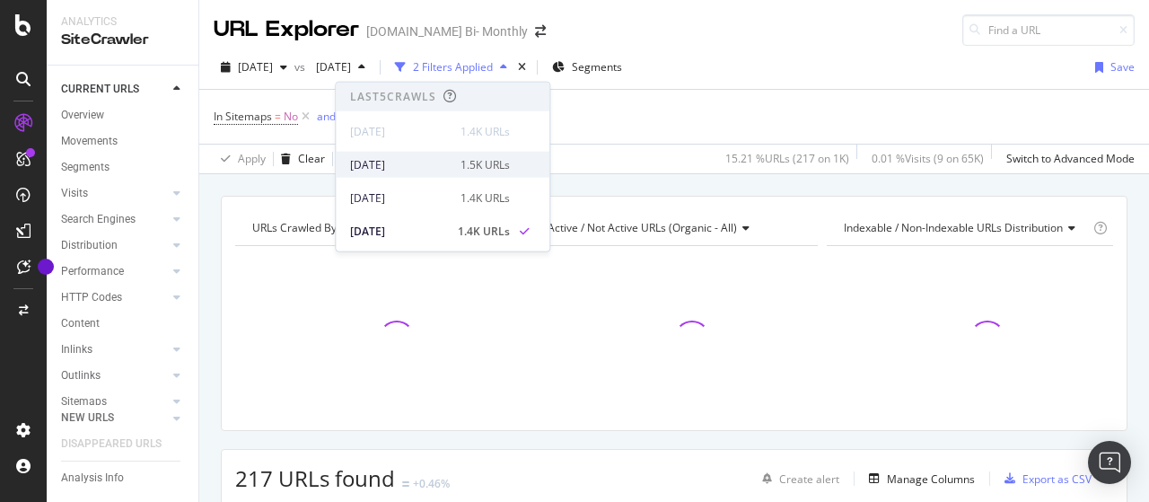
click at [402, 167] on div "[DATE]" at bounding box center [400, 164] width 100 height 16
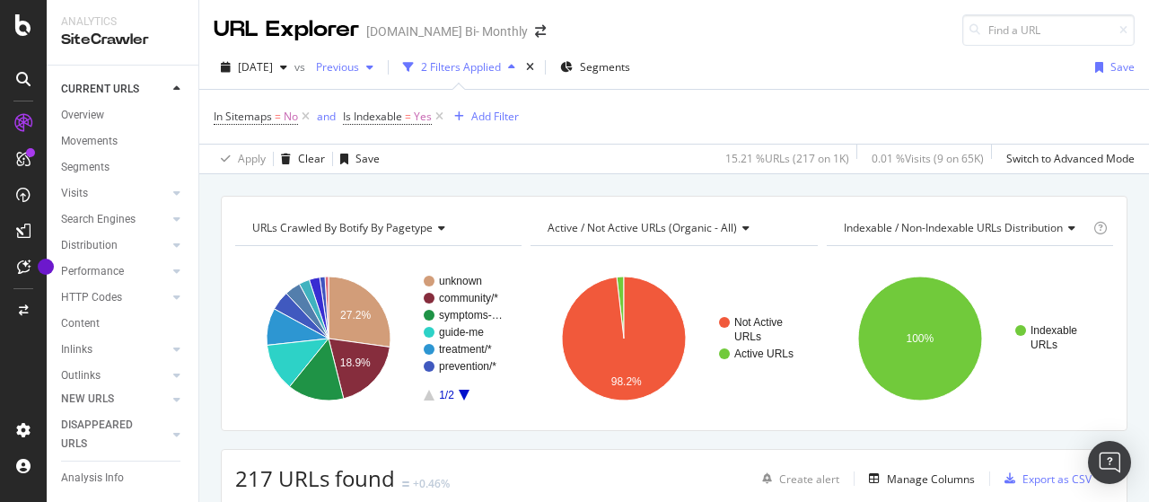
click at [359, 68] on span "Previous" at bounding box center [334, 66] width 50 height 15
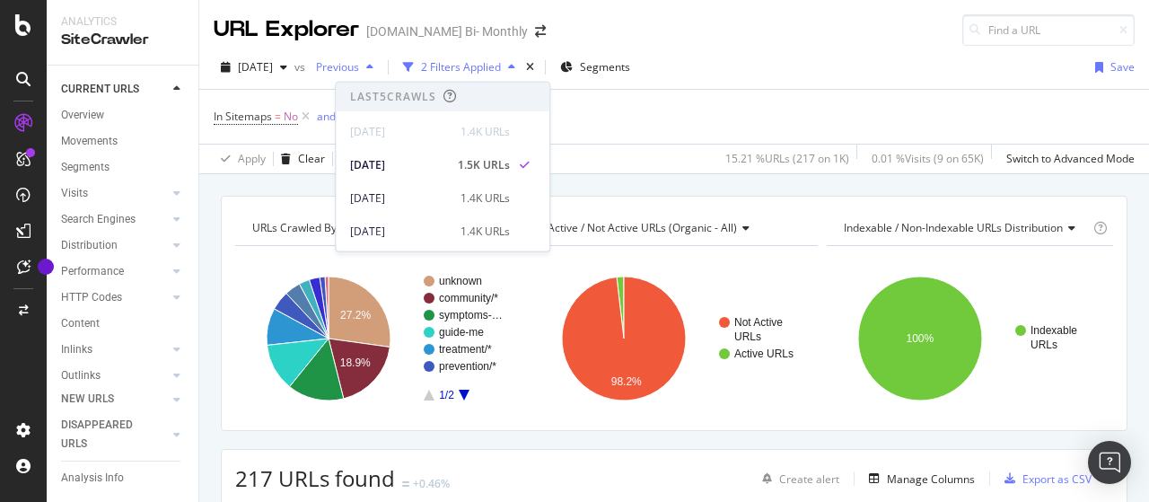
click at [359, 68] on span "Previous" at bounding box center [334, 66] width 50 height 15
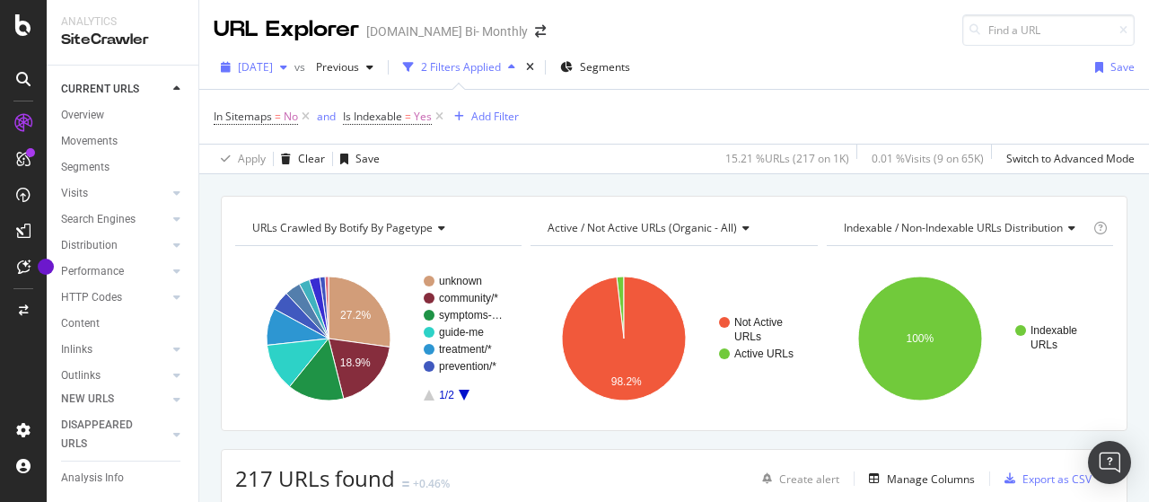
click at [273, 69] on span "[DATE]" at bounding box center [255, 66] width 35 height 15
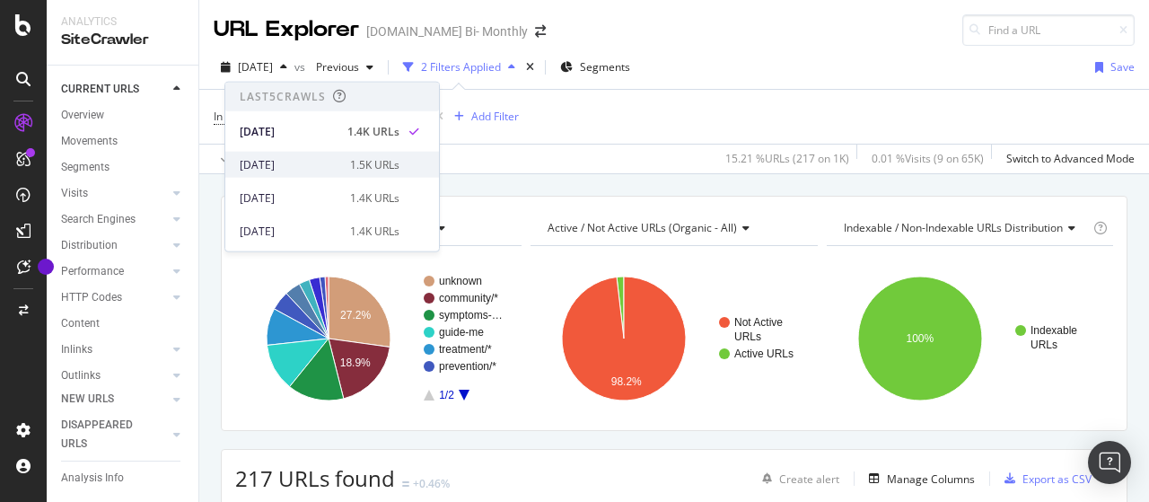
click at [294, 164] on div "[DATE]" at bounding box center [290, 164] width 100 height 16
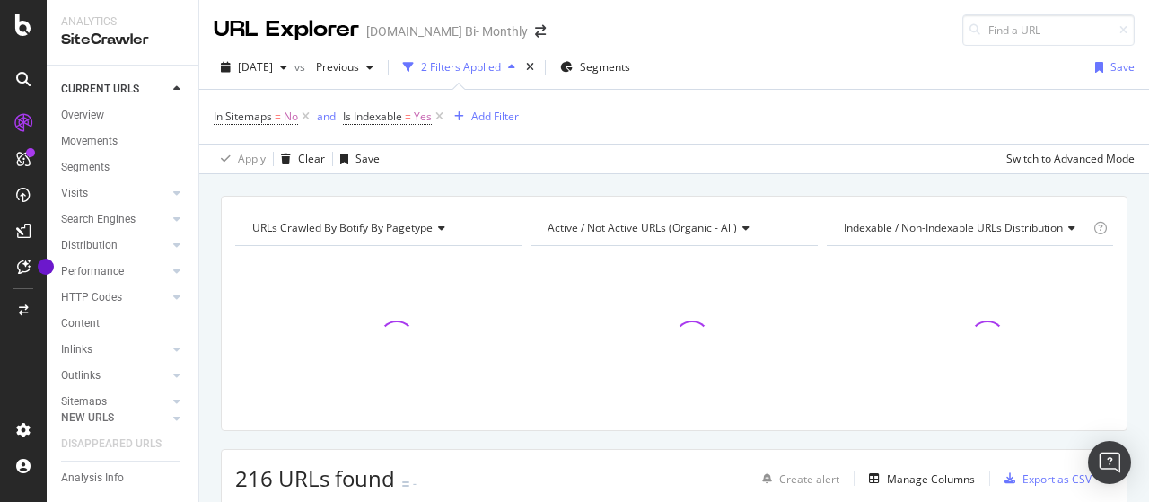
scroll to position [179, 0]
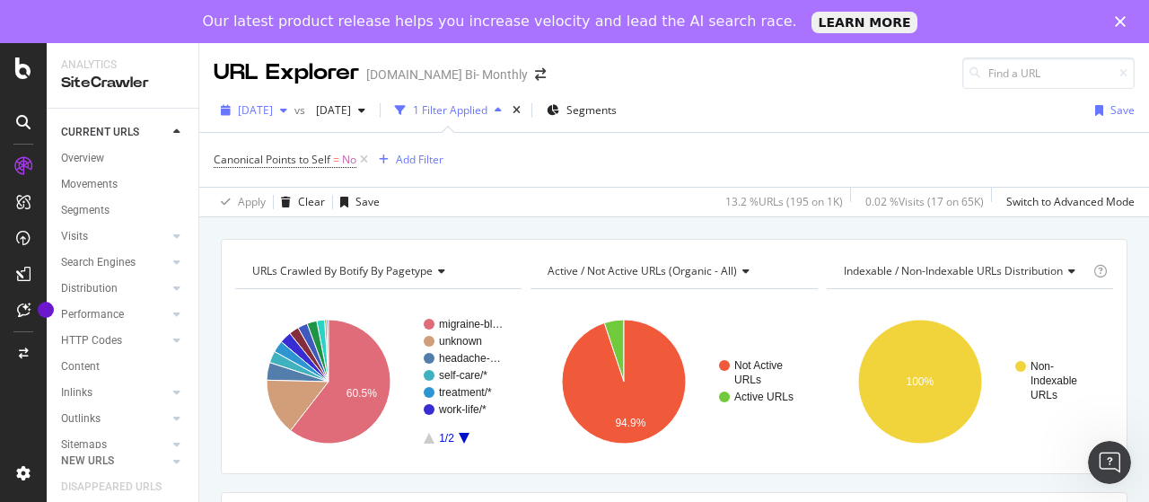
click at [273, 114] on span "[DATE]" at bounding box center [255, 109] width 35 height 15
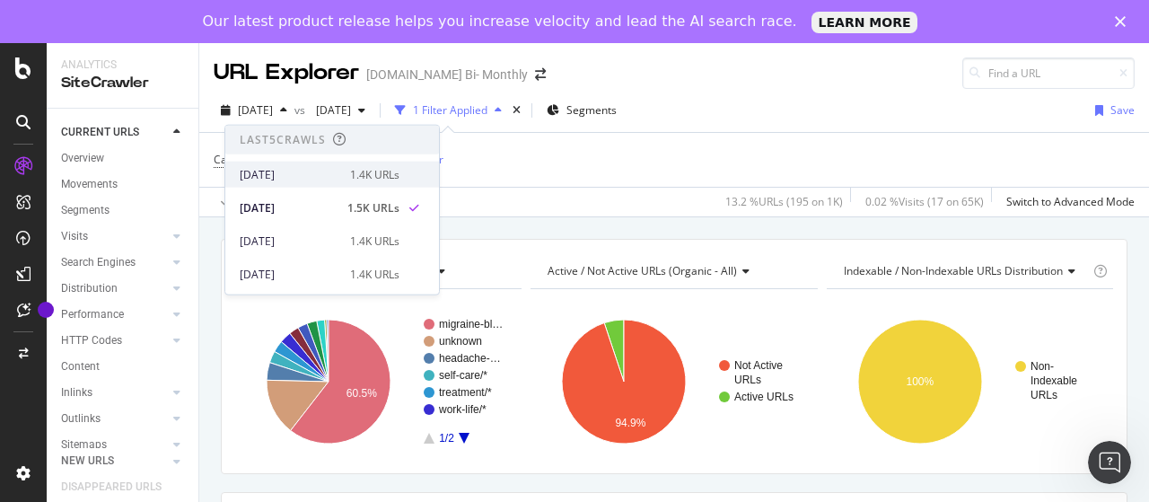
click at [304, 177] on div "[DATE]" at bounding box center [290, 174] width 100 height 16
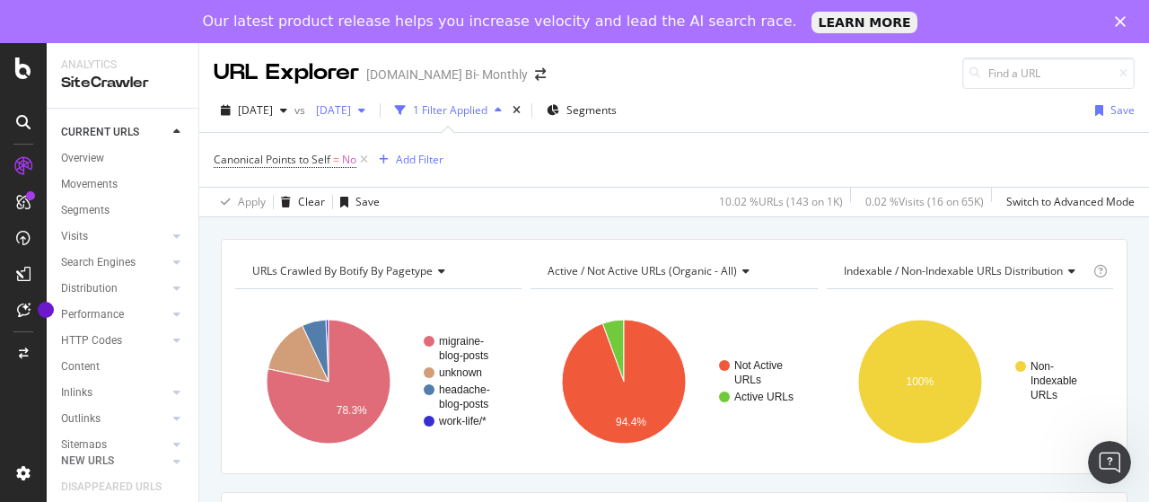
click at [351, 114] on span "[DATE]" at bounding box center [330, 109] width 42 height 15
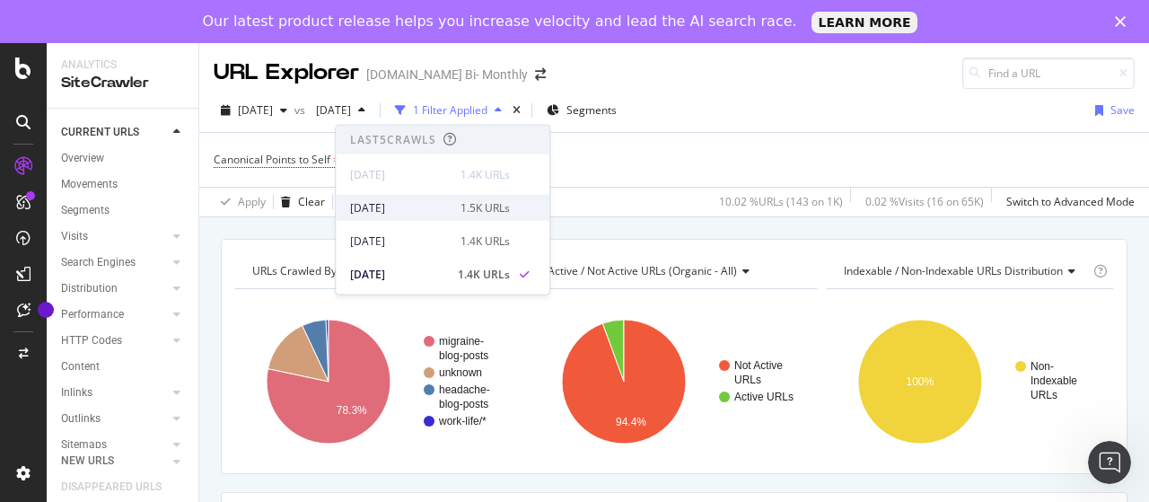
click at [443, 205] on div "[DATE] 1.5K URLs" at bounding box center [430, 207] width 160 height 16
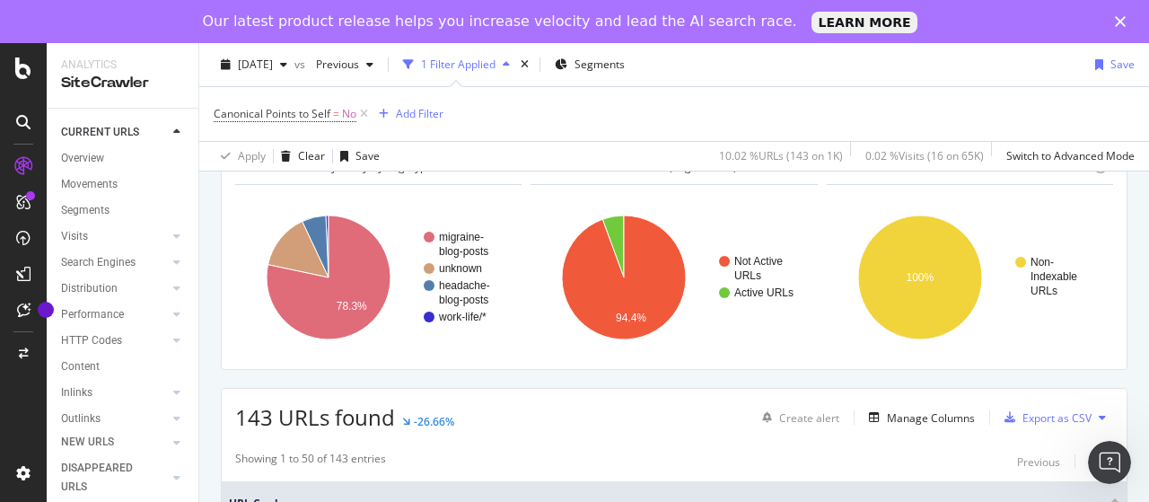
scroll to position [179, 0]
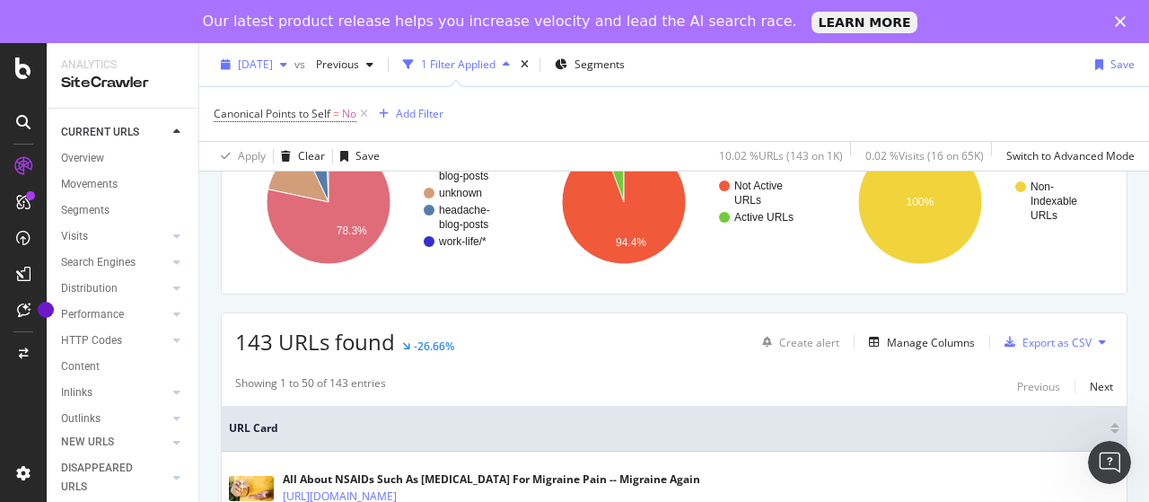
click at [273, 65] on span "[DATE]" at bounding box center [255, 64] width 35 height 15
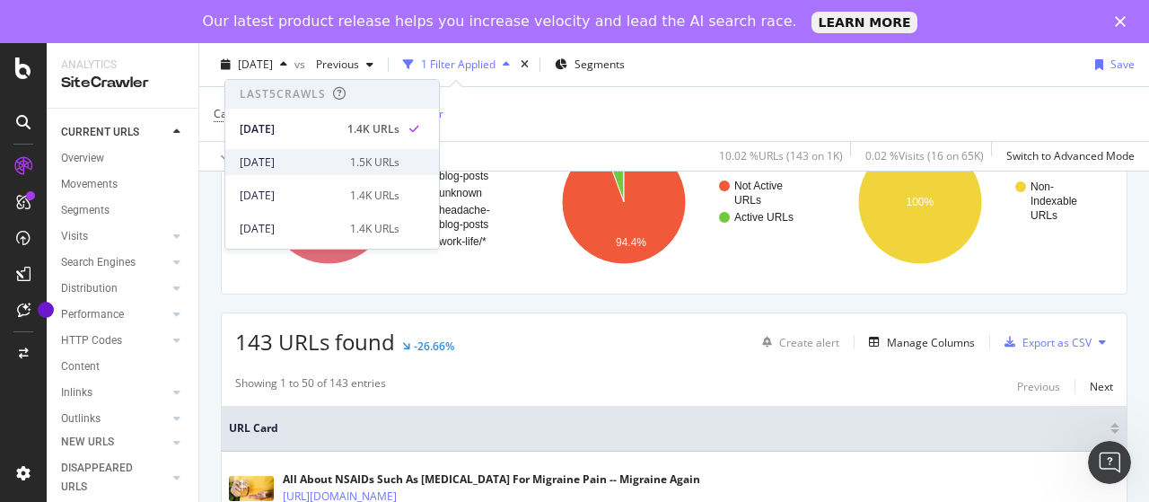
click at [301, 155] on div "[DATE]" at bounding box center [290, 162] width 100 height 16
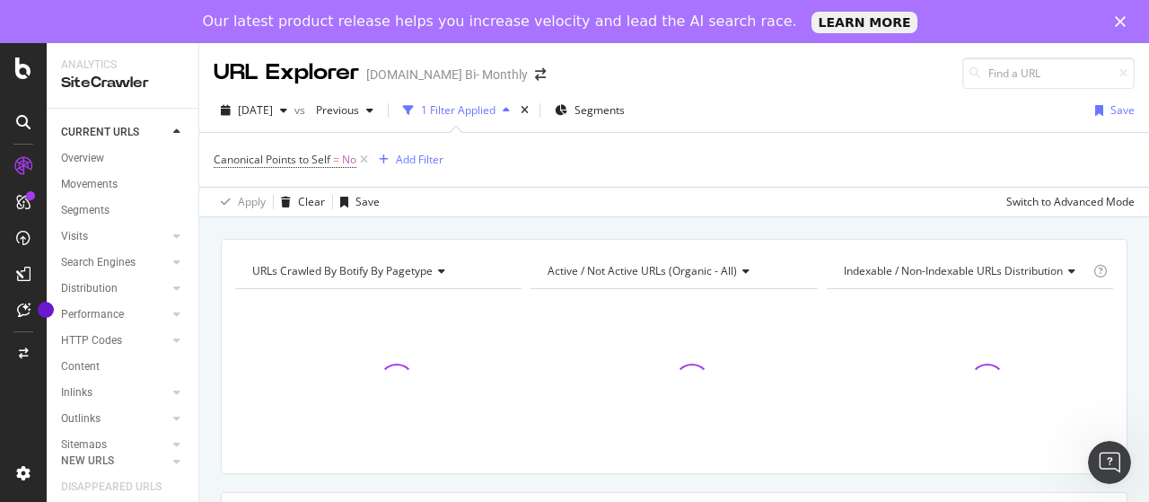
scroll to position [90, 0]
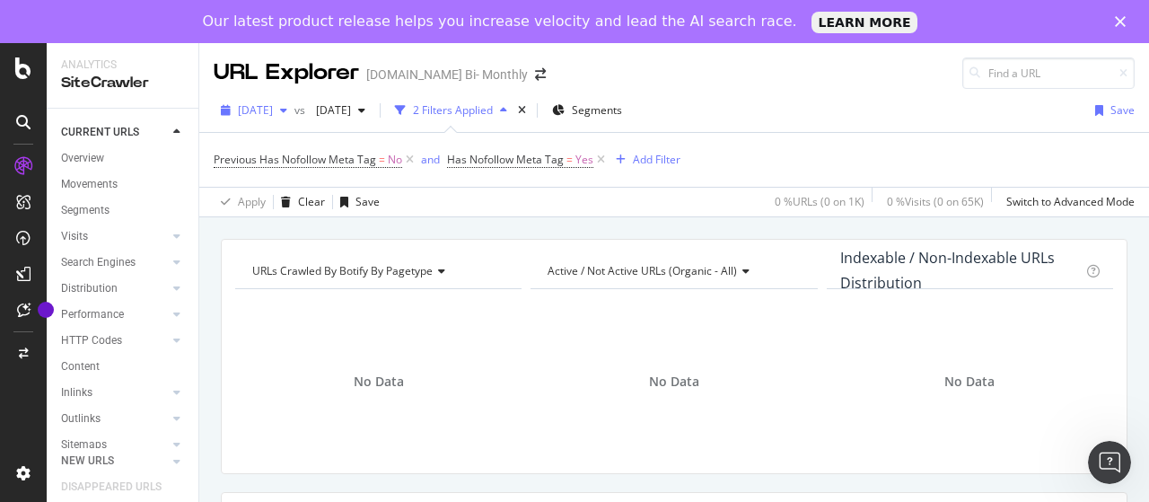
click at [273, 109] on span "[DATE]" at bounding box center [255, 109] width 35 height 15
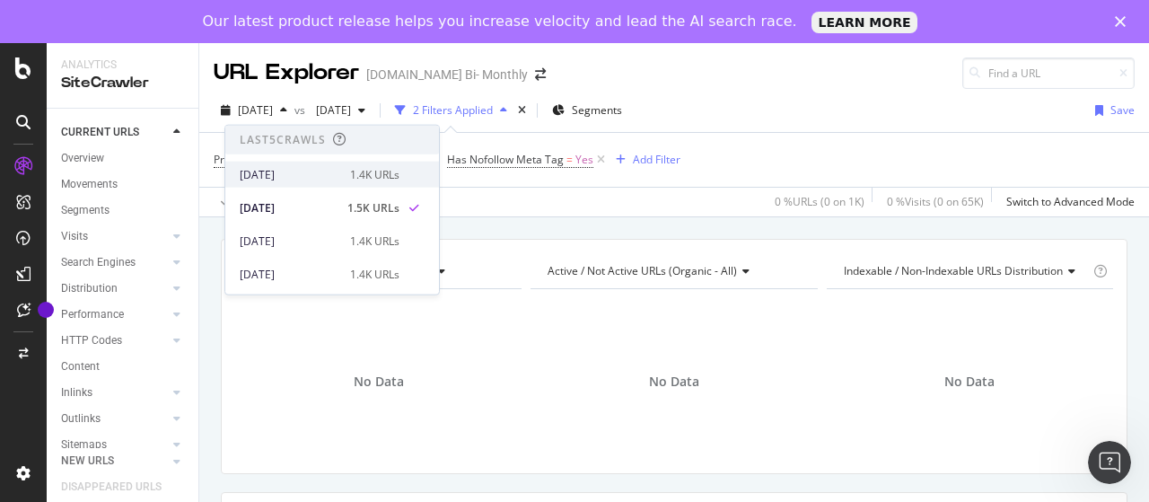
click at [294, 174] on div "[DATE]" at bounding box center [290, 174] width 100 height 16
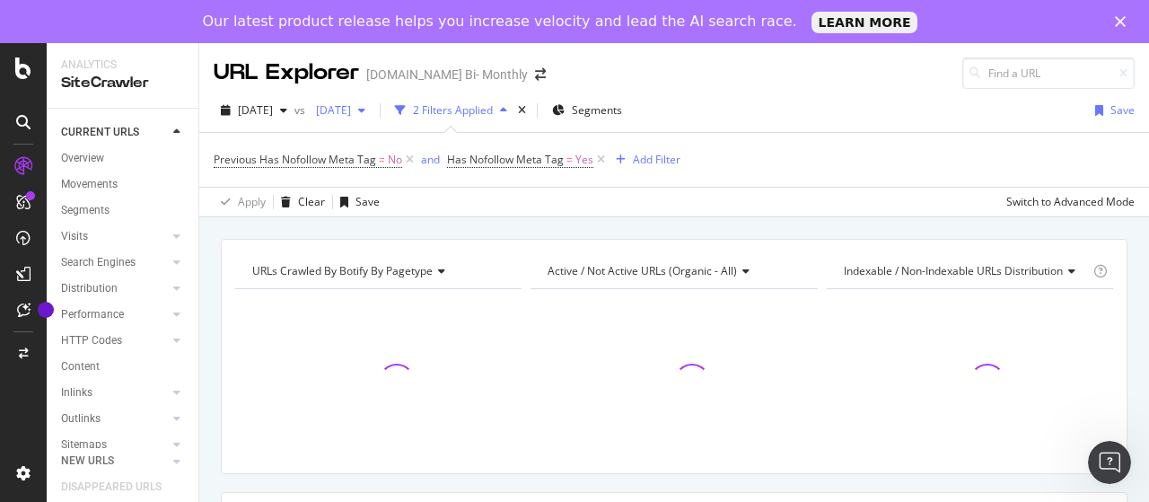
click at [351, 115] on span "[DATE]" at bounding box center [330, 109] width 42 height 15
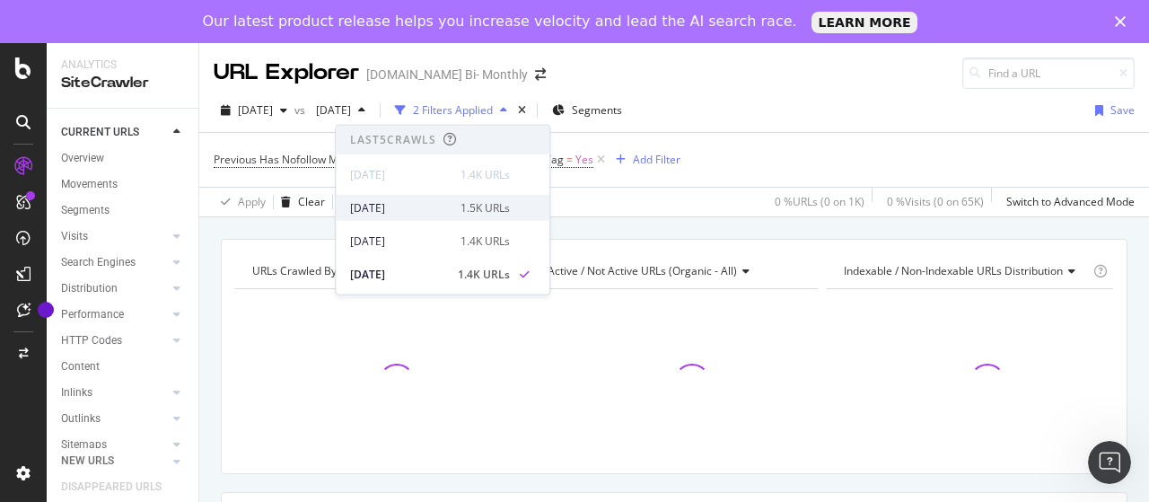
click at [415, 204] on div "[DATE]" at bounding box center [400, 207] width 100 height 16
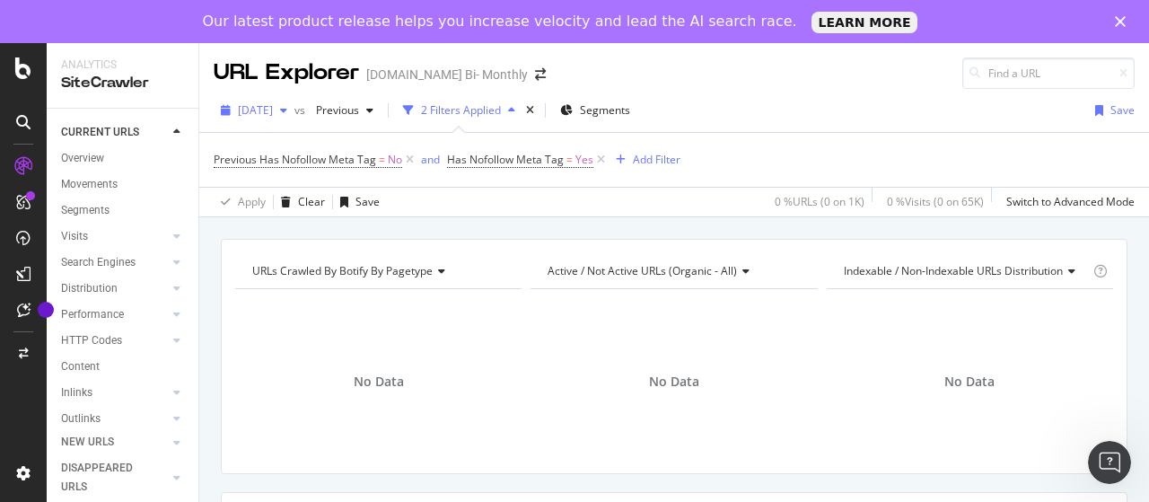
click at [273, 105] on span "[DATE]" at bounding box center [255, 109] width 35 height 15
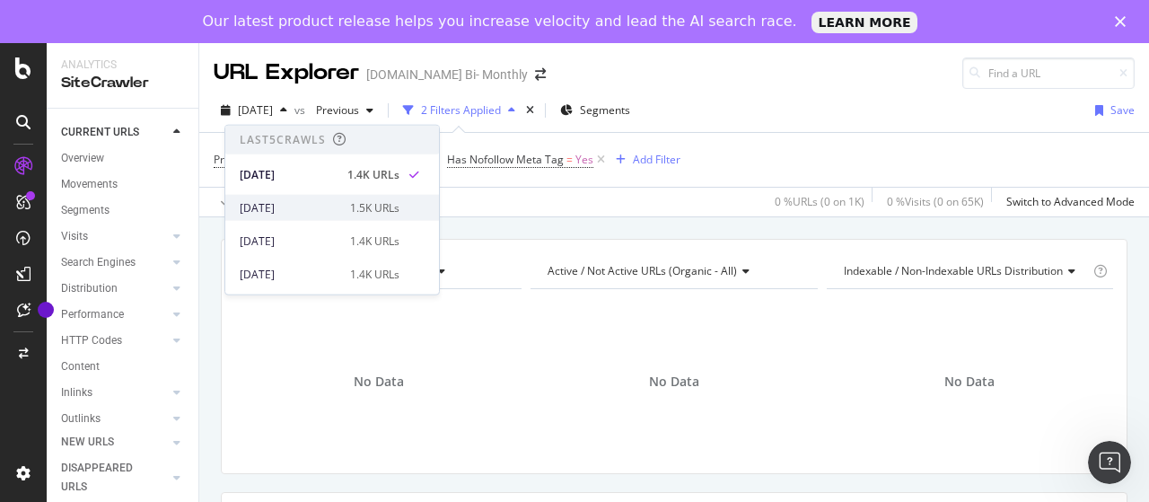
click at [319, 198] on div "2025 Aug. 11th 1.5K URLs" at bounding box center [332, 208] width 214 height 26
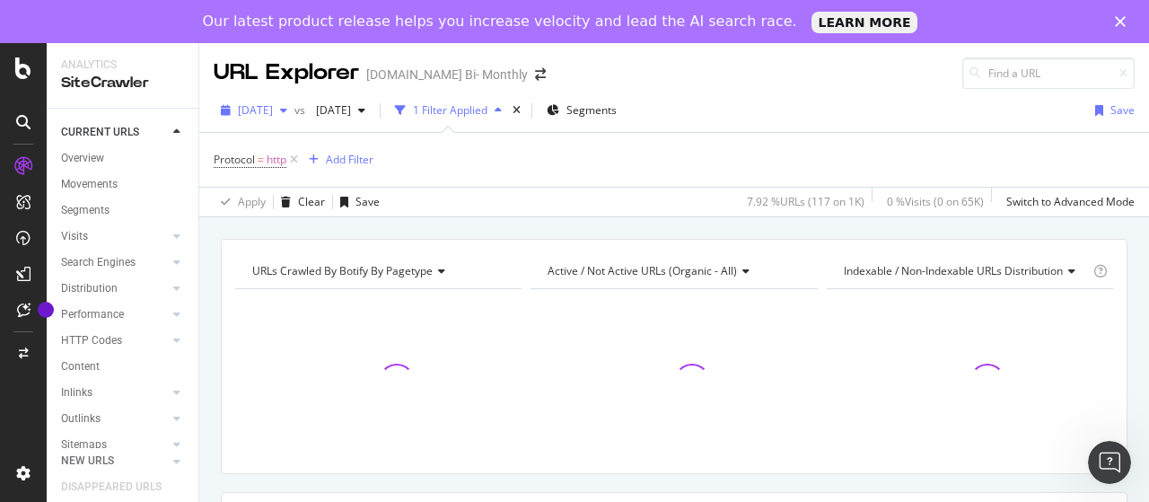
click at [273, 112] on span "[DATE]" at bounding box center [255, 109] width 35 height 15
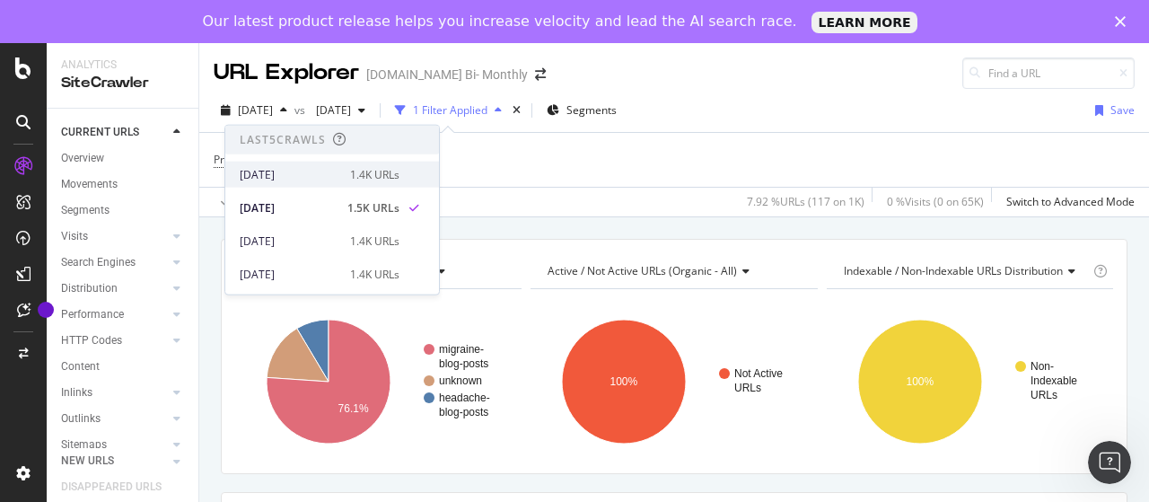
click at [300, 172] on div "[DATE]" at bounding box center [290, 174] width 100 height 16
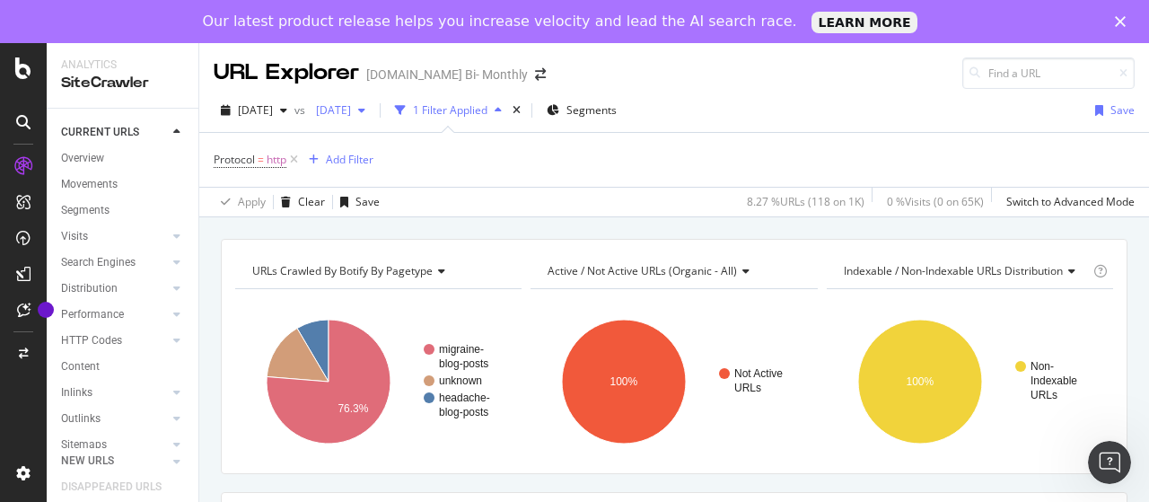
click at [351, 111] on span "[DATE]" at bounding box center [330, 109] width 42 height 15
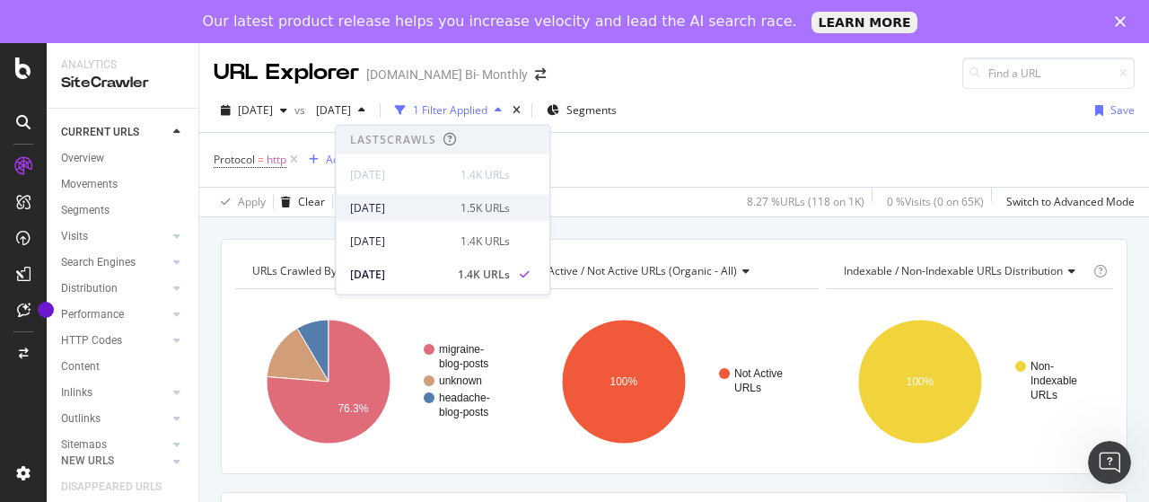
click at [419, 206] on div "[DATE]" at bounding box center [400, 207] width 100 height 16
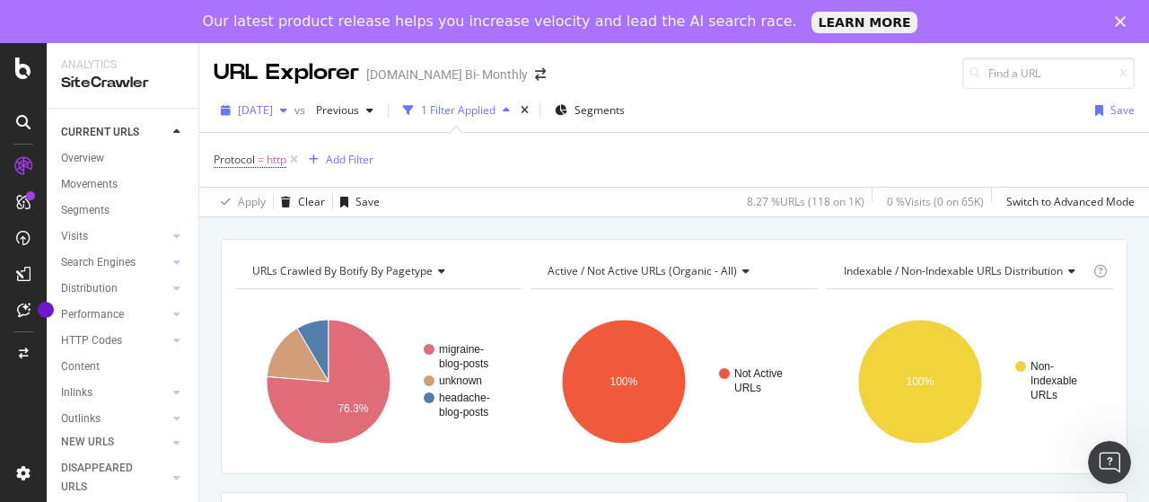
click at [273, 112] on span "[DATE]" at bounding box center [255, 109] width 35 height 15
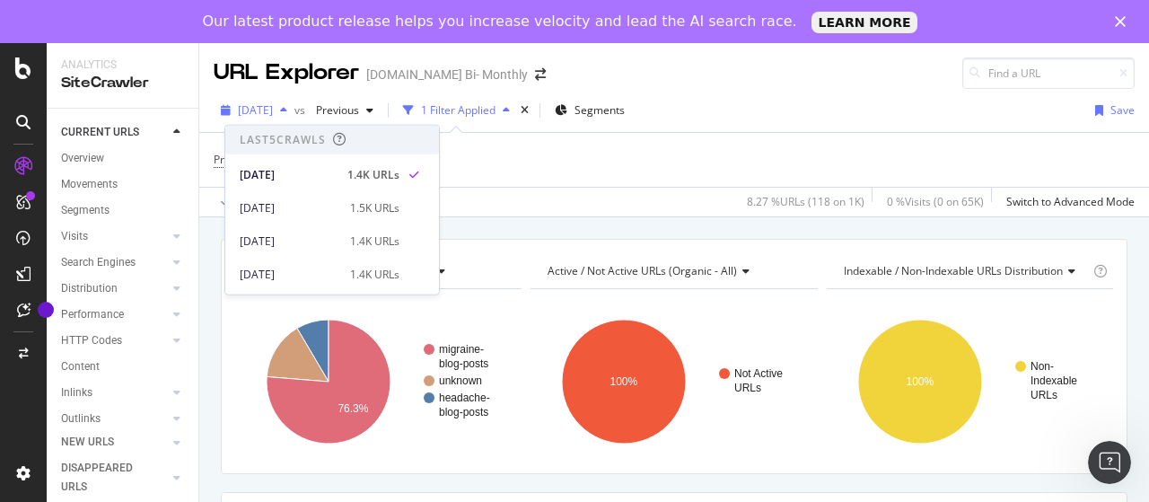
click at [273, 112] on span "[DATE]" at bounding box center [255, 109] width 35 height 15
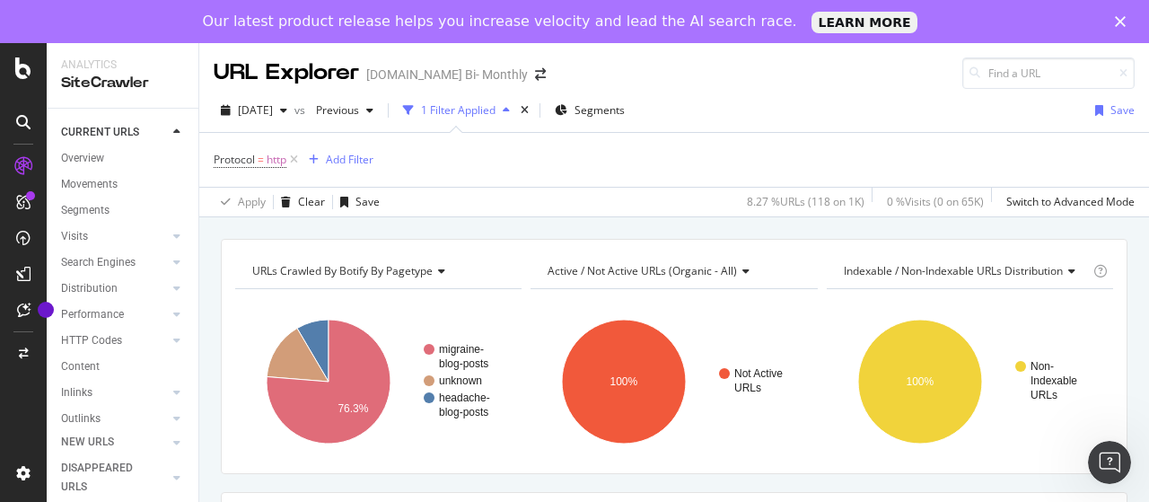
scroll to position [179, 0]
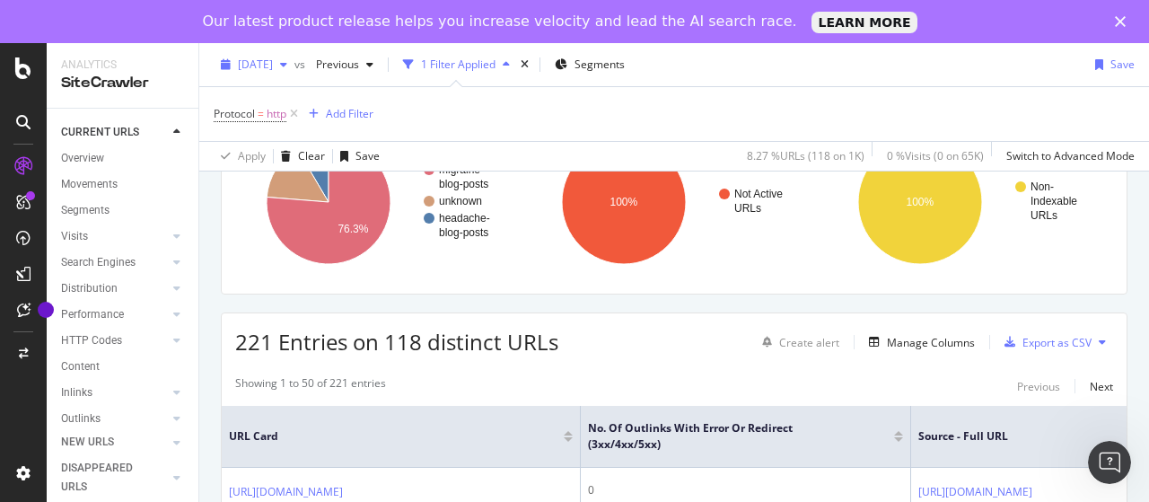
click at [273, 61] on span "[DATE]" at bounding box center [255, 64] width 35 height 15
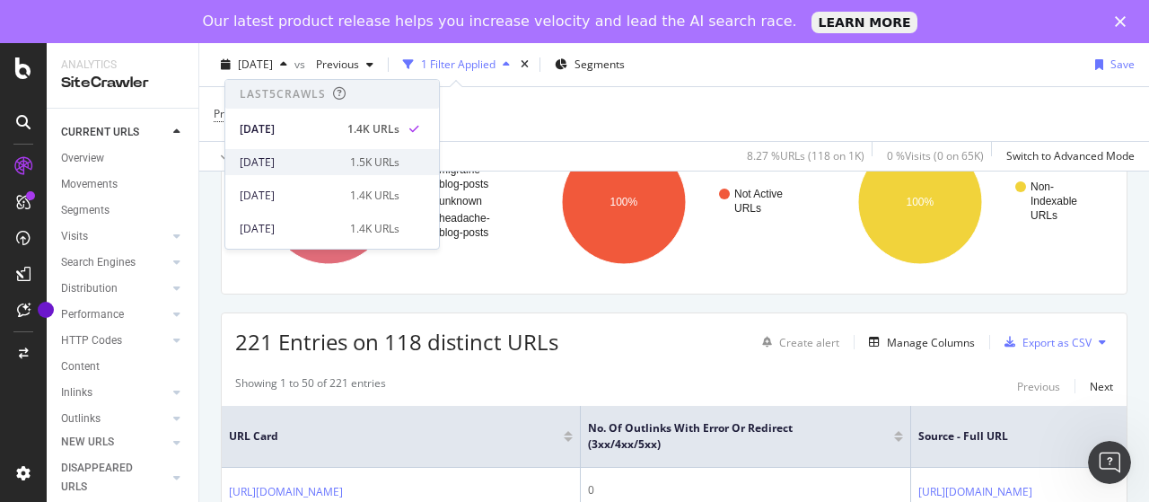
click at [328, 165] on div "[DATE]" at bounding box center [290, 162] width 100 height 16
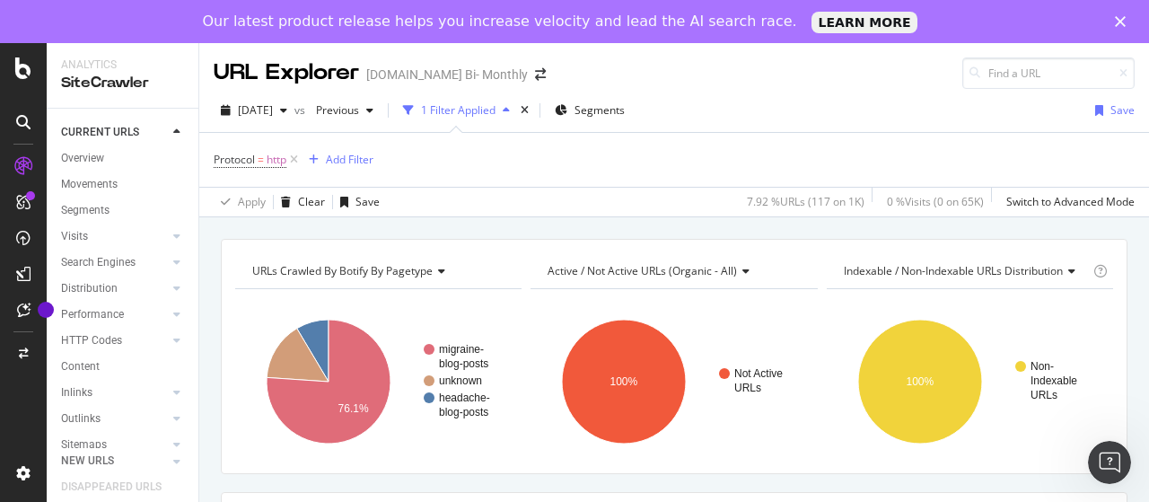
scroll to position [179, 0]
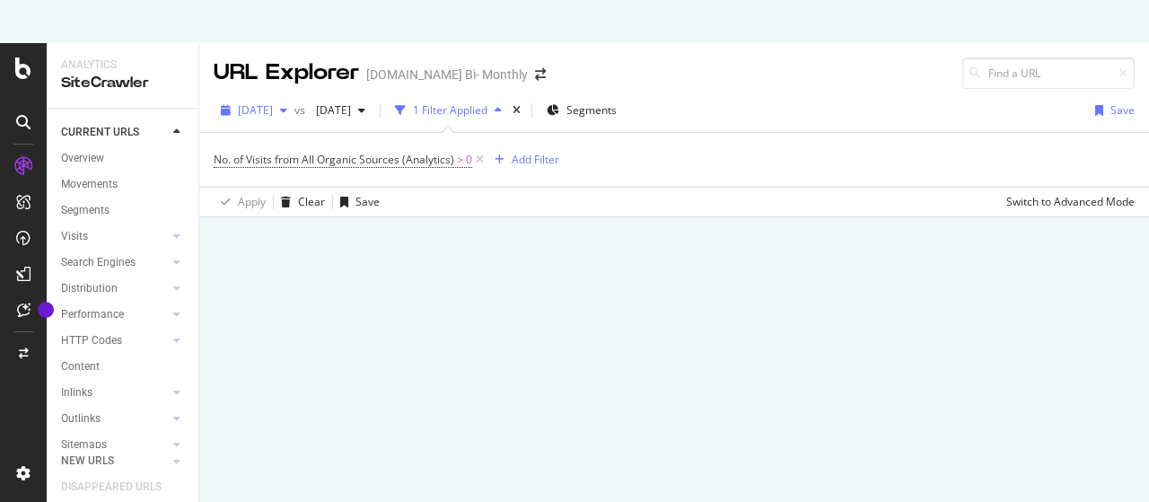
click at [273, 113] on span "[DATE]" at bounding box center [255, 109] width 35 height 15
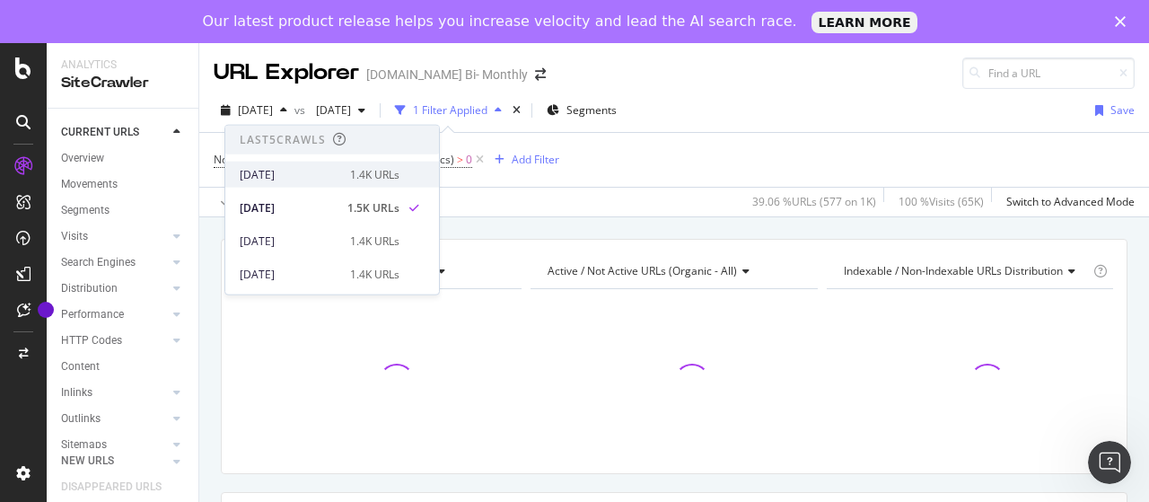
click at [305, 166] on div "[DATE]" at bounding box center [290, 174] width 100 height 16
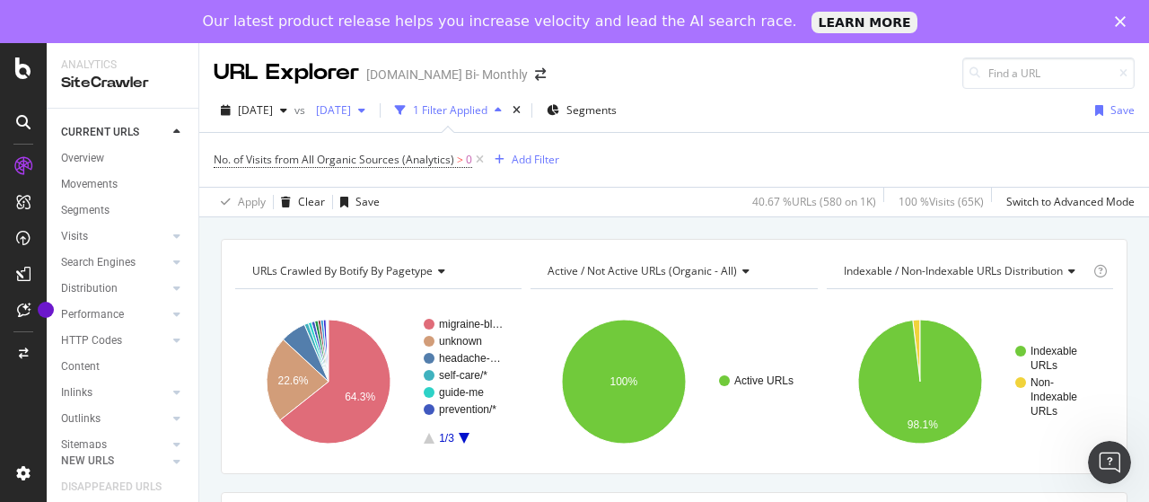
click at [351, 111] on span "[DATE]" at bounding box center [330, 109] width 42 height 15
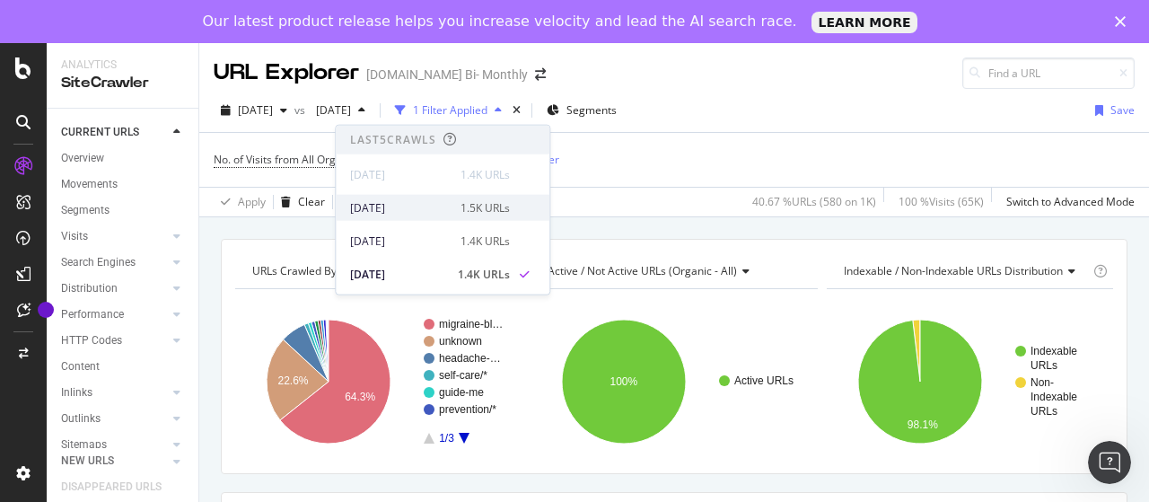
click at [431, 204] on div "[DATE]" at bounding box center [400, 207] width 100 height 16
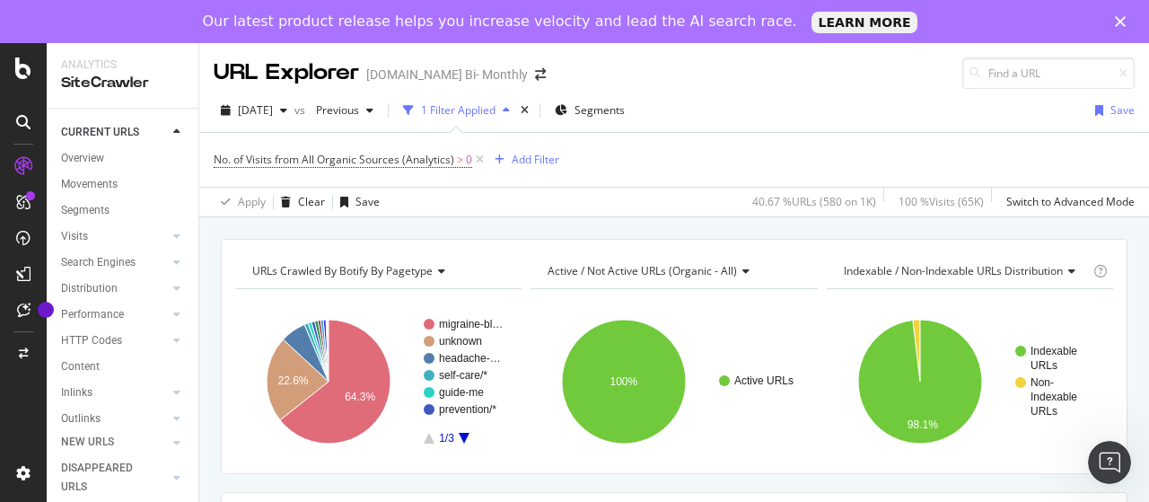
scroll to position [90, 0]
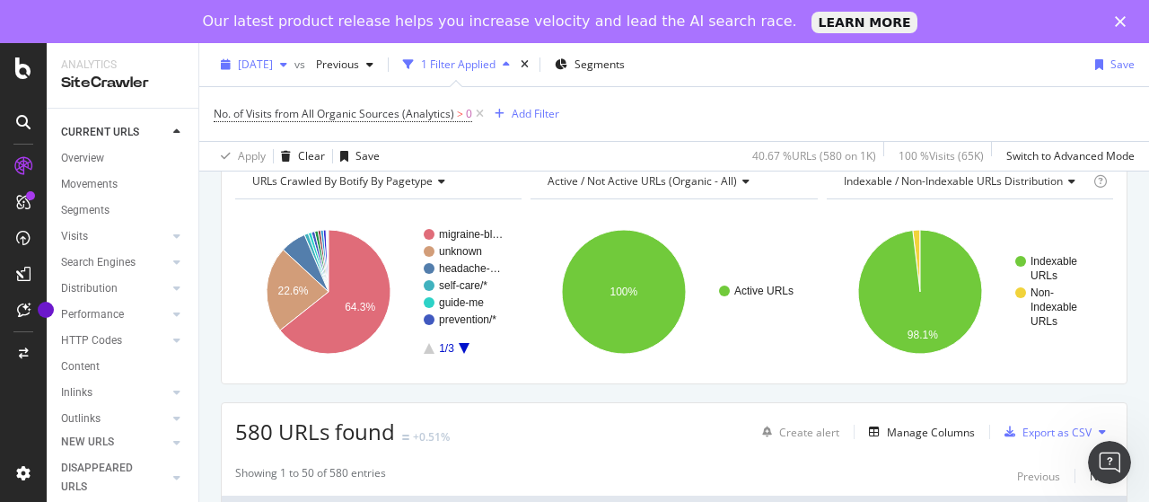
click at [267, 57] on span "[DATE]" at bounding box center [255, 64] width 35 height 15
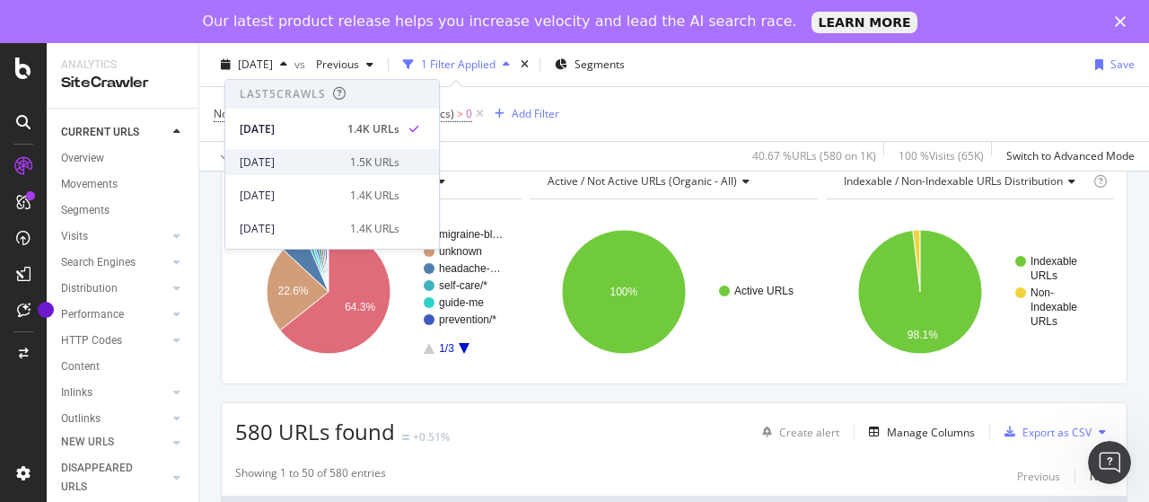
click at [316, 163] on div "[DATE]" at bounding box center [290, 162] width 100 height 16
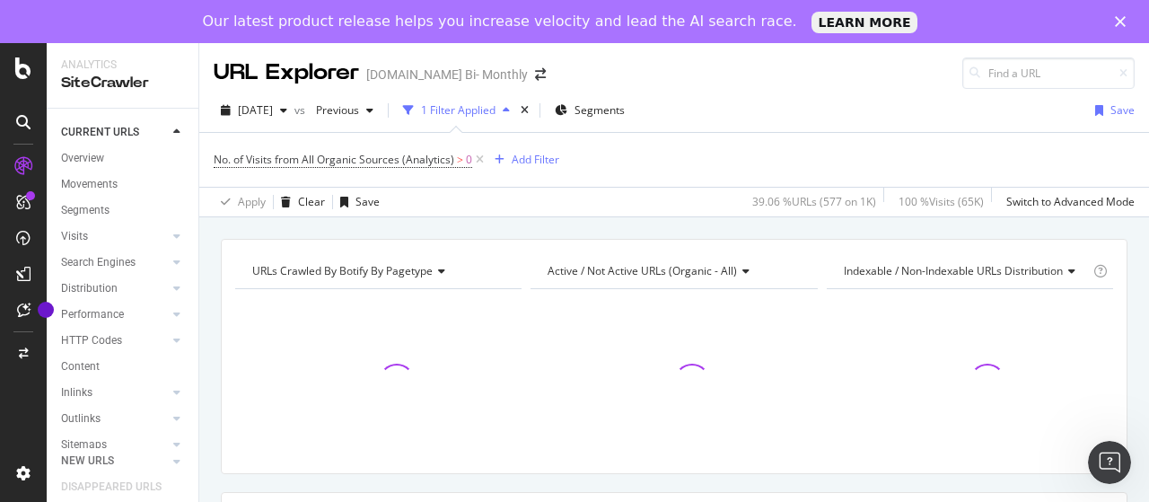
scroll to position [90, 0]
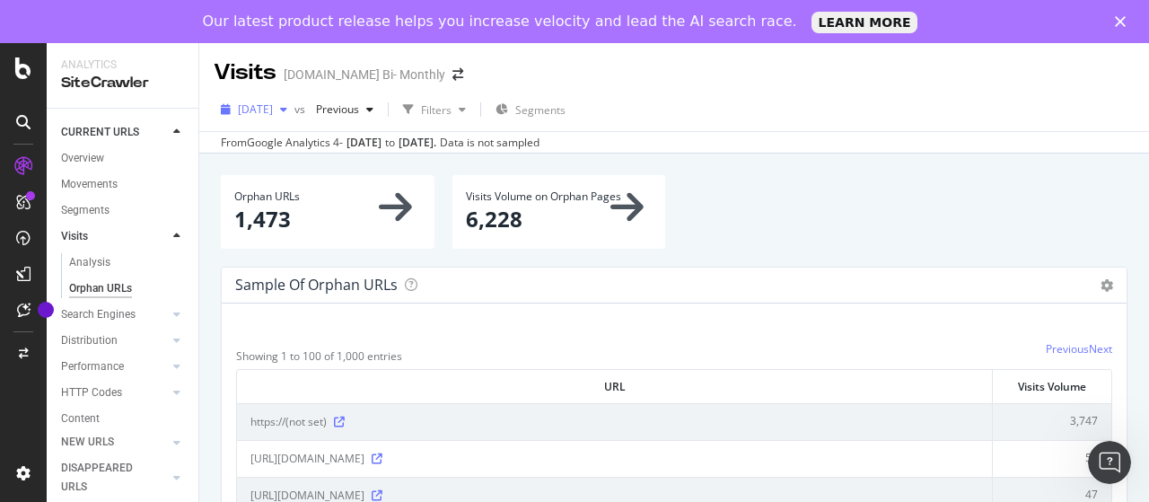
click at [273, 111] on span "[DATE]" at bounding box center [255, 108] width 35 height 15
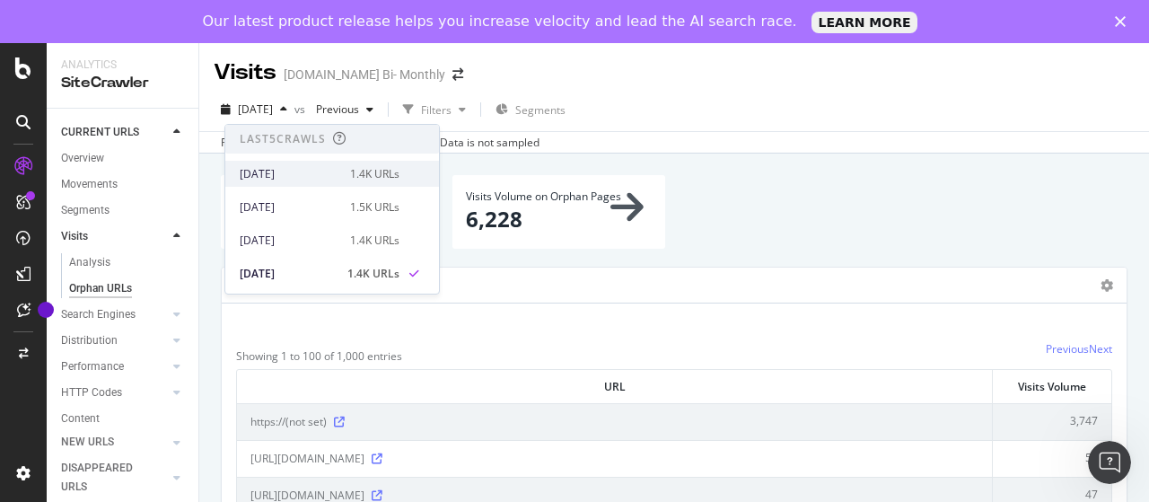
click at [302, 170] on div "[DATE]" at bounding box center [290, 174] width 100 height 16
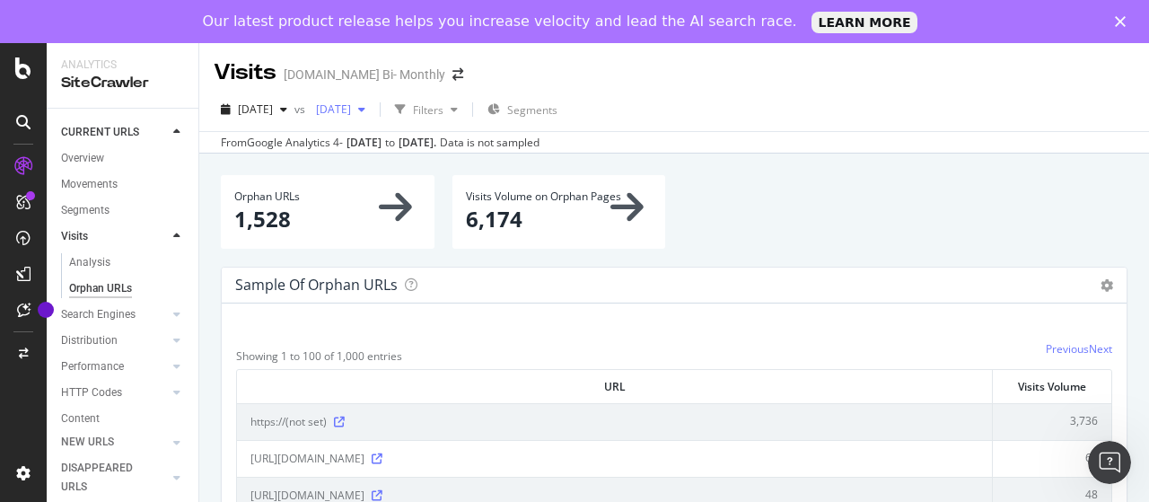
click at [351, 108] on span "2025 Jul. 30th" at bounding box center [330, 108] width 42 height 15
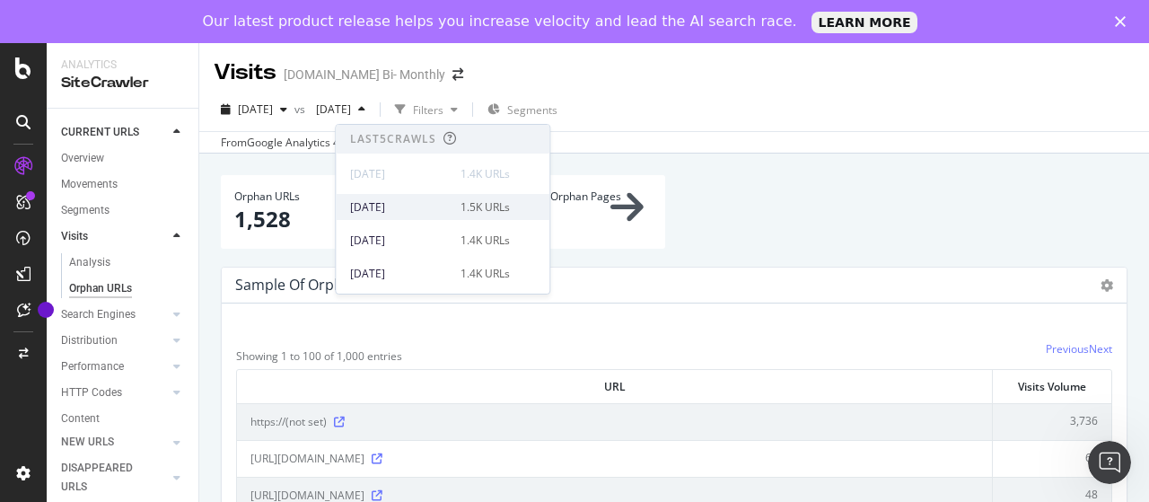
click at [390, 204] on div "[DATE]" at bounding box center [400, 207] width 100 height 16
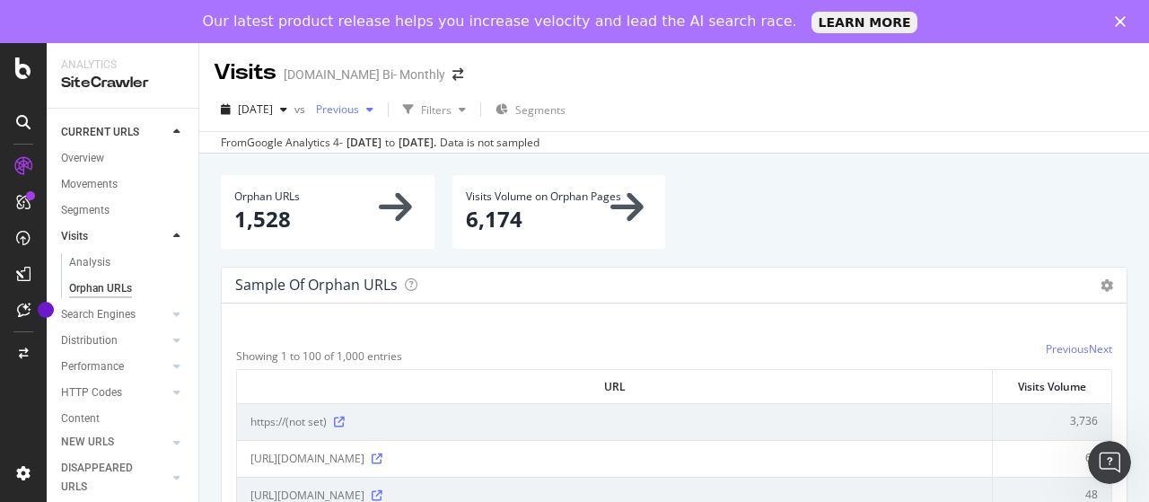
click at [359, 105] on span "Previous" at bounding box center [334, 108] width 50 height 15
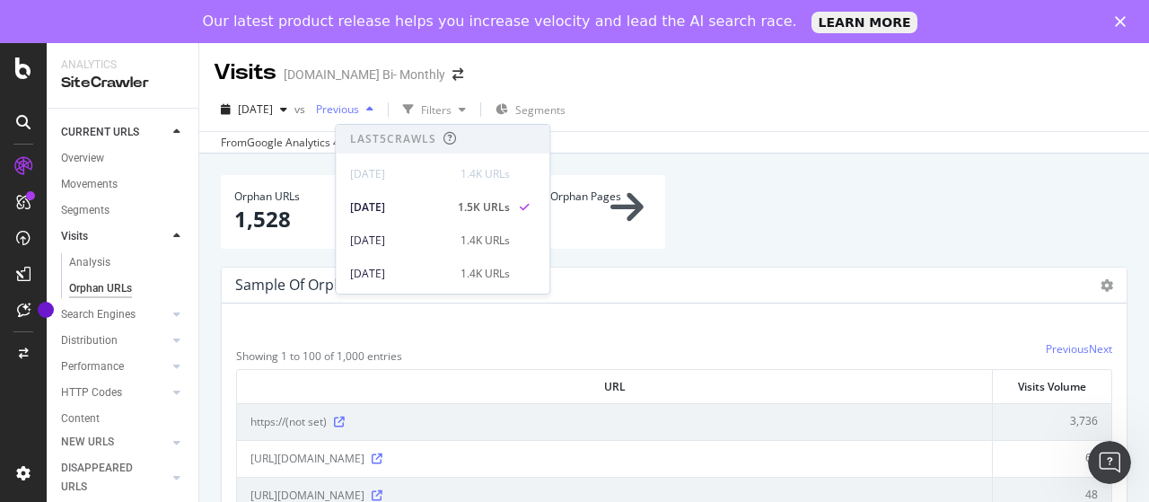
click at [359, 105] on span "Previous" at bounding box center [334, 108] width 50 height 15
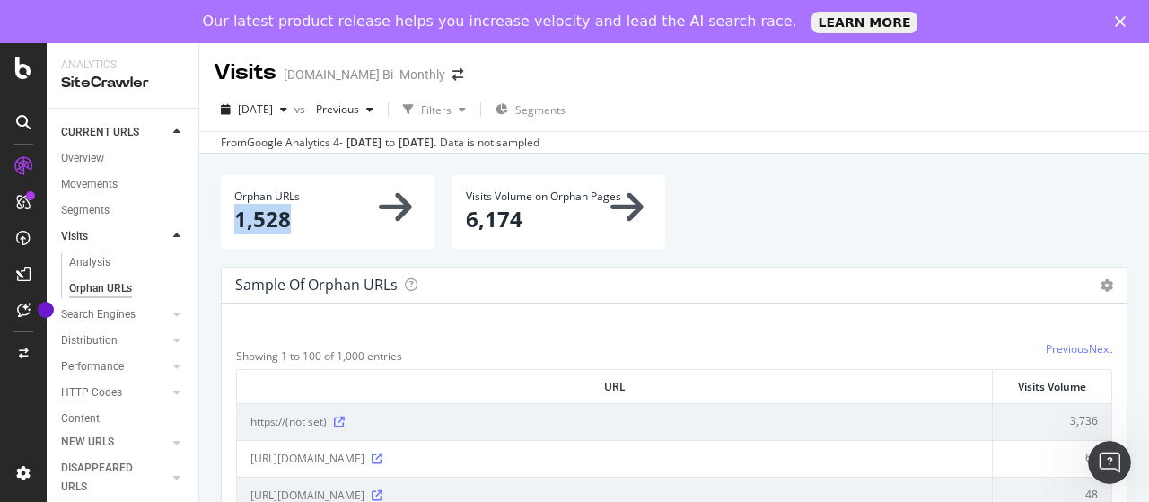
drag, startPoint x: 239, startPoint y: 220, endPoint x: 310, endPoint y: 220, distance: 70.9
click at [310, 220] on p "1,528" at bounding box center [327, 219] width 187 height 31
copy p "1,528"
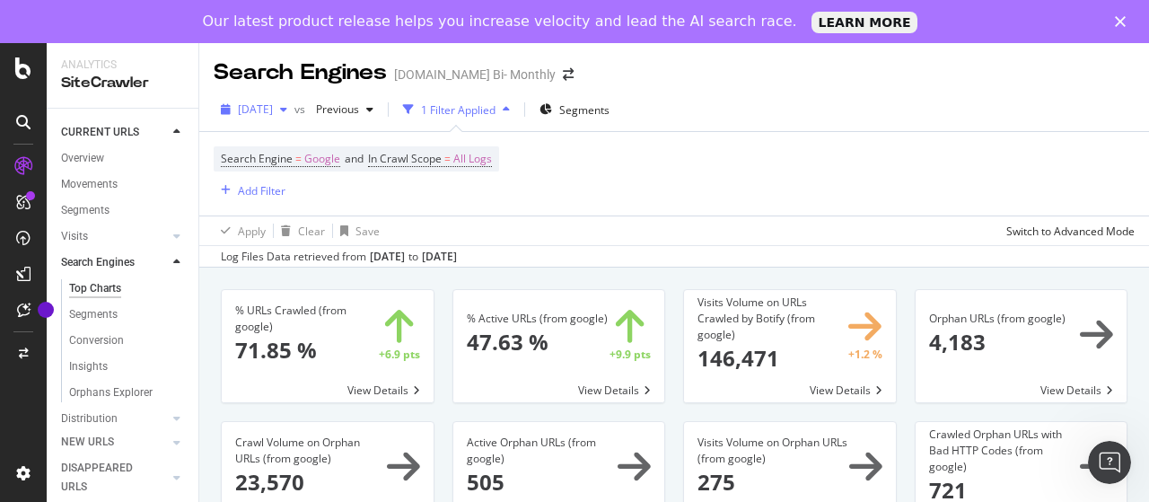
click at [273, 107] on span "[DATE]" at bounding box center [255, 108] width 35 height 15
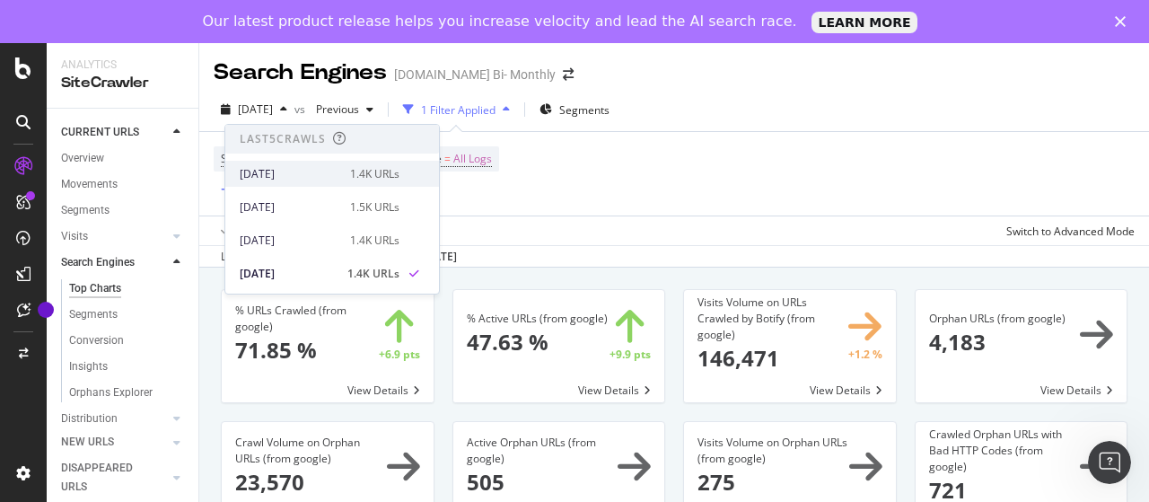
click at [304, 179] on div "[DATE]" at bounding box center [290, 174] width 100 height 16
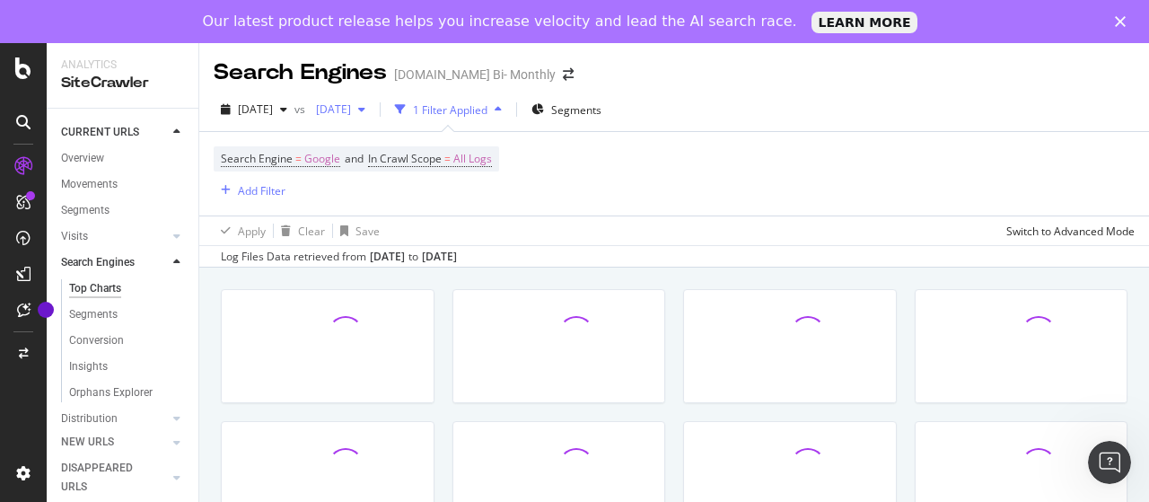
click at [372, 101] on div "[DATE]" at bounding box center [341, 109] width 64 height 27
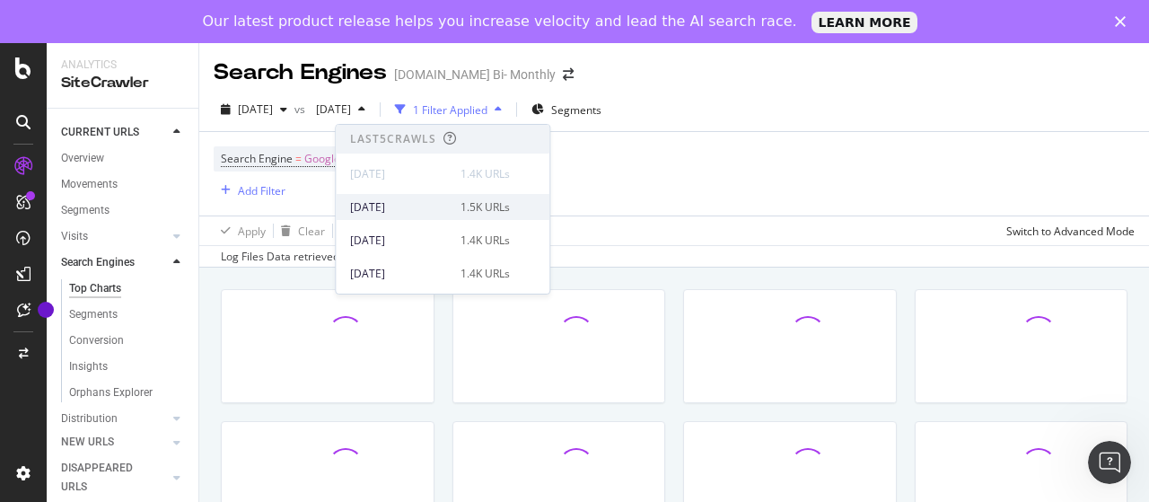
click at [428, 200] on div "2025 Aug. 11th" at bounding box center [400, 207] width 100 height 16
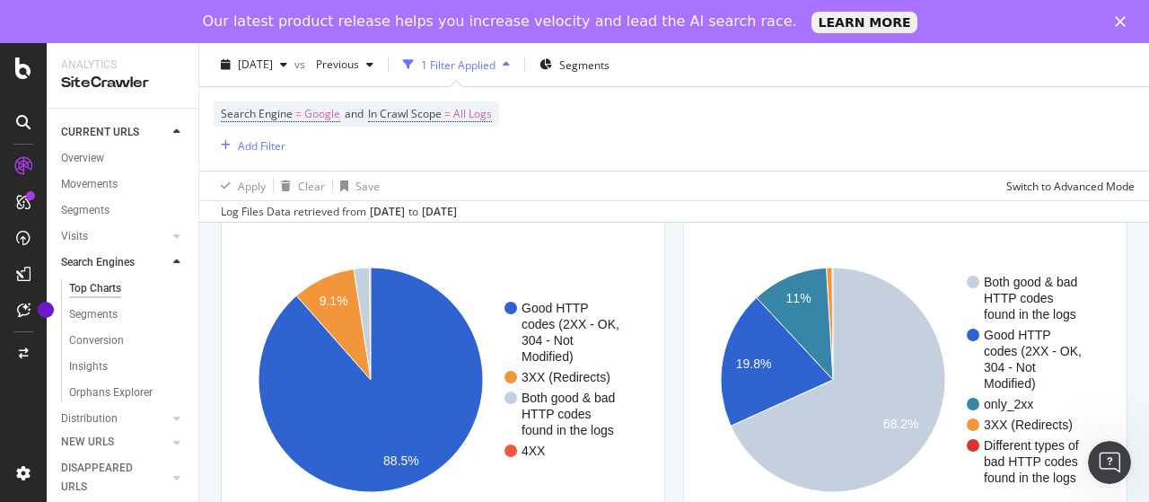
scroll to position [1615, 0]
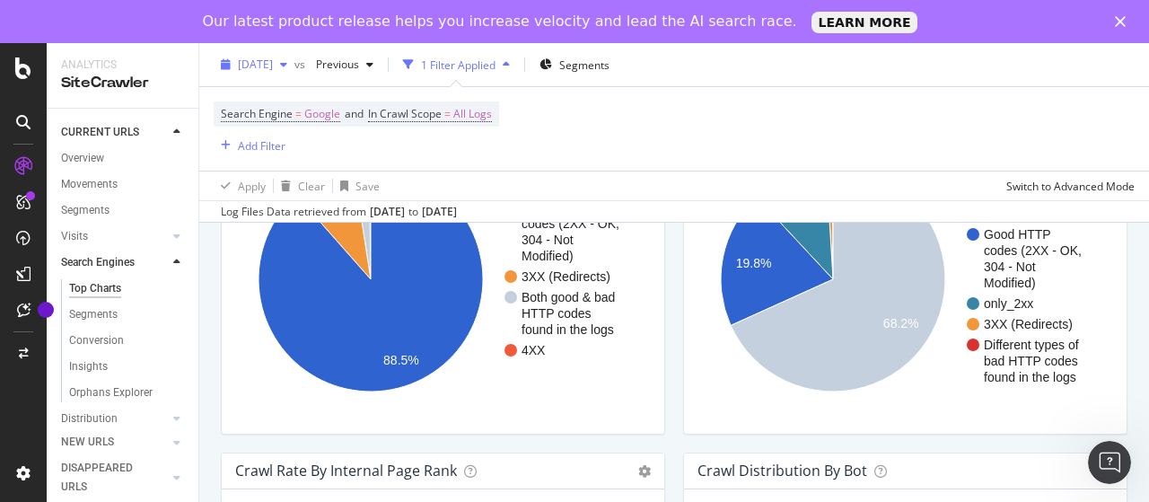
click at [273, 62] on span "2025 Aug. 17th" at bounding box center [255, 64] width 35 height 15
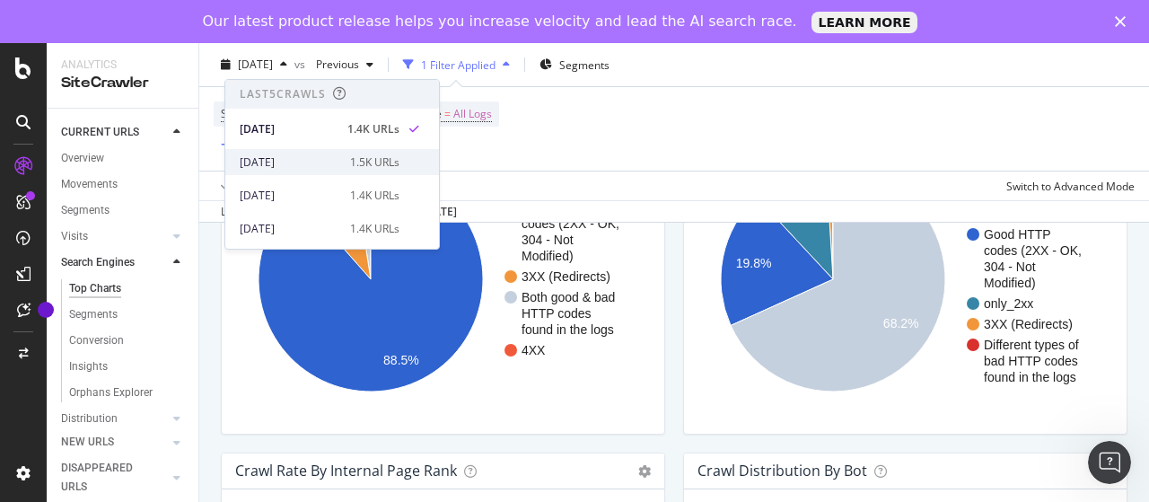
click at [312, 164] on div "[DATE]" at bounding box center [290, 162] width 100 height 16
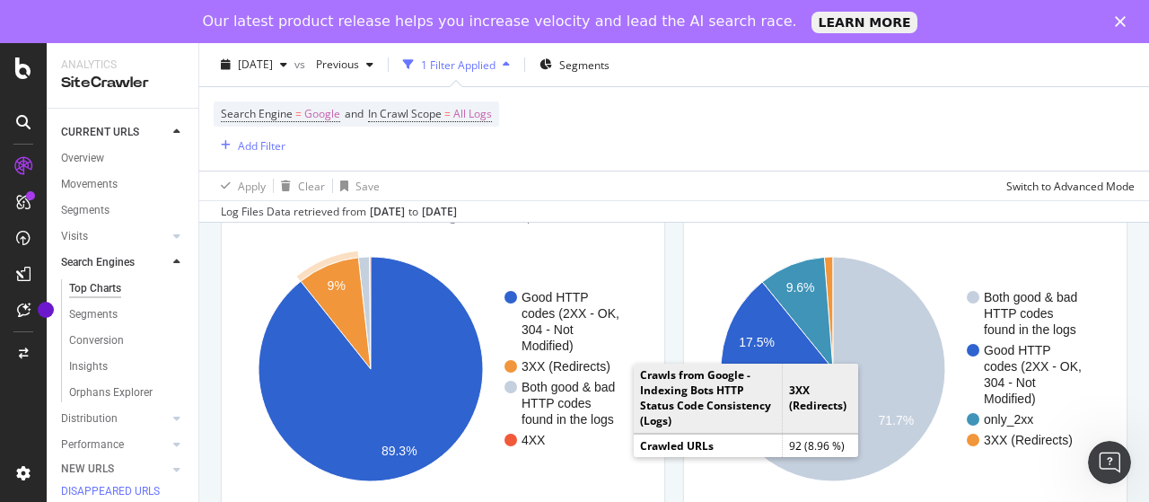
scroll to position [1615, 0]
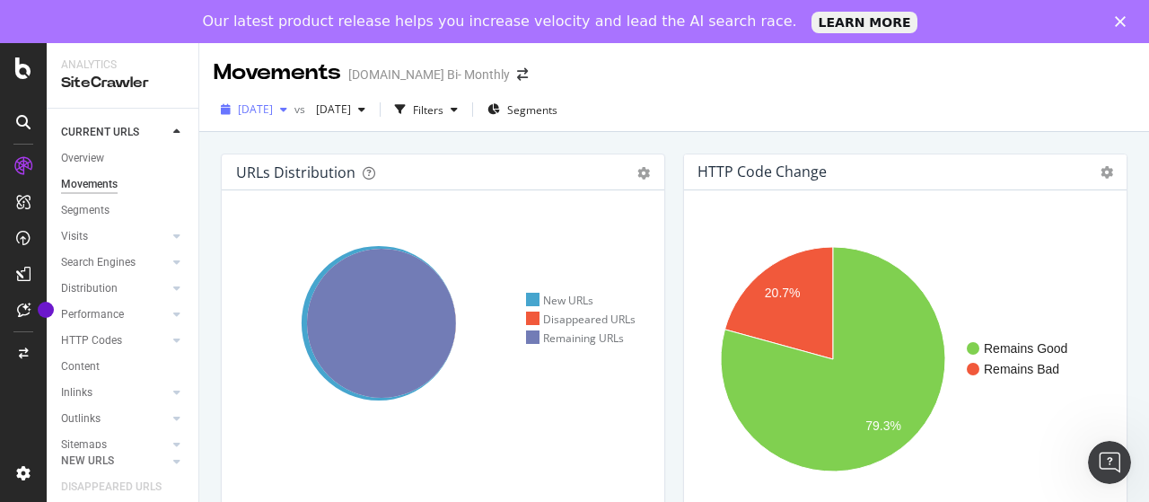
click at [273, 106] on span "[DATE]" at bounding box center [255, 108] width 35 height 15
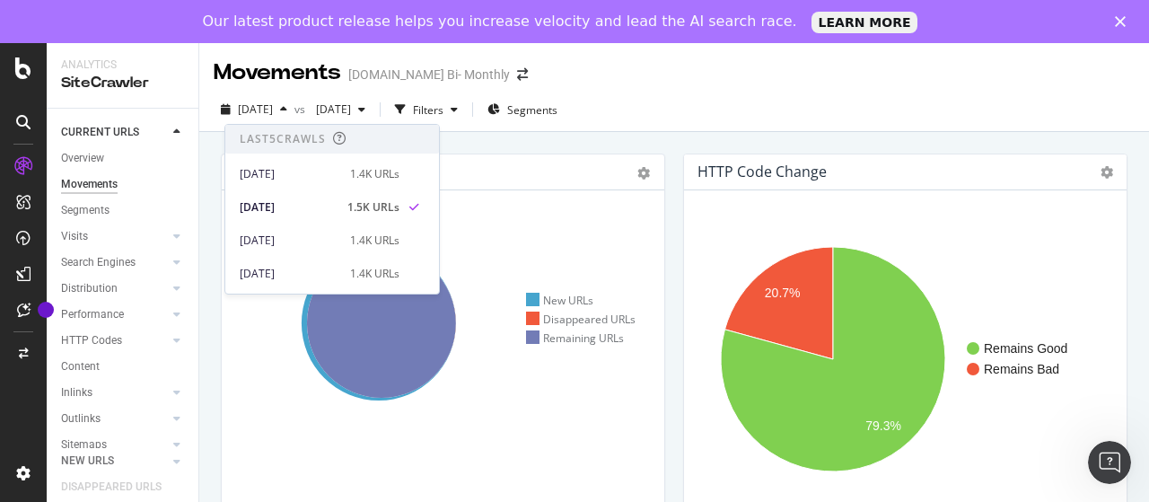
click at [325, 159] on div "2025 Aug. 17th 1.4K URLs" at bounding box center [332, 169] width 214 height 33
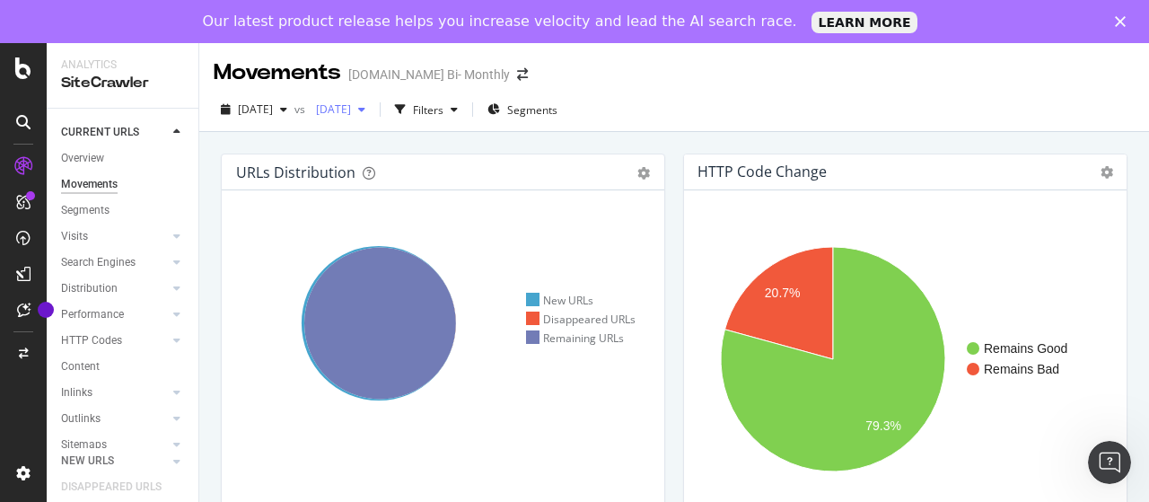
click at [351, 112] on span "[DATE]" at bounding box center [330, 108] width 42 height 15
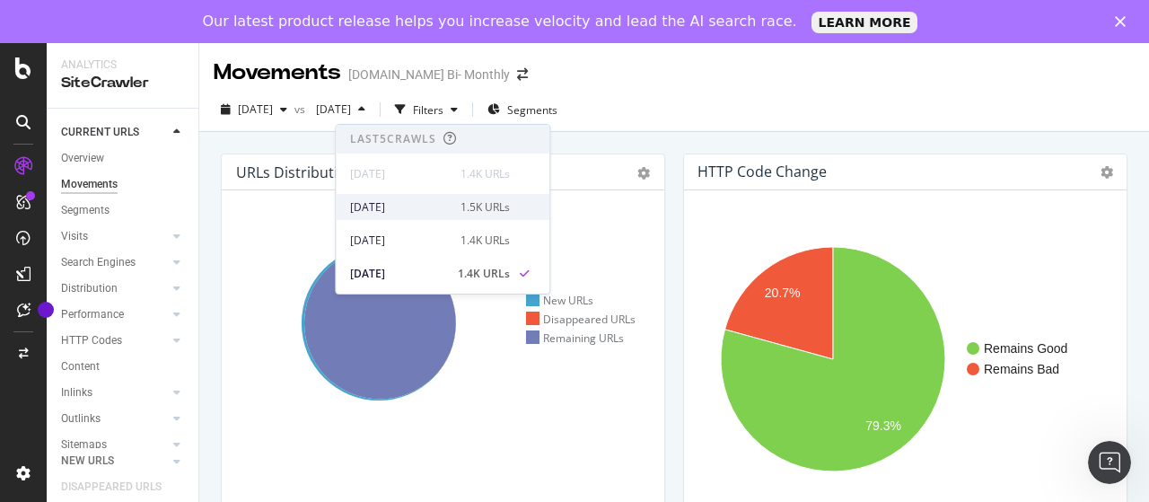
click at [422, 204] on div "[DATE]" at bounding box center [400, 207] width 100 height 16
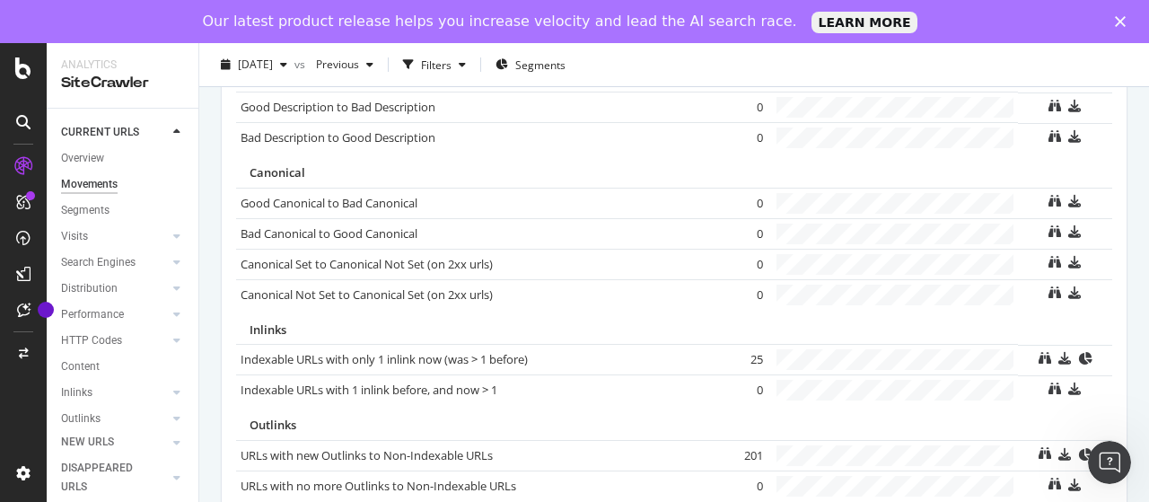
scroll to position [1399, 0]
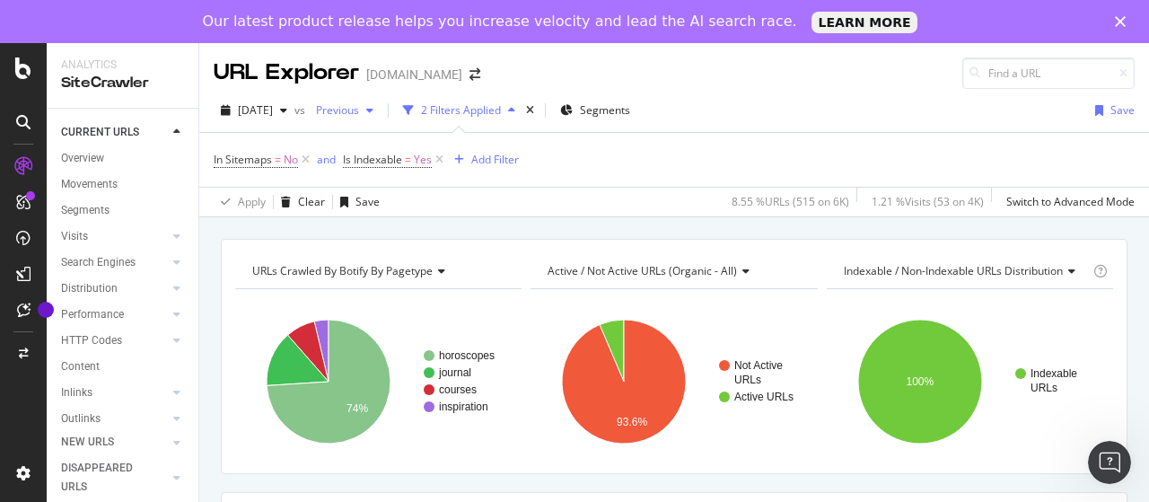
click at [373, 110] on icon "button" at bounding box center [369, 110] width 7 height 11
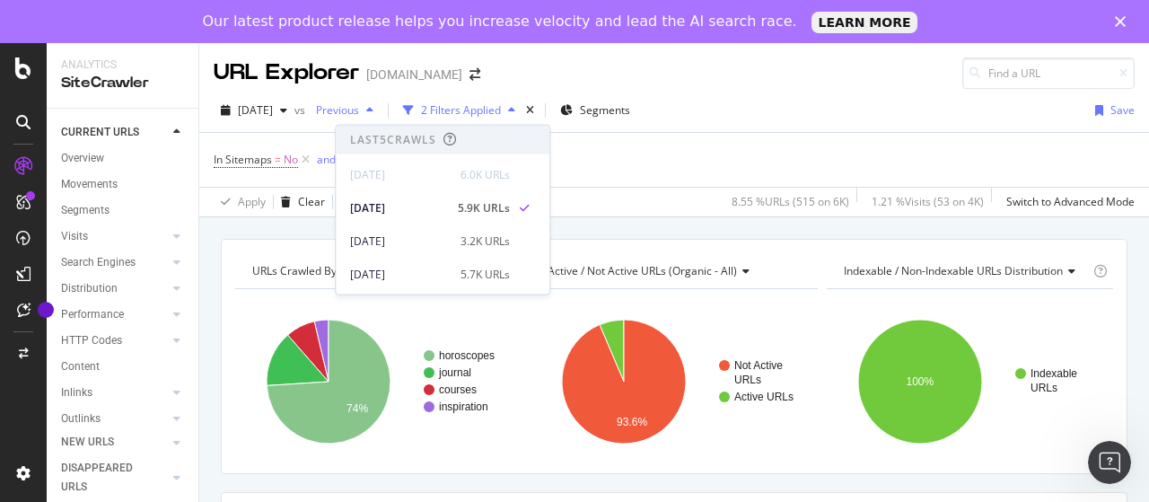
click at [373, 110] on icon "button" at bounding box center [369, 110] width 7 height 11
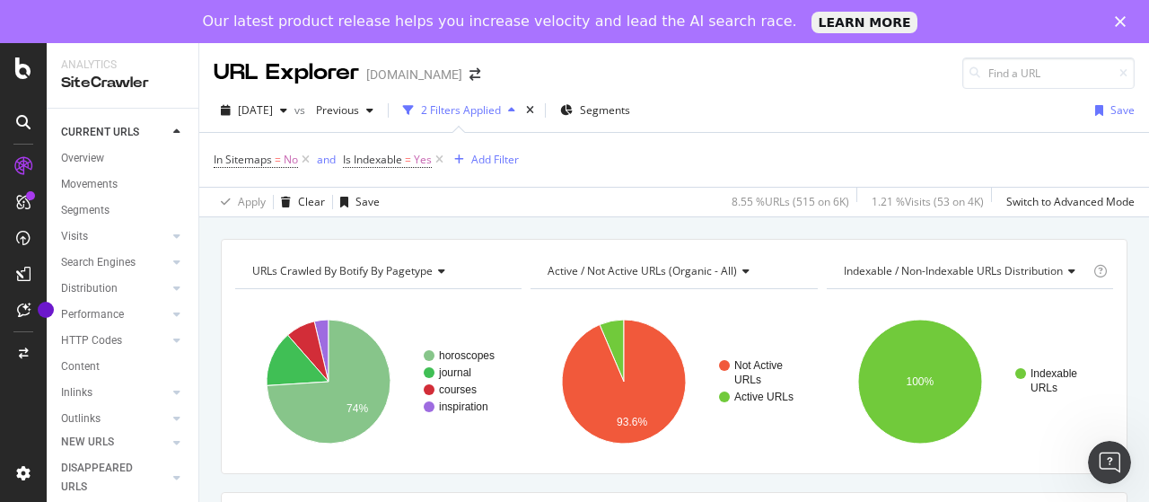
scroll to position [179, 0]
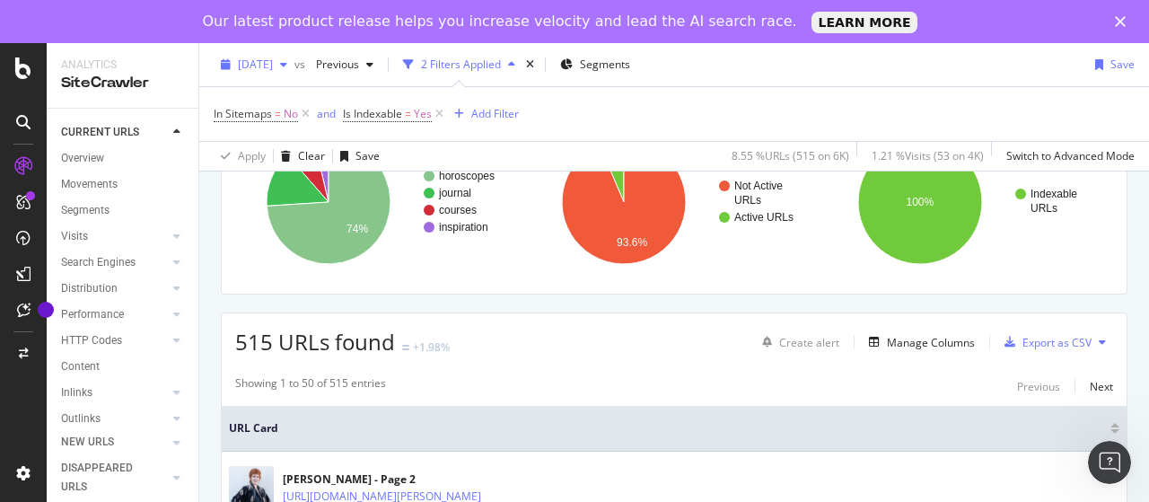
click at [272, 70] on span "[DATE]" at bounding box center [255, 64] width 35 height 15
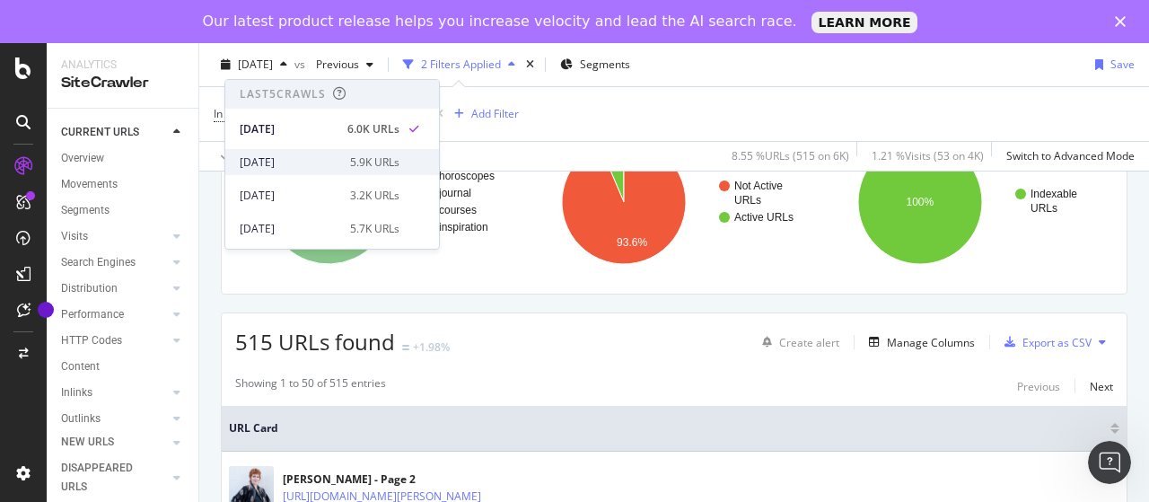
click at [303, 158] on div "[DATE]" at bounding box center [290, 162] width 100 height 16
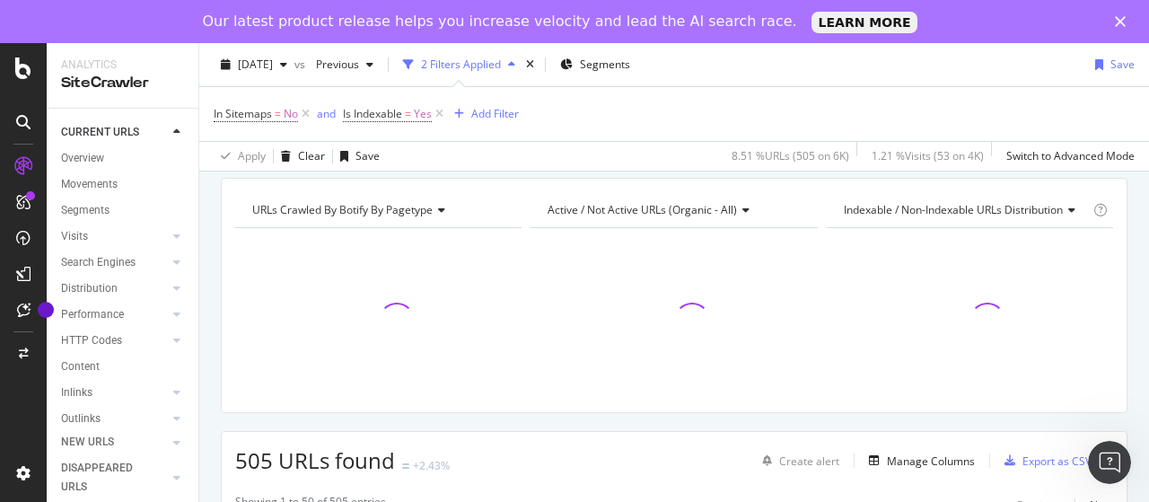
scroll to position [90, 0]
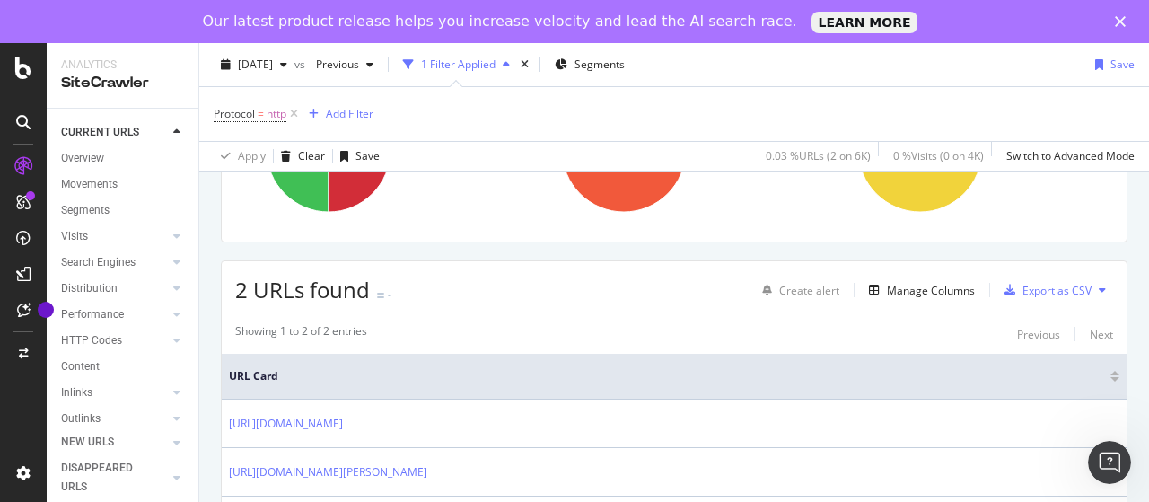
scroll to position [269, 0]
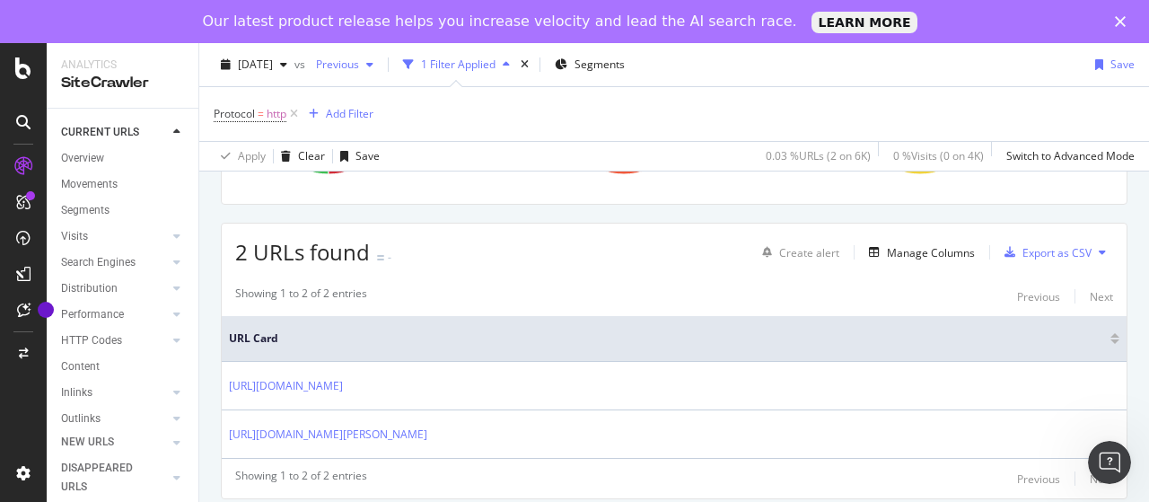
click at [359, 66] on span "Previous" at bounding box center [334, 64] width 50 height 15
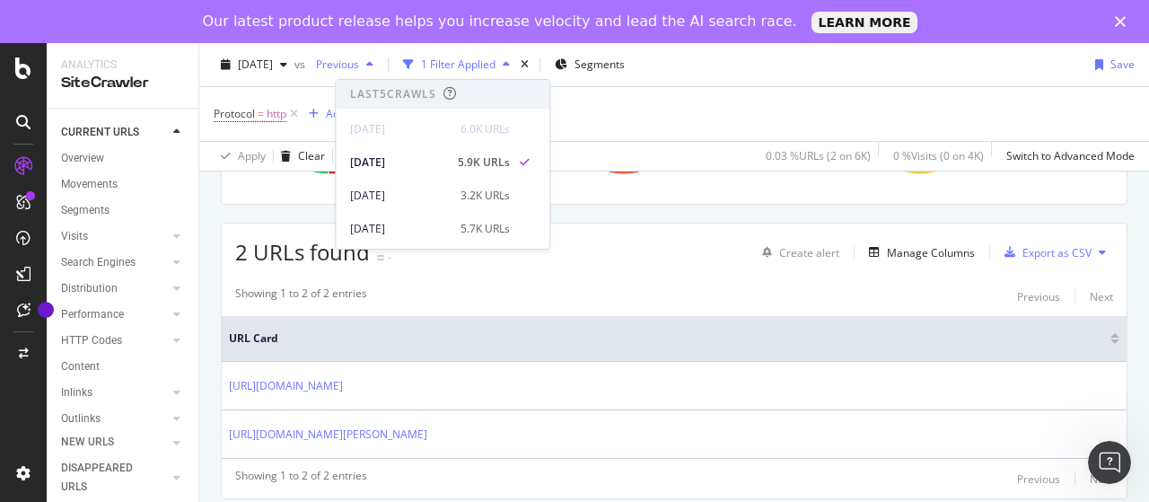
click at [359, 66] on span "Previous" at bounding box center [334, 64] width 50 height 15
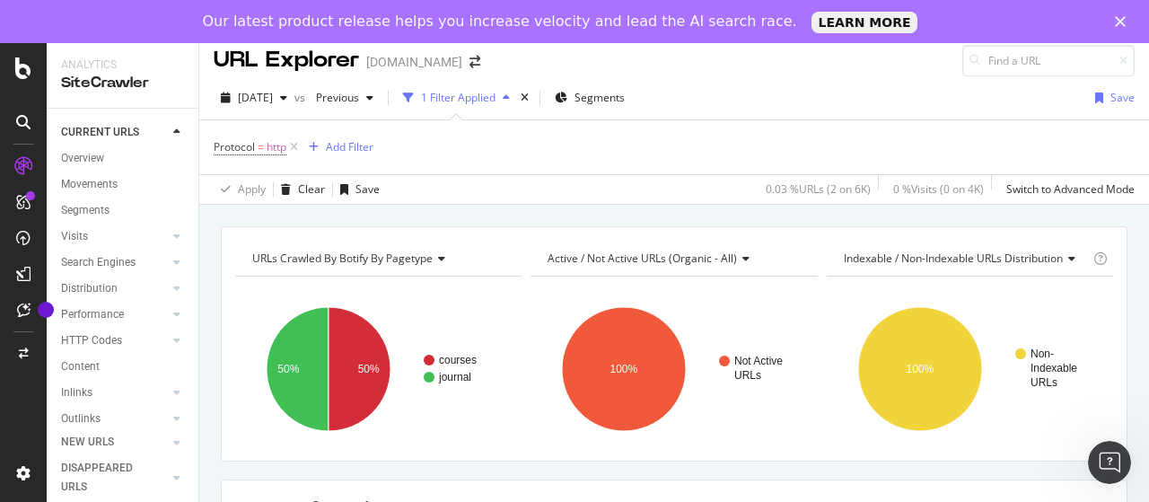
scroll to position [0, 0]
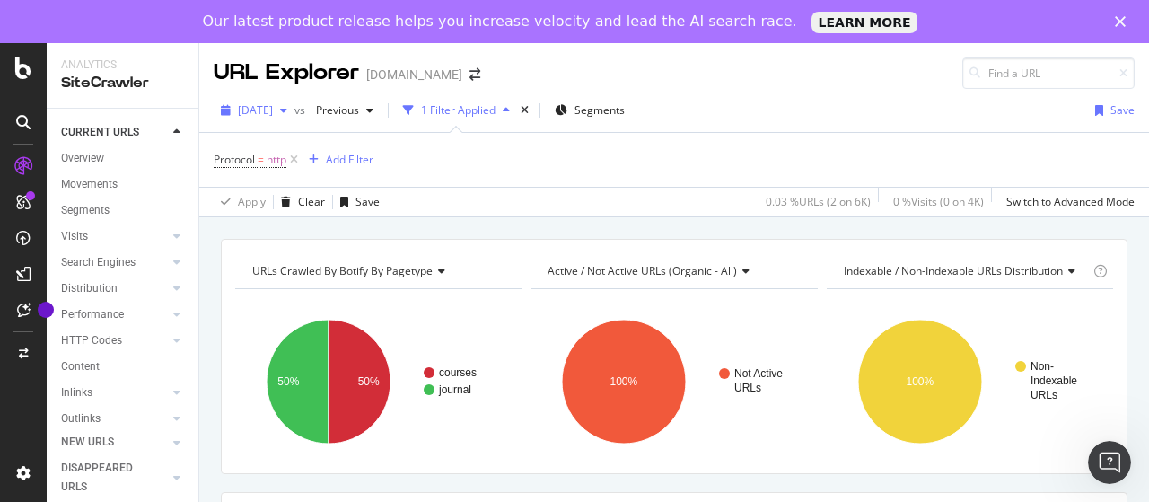
click at [273, 109] on span "[DATE]" at bounding box center [255, 109] width 35 height 15
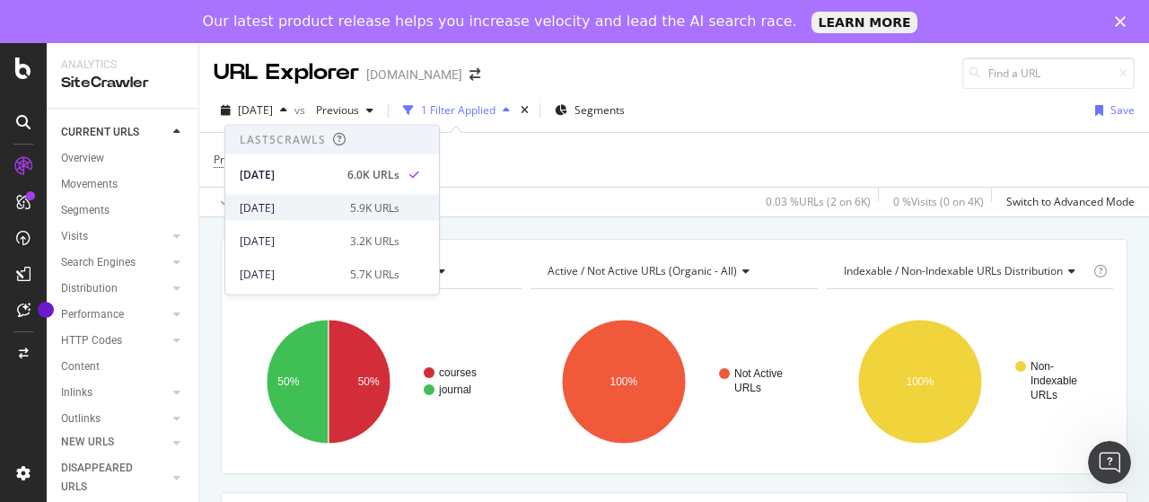
click at [322, 201] on div "[DATE]" at bounding box center [290, 207] width 100 height 16
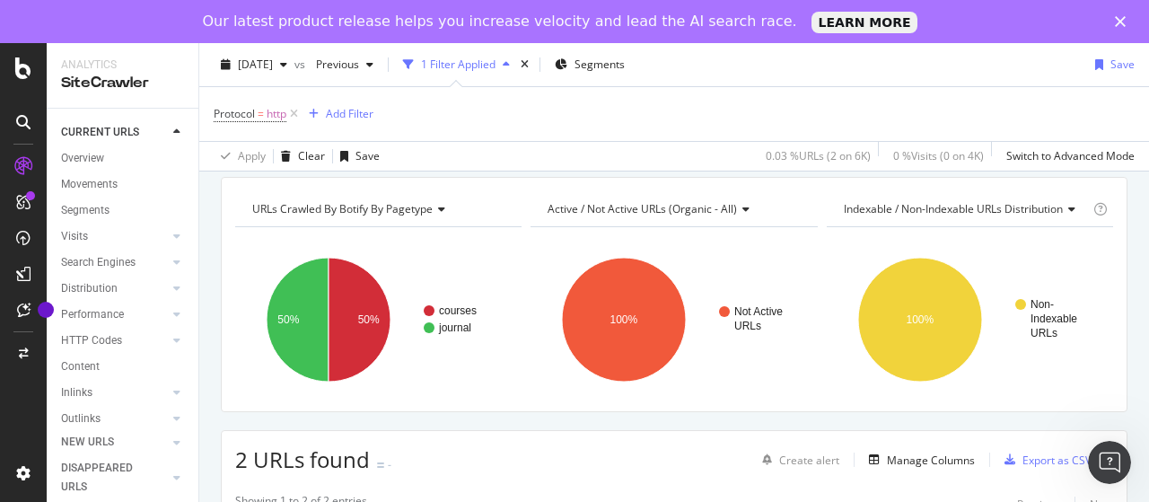
scroll to position [90, 0]
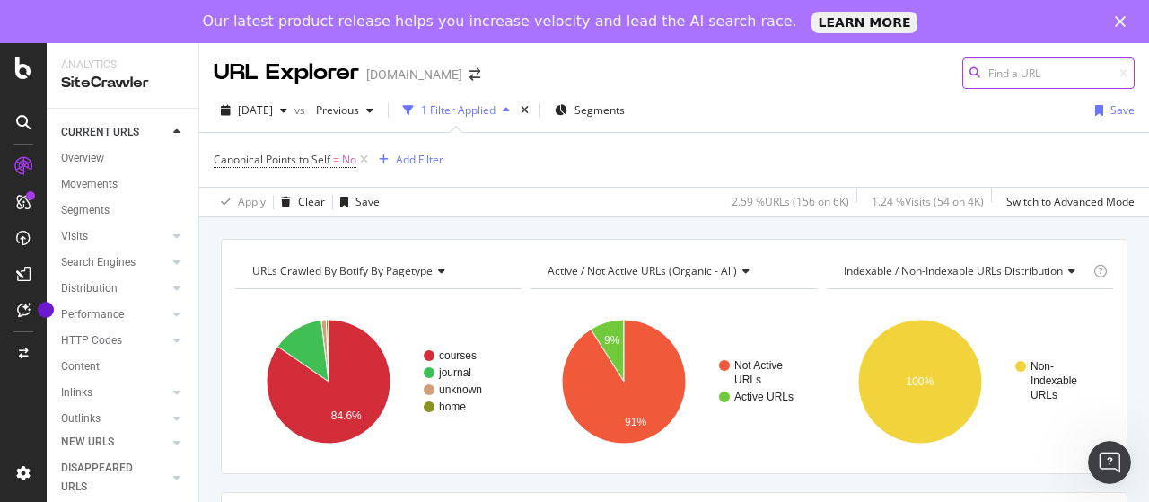
scroll to position [179, 0]
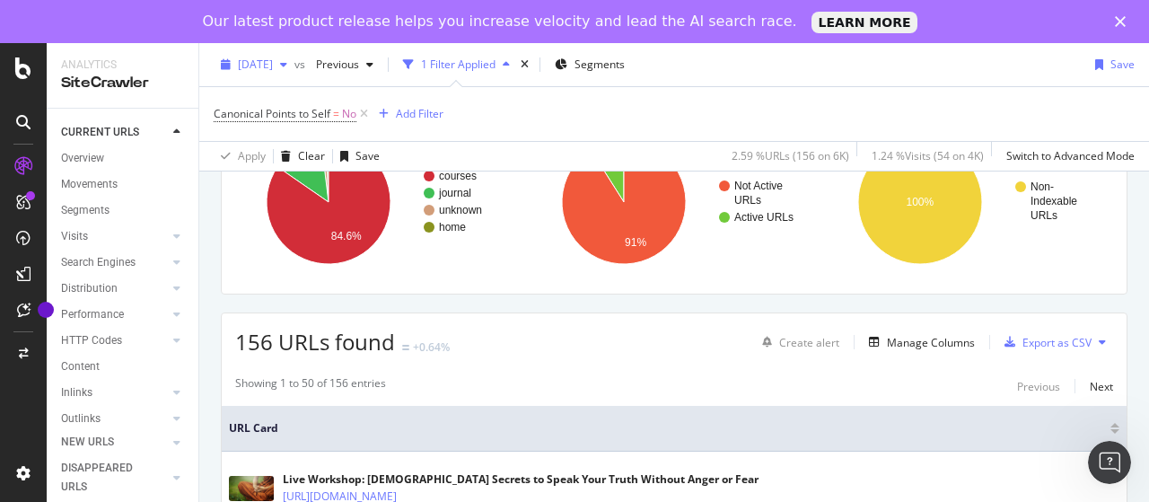
click at [273, 62] on span "[DATE]" at bounding box center [255, 64] width 35 height 15
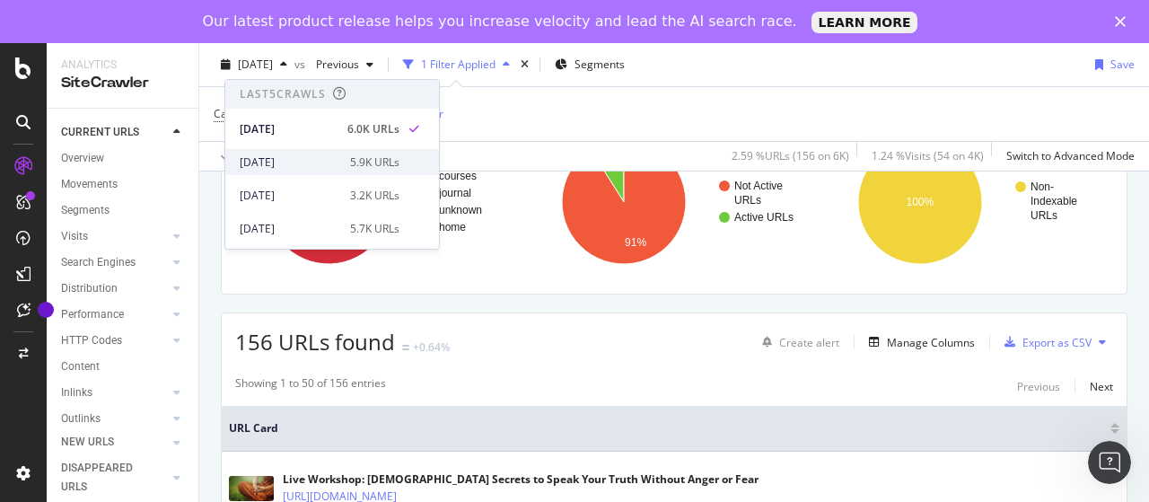
click at [321, 157] on div "[DATE]" at bounding box center [290, 162] width 100 height 16
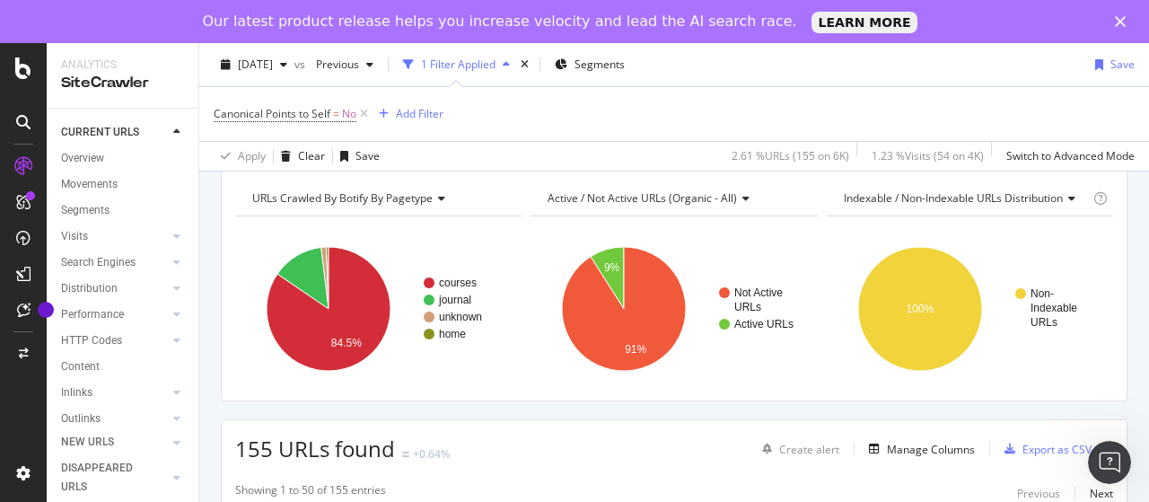
scroll to position [90, 0]
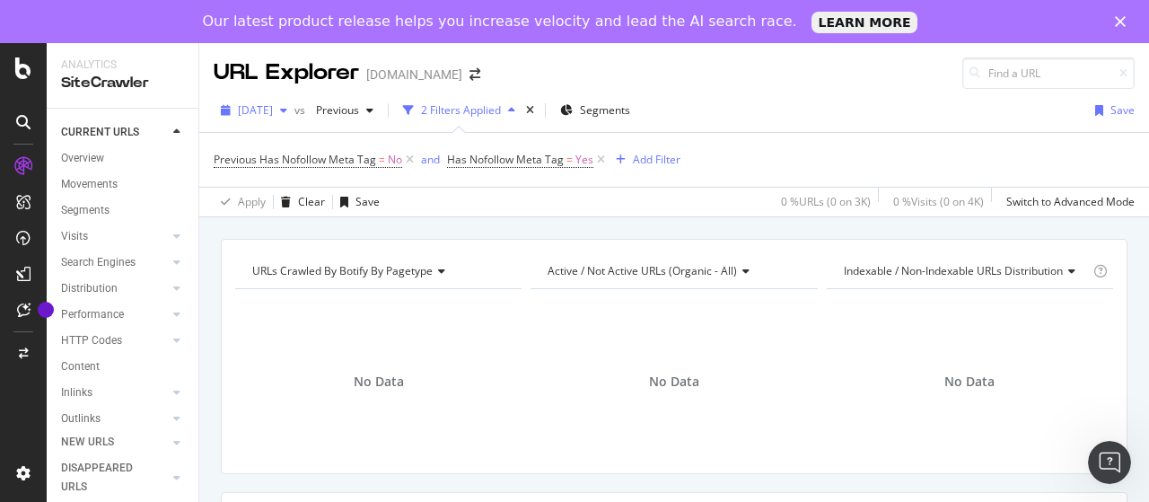
click at [273, 112] on span "[DATE]" at bounding box center [255, 109] width 35 height 15
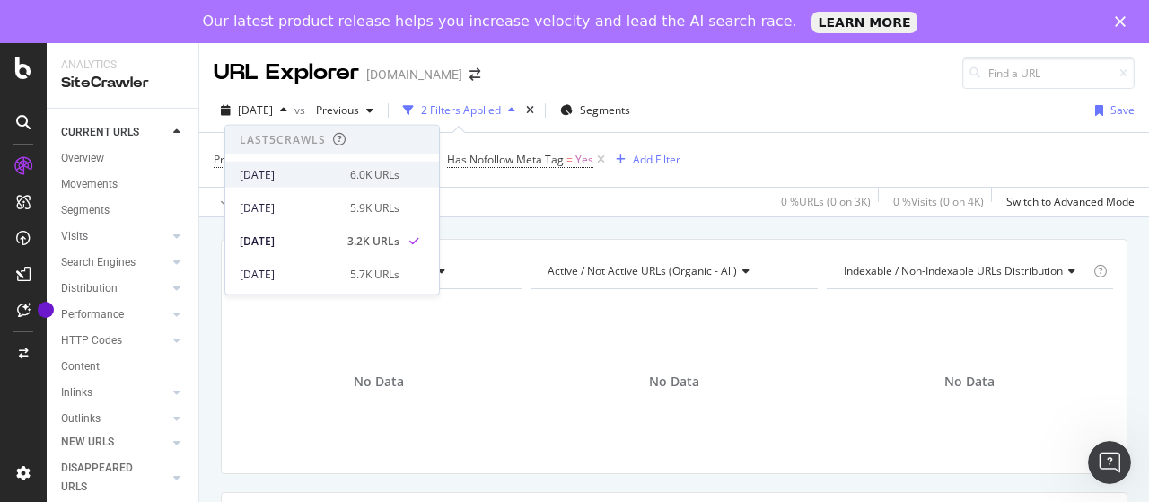
click at [298, 179] on div "[DATE]" at bounding box center [290, 174] width 100 height 16
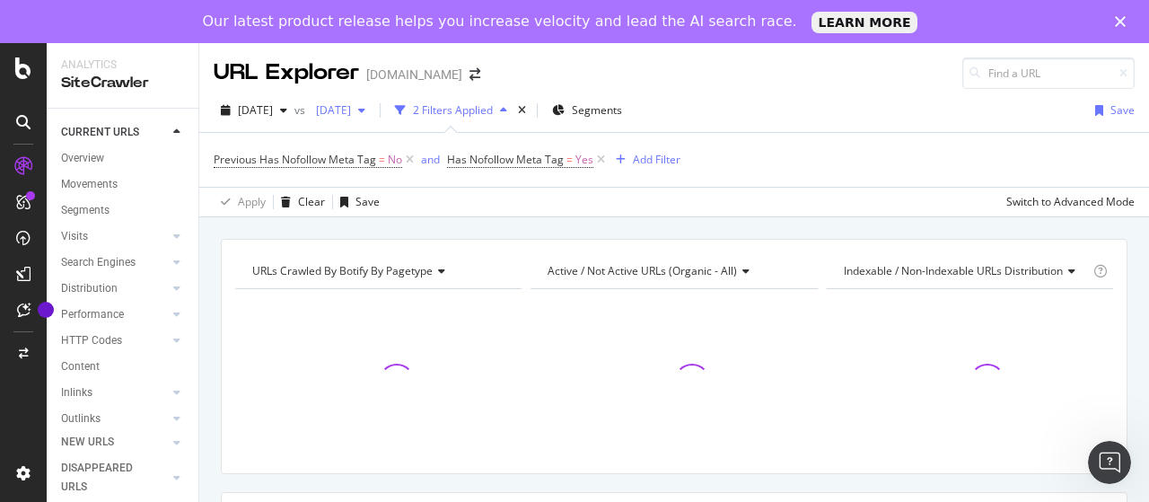
click at [351, 109] on span "[DATE]" at bounding box center [330, 109] width 42 height 15
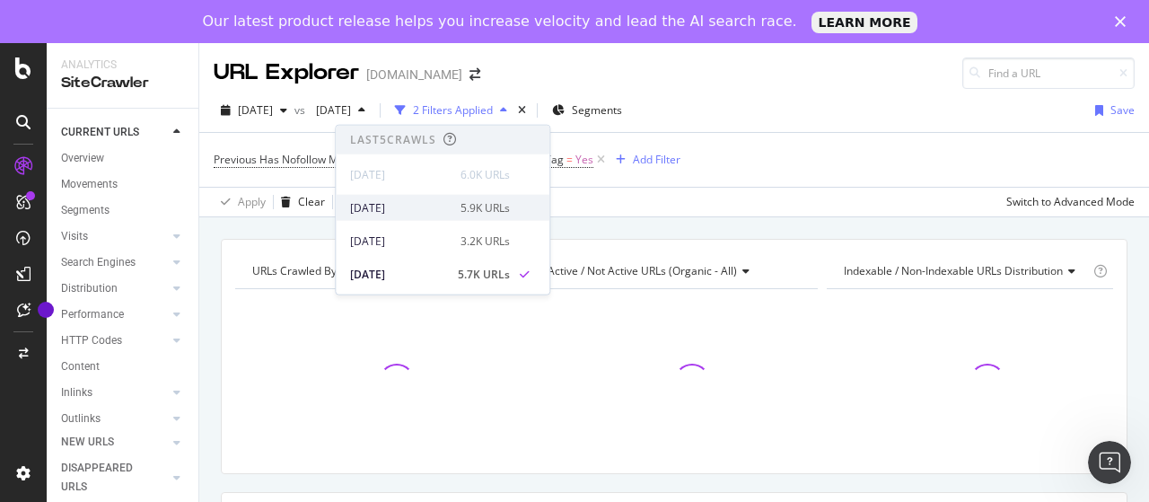
click at [391, 207] on div "[DATE]" at bounding box center [400, 207] width 100 height 16
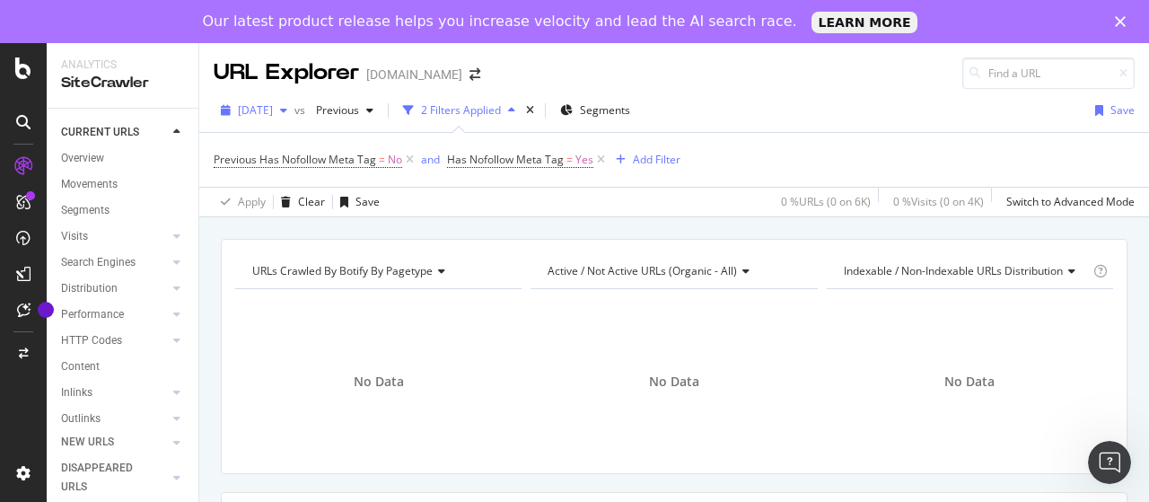
click at [273, 116] on span "[DATE]" at bounding box center [255, 109] width 35 height 15
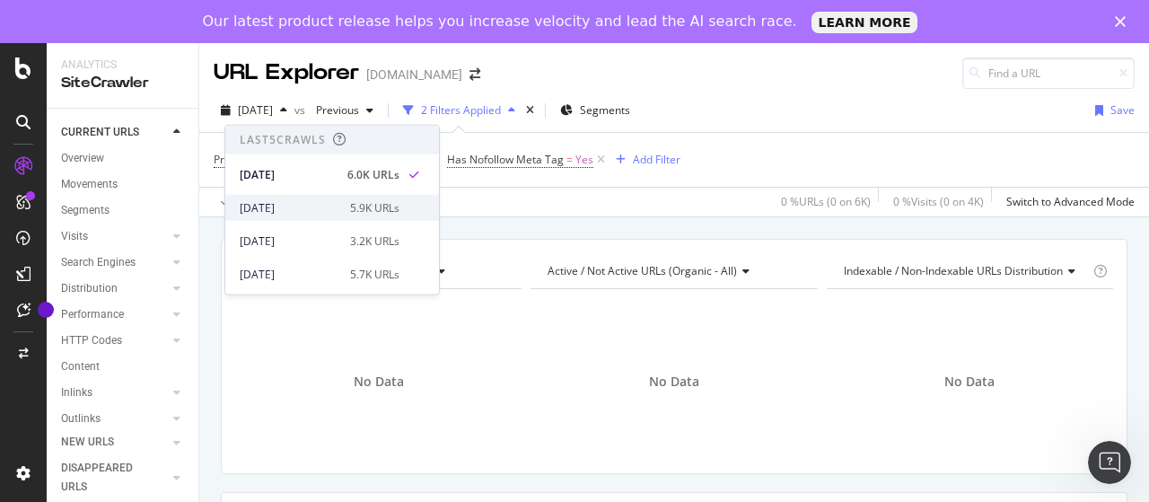
click at [292, 204] on div "[DATE]" at bounding box center [290, 207] width 100 height 16
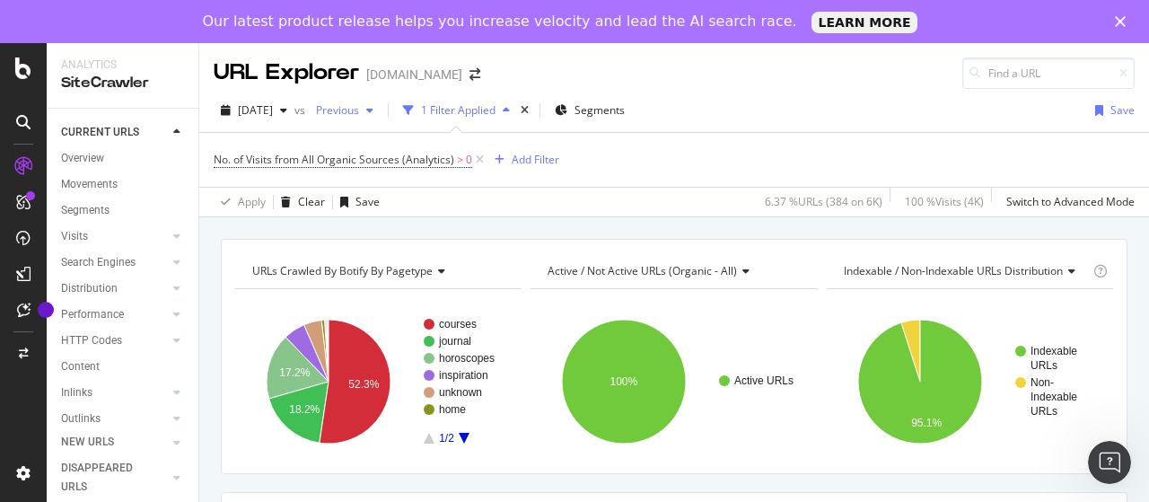
click at [380, 122] on div "Previous" at bounding box center [345, 110] width 72 height 27
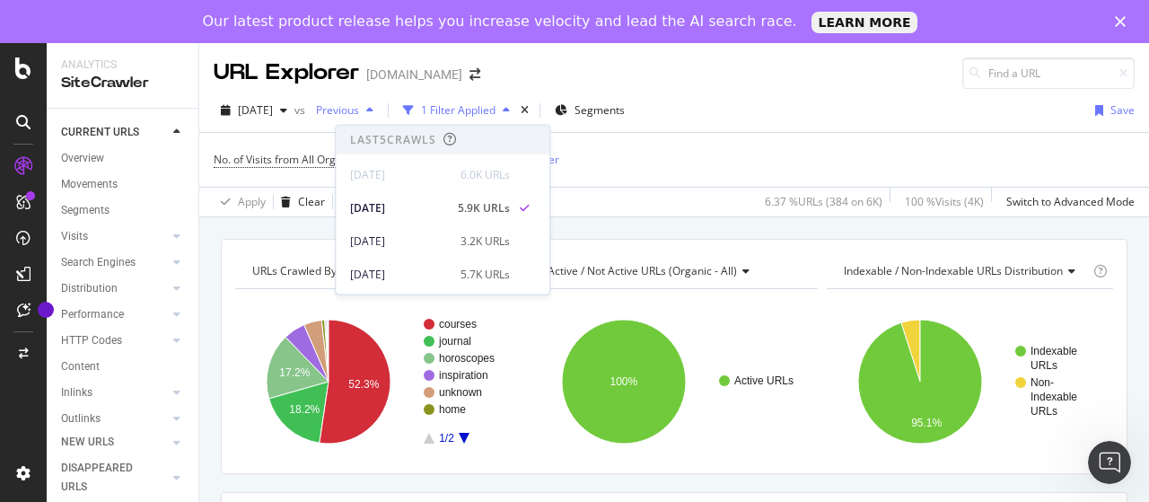
click at [380, 118] on div "Previous" at bounding box center [345, 110] width 72 height 27
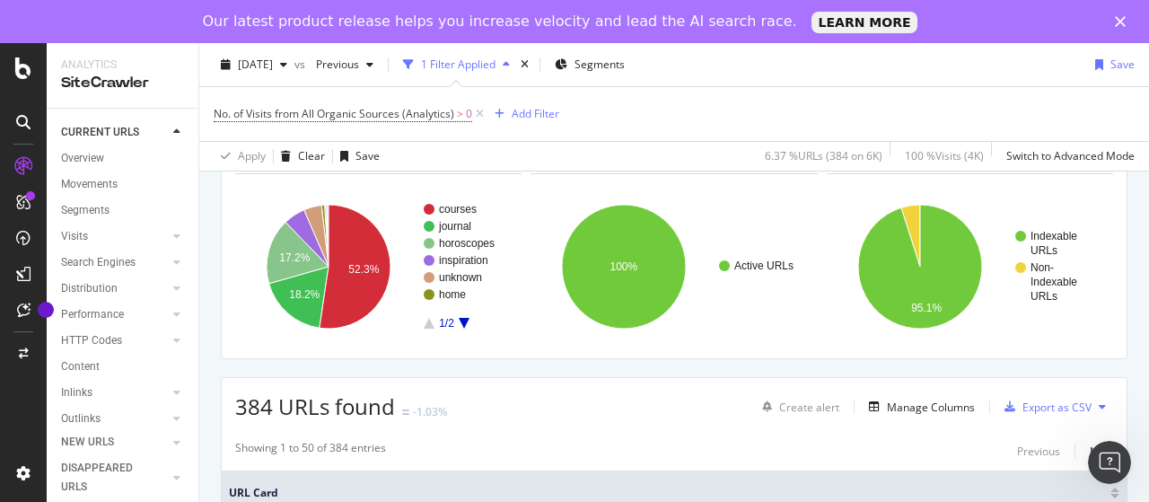
scroll to position [179, 0]
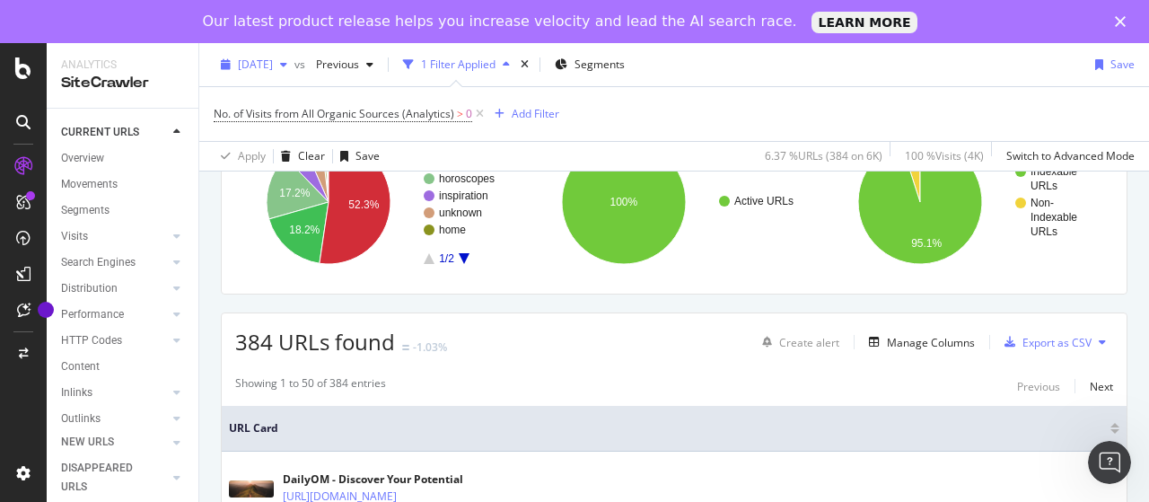
click at [273, 58] on span "[DATE]" at bounding box center [255, 64] width 35 height 15
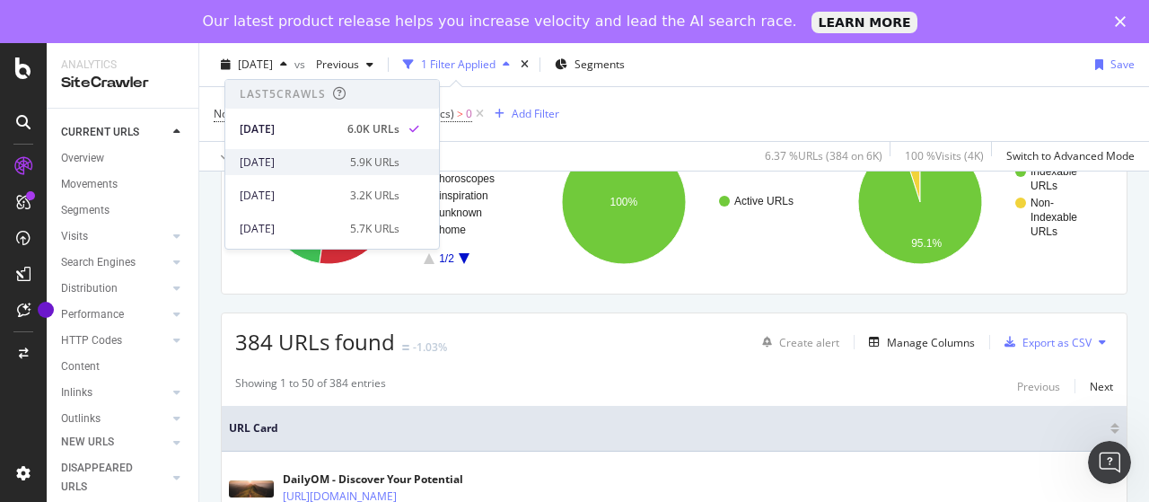
click at [321, 160] on div "[DATE]" at bounding box center [290, 162] width 100 height 16
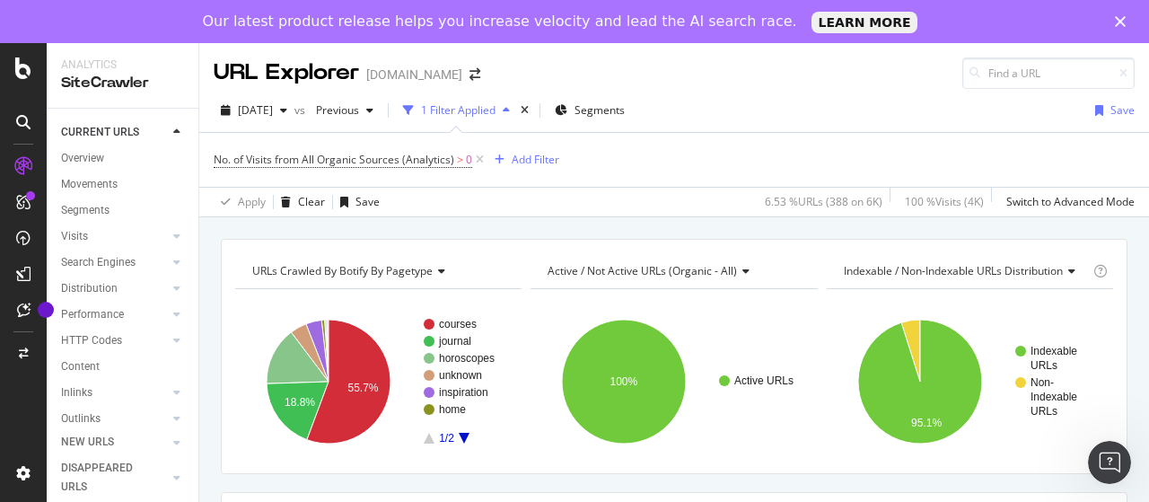
scroll to position [90, 0]
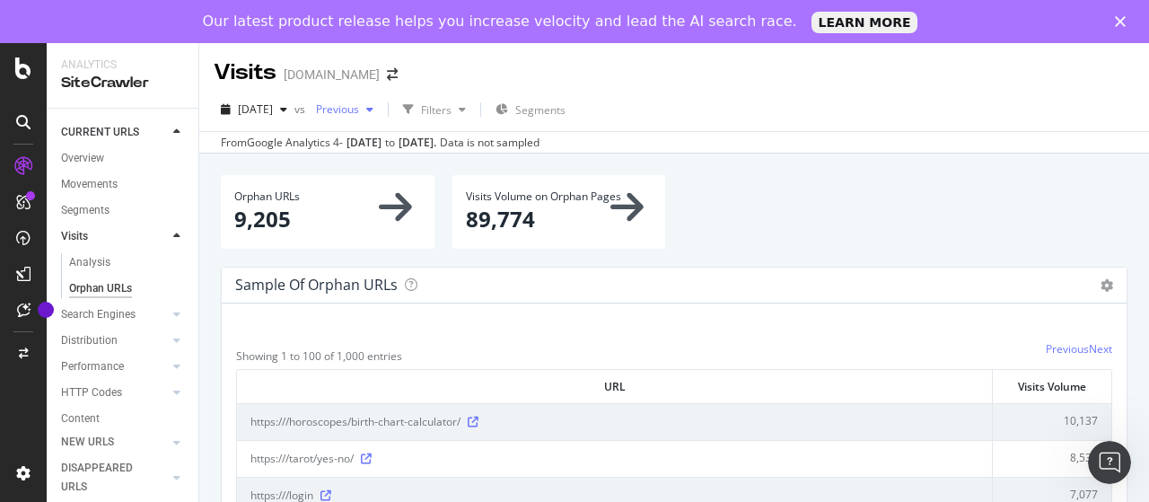
click at [359, 109] on span "Previous" at bounding box center [334, 108] width 50 height 15
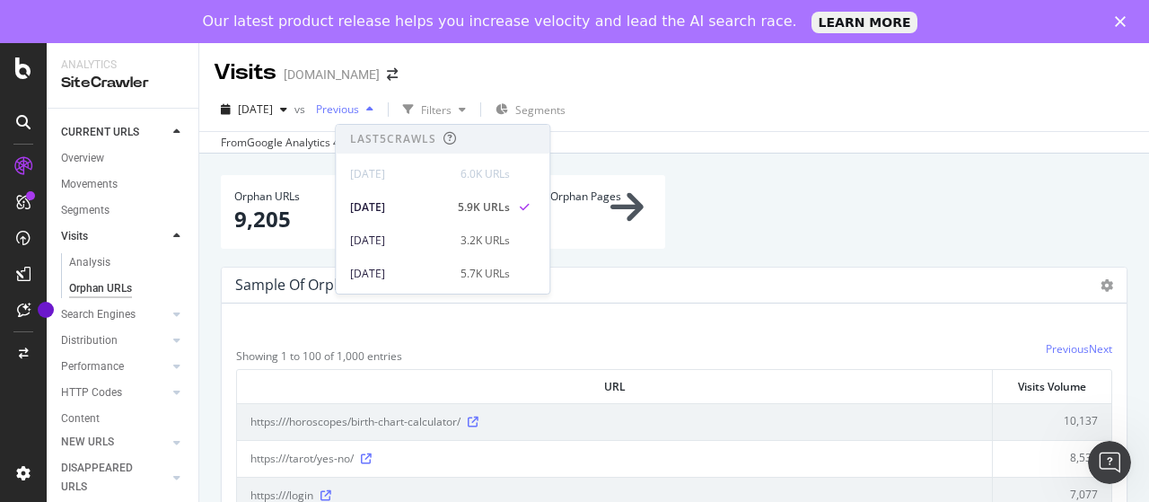
click at [359, 109] on span "Previous" at bounding box center [334, 108] width 50 height 15
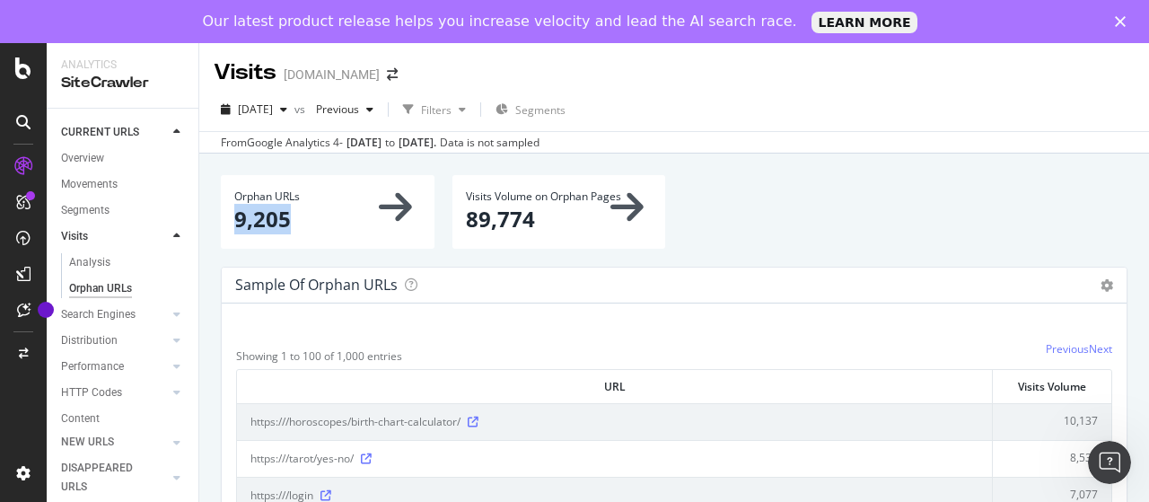
drag, startPoint x: 233, startPoint y: 223, endPoint x: 302, endPoint y: 225, distance: 68.3
click at [302, 225] on div "Orphan URLs 9,205" at bounding box center [328, 211] width 214 height 73
copy p "9,205"
click at [294, 117] on div "[DATE]" at bounding box center [254, 109] width 81 height 27
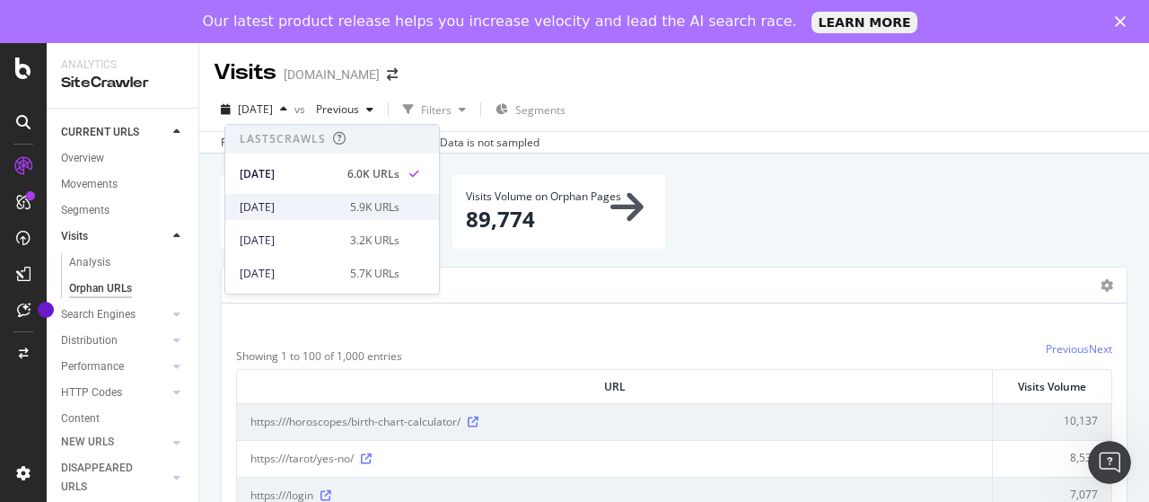
click at [323, 201] on div "[DATE]" at bounding box center [290, 207] width 100 height 16
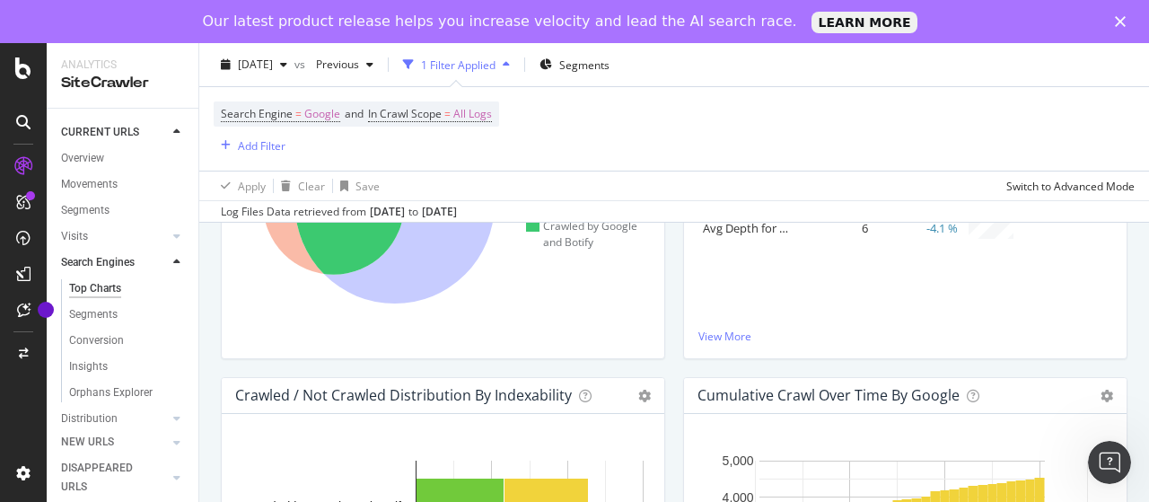
scroll to position [628, 0]
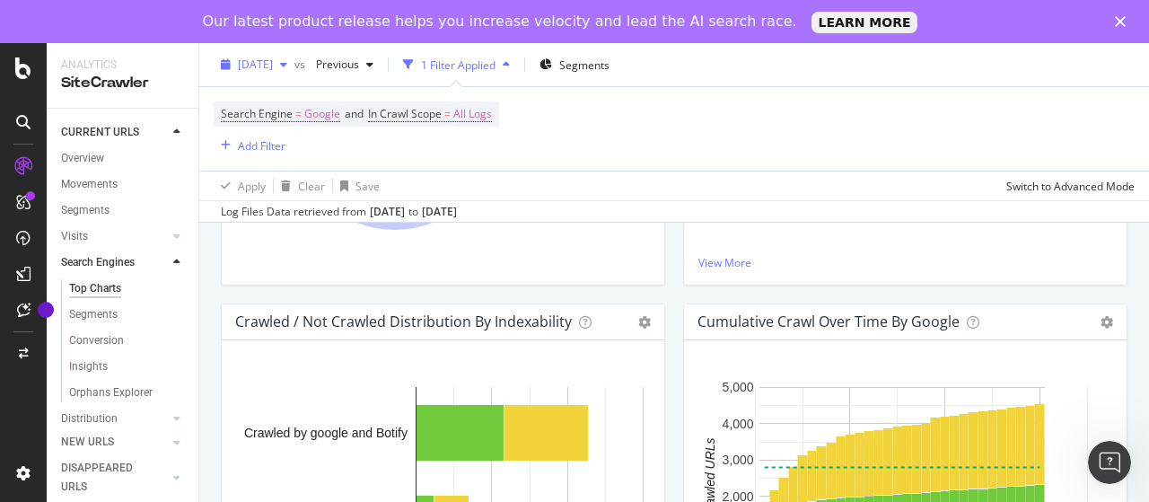
click at [273, 59] on span "[DATE]" at bounding box center [255, 64] width 35 height 15
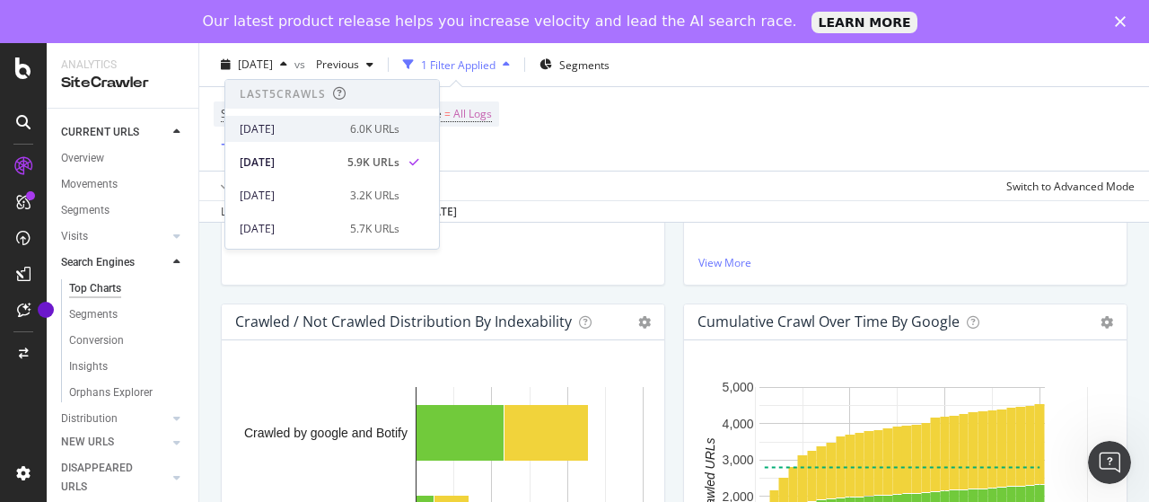
click at [307, 126] on div "[DATE]" at bounding box center [290, 129] width 100 height 16
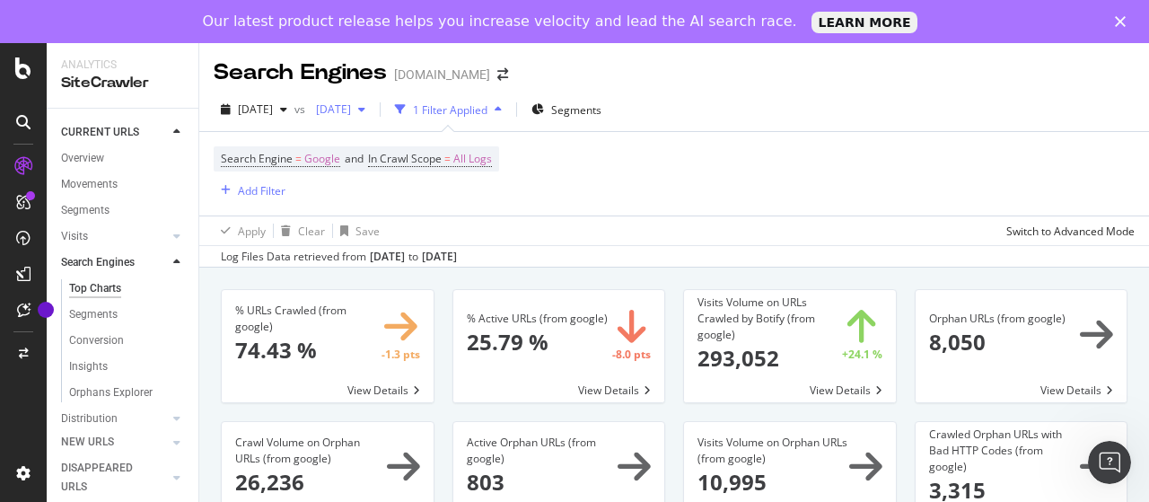
click at [351, 109] on span "[DATE]" at bounding box center [330, 108] width 42 height 15
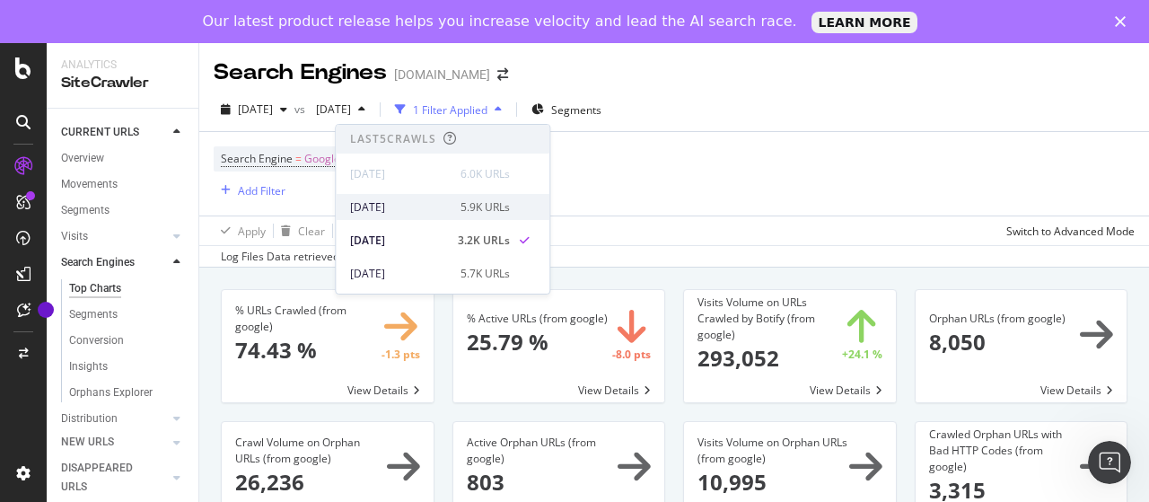
click at [419, 205] on div "[DATE]" at bounding box center [400, 207] width 100 height 16
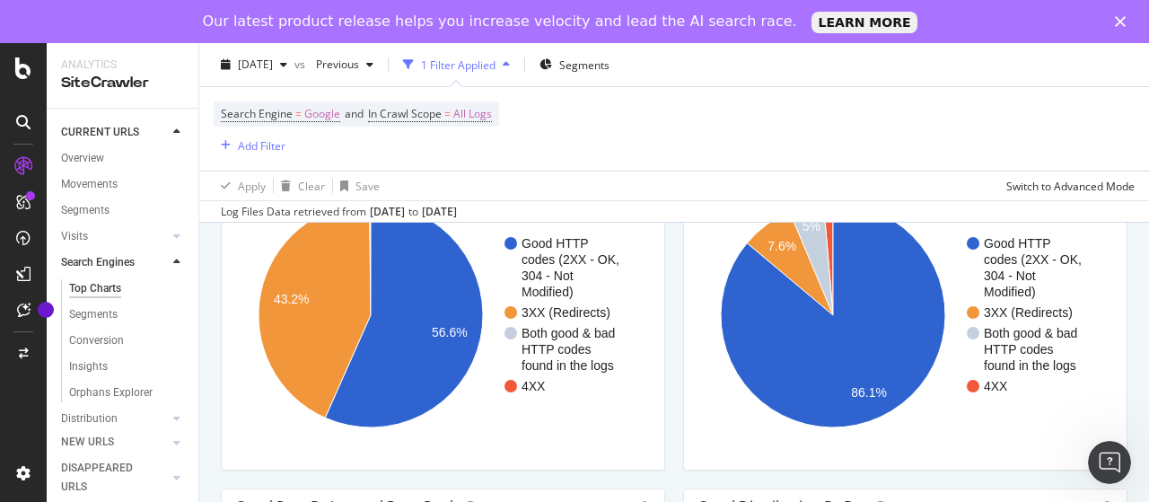
scroll to position [1615, 0]
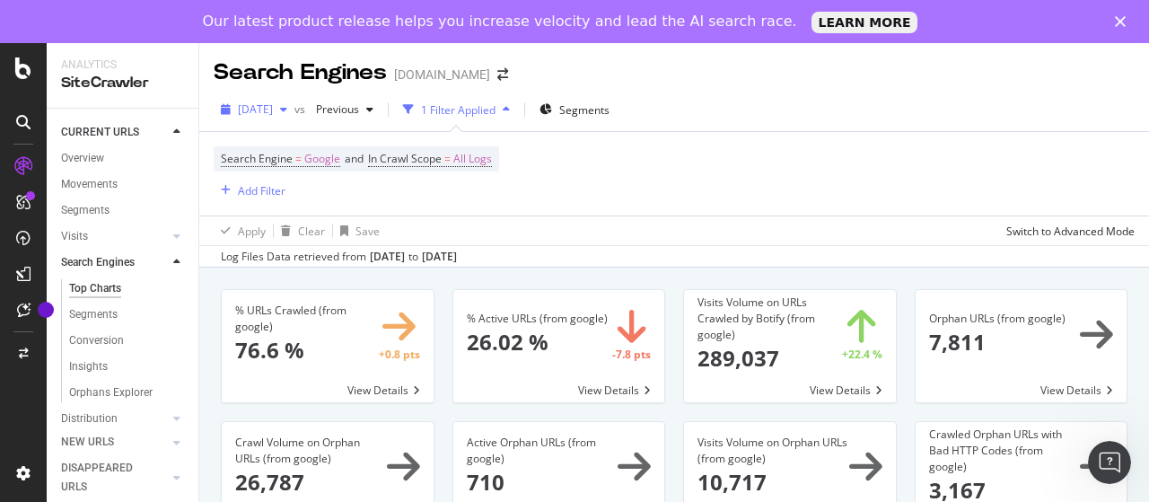
click at [273, 115] on span "[DATE]" at bounding box center [255, 108] width 35 height 15
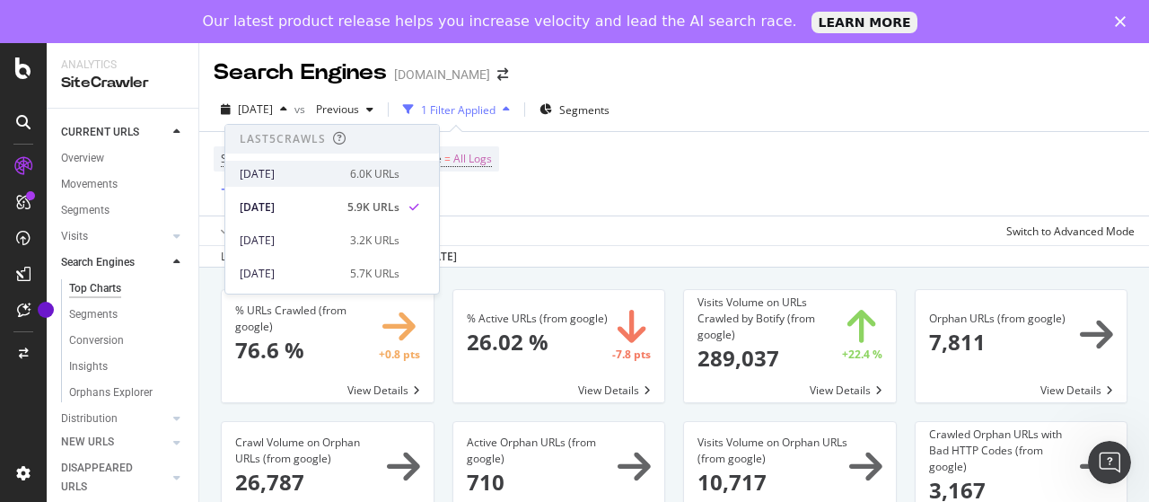
click at [330, 179] on div "[DATE]" at bounding box center [290, 174] width 100 height 16
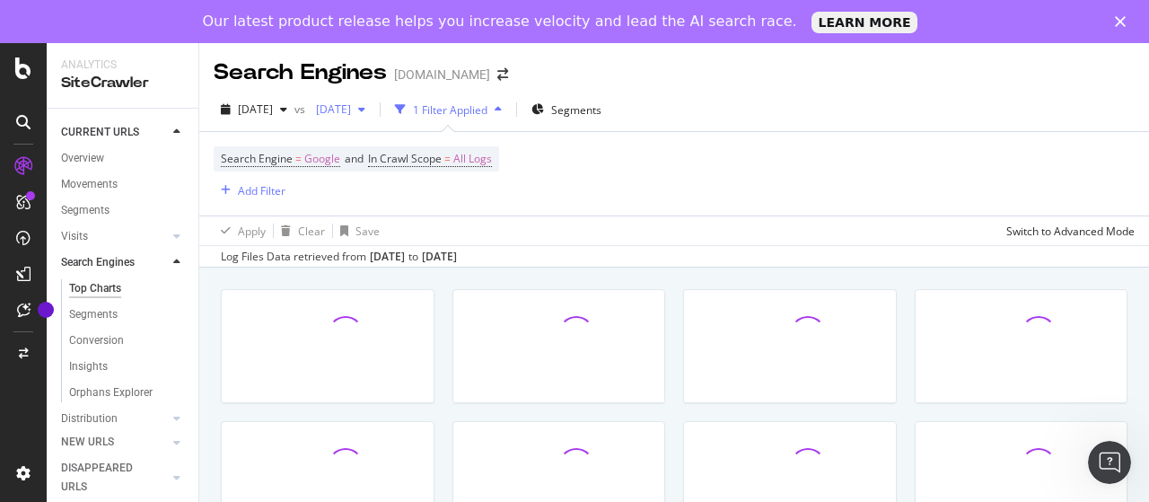
click at [351, 112] on span "[DATE]" at bounding box center [330, 108] width 42 height 15
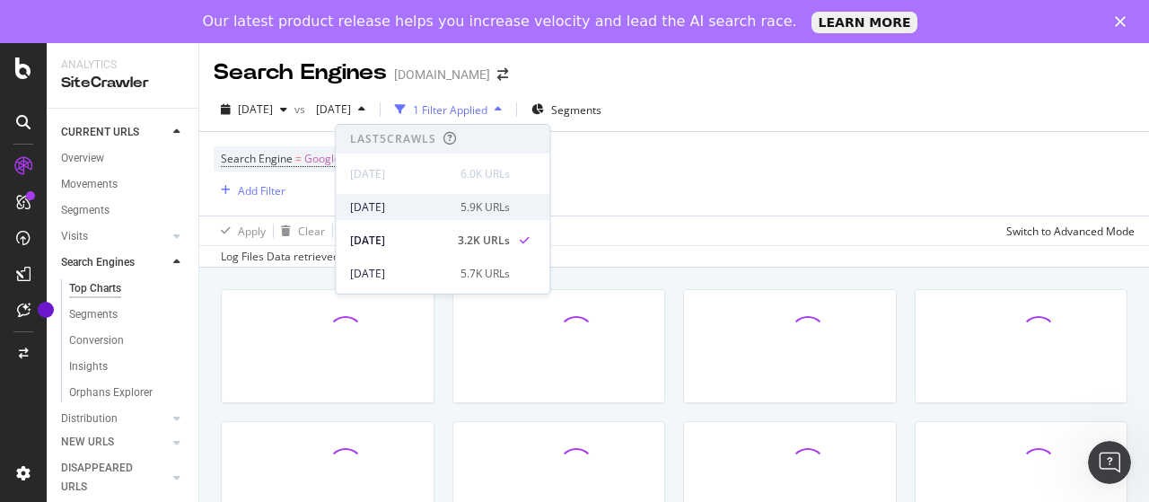
click at [421, 204] on div "[DATE]" at bounding box center [400, 207] width 100 height 16
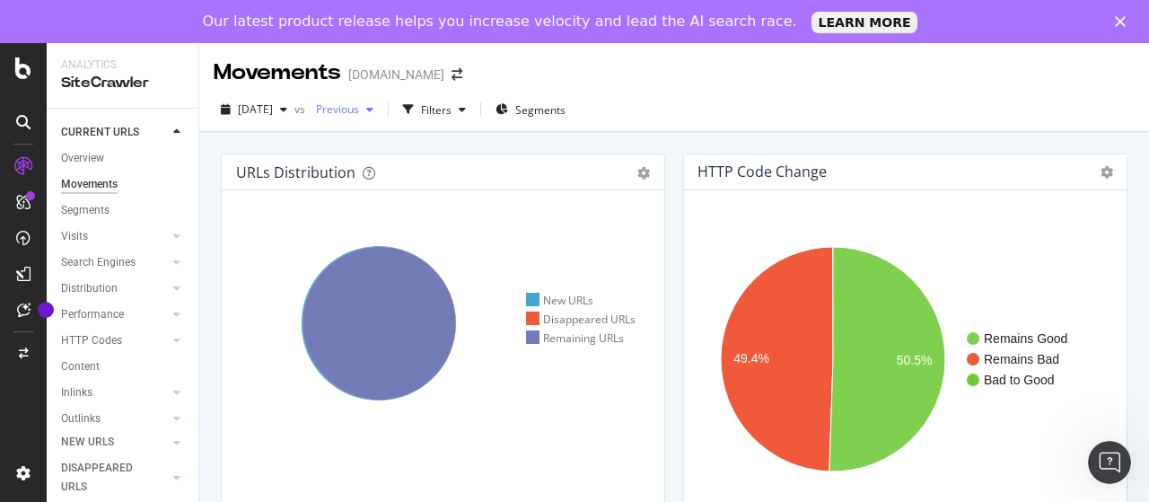
click at [359, 114] on span "Previous" at bounding box center [334, 108] width 50 height 15
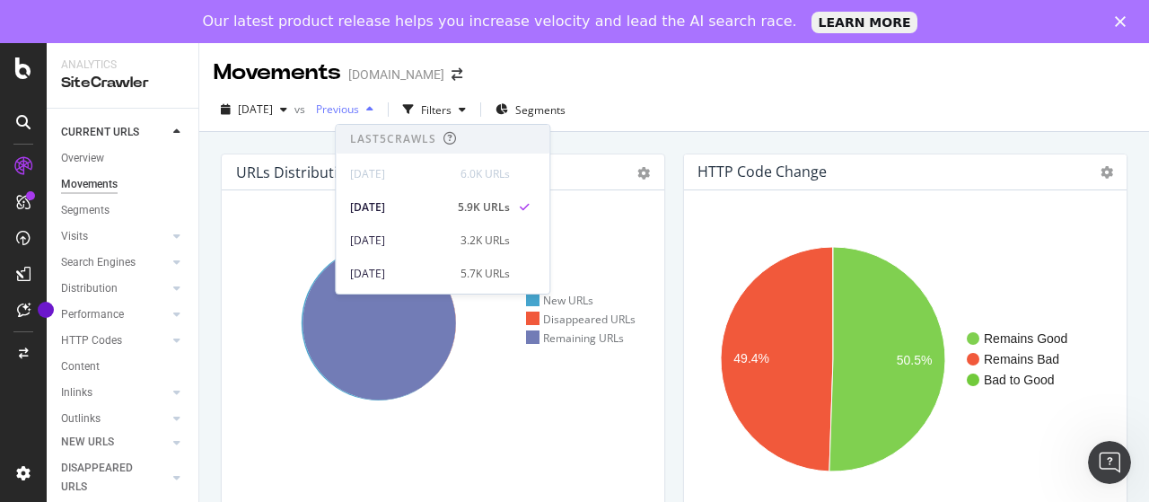
click at [359, 114] on span "Previous" at bounding box center [334, 108] width 50 height 15
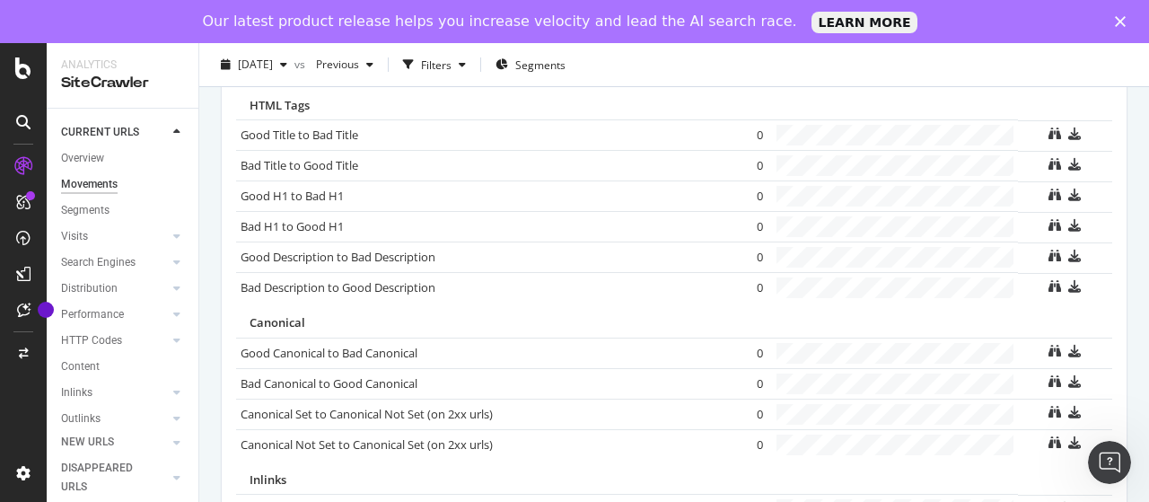
scroll to position [1386, 0]
